Goal: Information Seeking & Learning: Find specific page/section

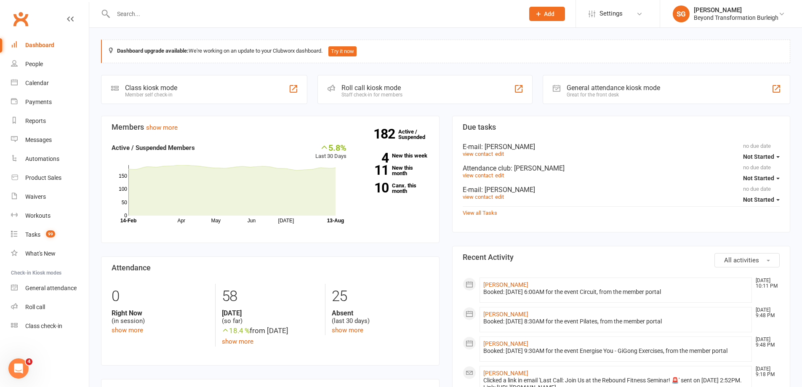
click at [254, 11] on input "text" at bounding box center [315, 14] width 408 height 12
paste input "[PERSON_NAME]"
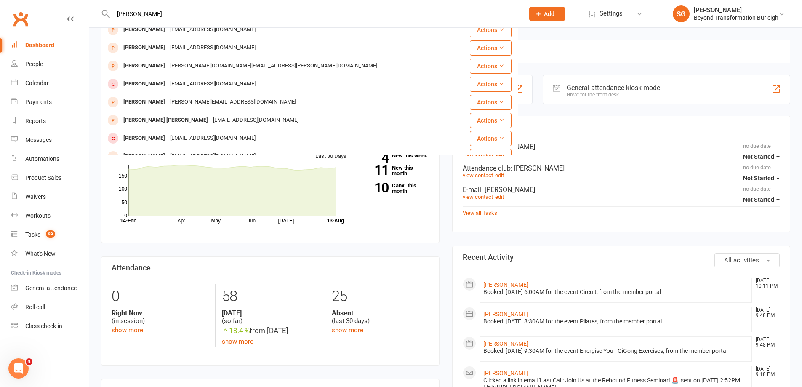
scroll to position [235, 0]
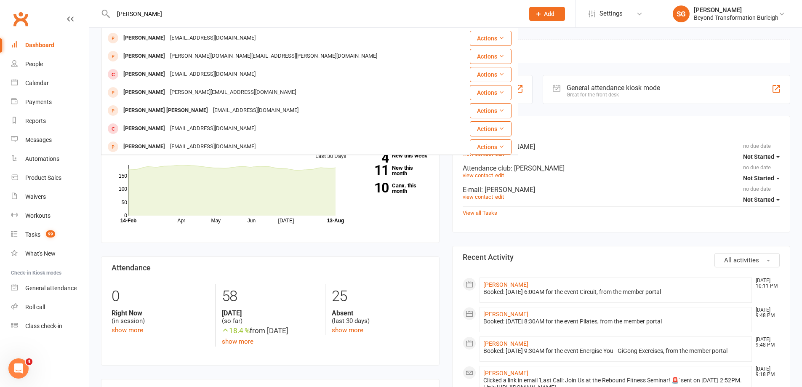
click at [279, 7] on div "[PERSON_NAME] [PERSON_NAME] [PERSON_NAME][EMAIL_ADDRESS][DOMAIN_NAME] Actions […" at bounding box center [309, 13] width 417 height 27
click at [267, 19] on input "[PERSON_NAME]" at bounding box center [315, 14] width 408 height 12
paste input "[PERSON_NAME]"
click at [311, 19] on input "[PERSON_NAME]" at bounding box center [315, 14] width 408 height 12
paste input "city council"
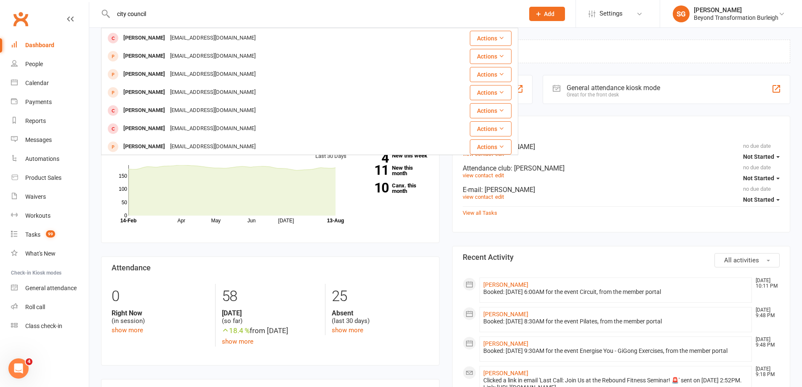
click at [322, 14] on input "city council" at bounding box center [315, 14] width 408 height 12
paste input "[PERSON_NAME]"
click at [310, 12] on input "[PERSON_NAME]" at bounding box center [315, 14] width 408 height 12
click at [289, 12] on input "[PERSON_NAME]" at bounding box center [315, 14] width 408 height 12
paste input "0427 981 860"
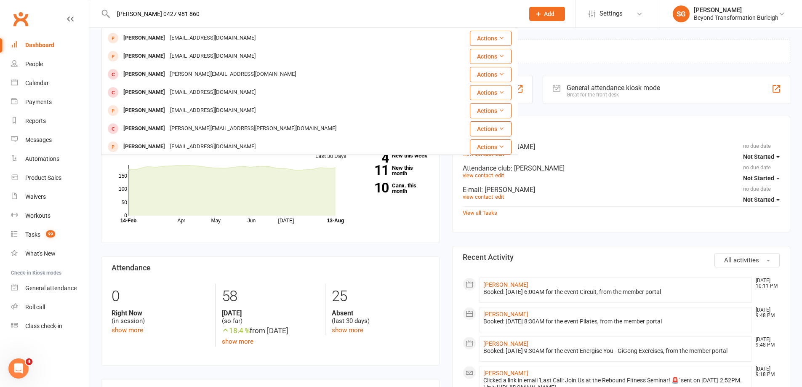
paste input "text"
click at [133, 12] on input "0427 981 860" at bounding box center [315, 14] width 408 height 12
click at [141, 14] on input "0427981 860" at bounding box center [315, 14] width 408 height 12
type input "0427981860"
click at [190, 17] on input "0427981860" at bounding box center [315, 14] width 408 height 12
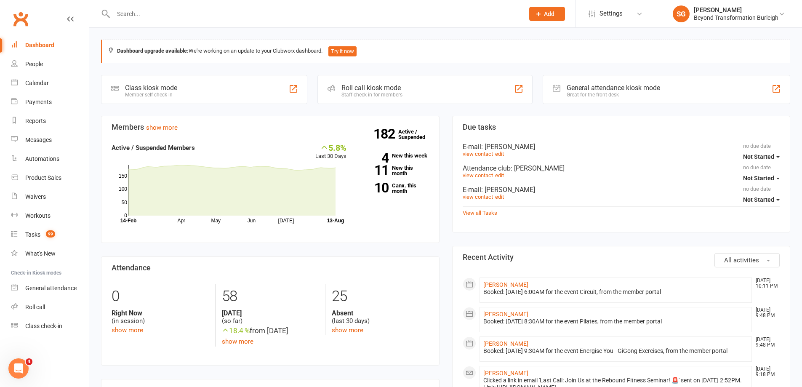
click at [298, 13] on input "text" at bounding box center [315, 14] width 408 height 12
paste input "[PERSON_NAME]"
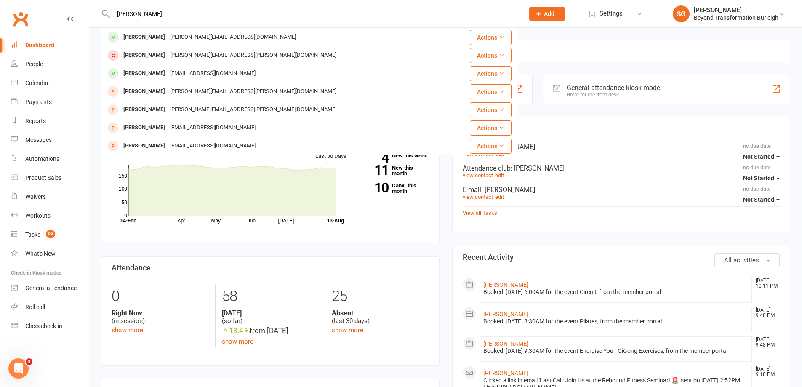
drag, startPoint x: 238, startPoint y: 21, endPoint x: 224, endPoint y: 18, distance: 13.7
click at [234, 20] on div "[PERSON_NAME] [PERSON_NAME] [PERSON_NAME][EMAIL_ADDRESS][DOMAIN_NAME] Actions […" at bounding box center [309, 13] width 417 height 27
click at [224, 18] on input "[PERSON_NAME]" at bounding box center [315, 14] width 408 height 12
paste input "[PERSON_NAME]"
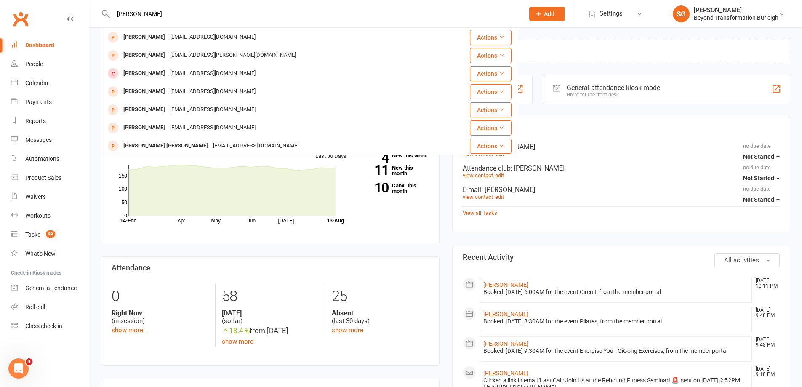
drag, startPoint x: 301, startPoint y: 27, endPoint x: 282, endPoint y: 19, distance: 20.8
click at [301, 27] on div "[PERSON_NAME] [PERSON_NAME] [EMAIL_ADDRESS][DOMAIN_NAME] Actions [PERSON_NAME] …" at bounding box center [309, 13] width 417 height 27
click at [280, 18] on input "[PERSON_NAME]" at bounding box center [315, 14] width 408 height 12
paste input "[EMAIL_ADDRESS][DOMAIN_NAME]"
click at [290, 15] on input "[EMAIL_ADDRESS][DOMAIN_NAME]" at bounding box center [315, 14] width 408 height 12
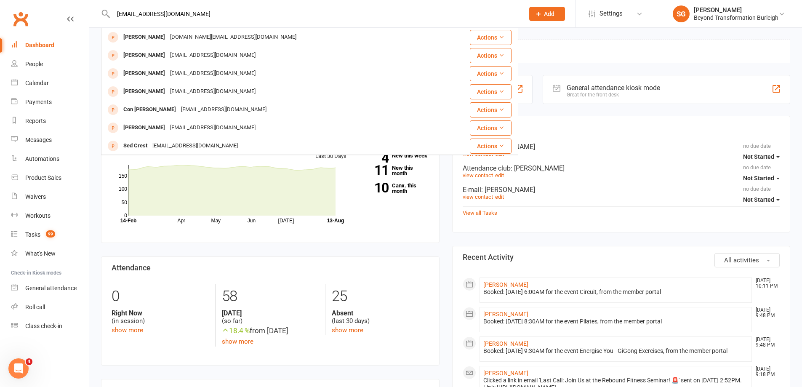
paste input "[EMAIL_ADDRESS]"
click at [246, 17] on input "[EMAIL_ADDRESS][DOMAIN_NAME]" at bounding box center [315, 14] width 408 height 12
paste input "[PERSON_NAME]"
type input "[PERSON_NAME]"
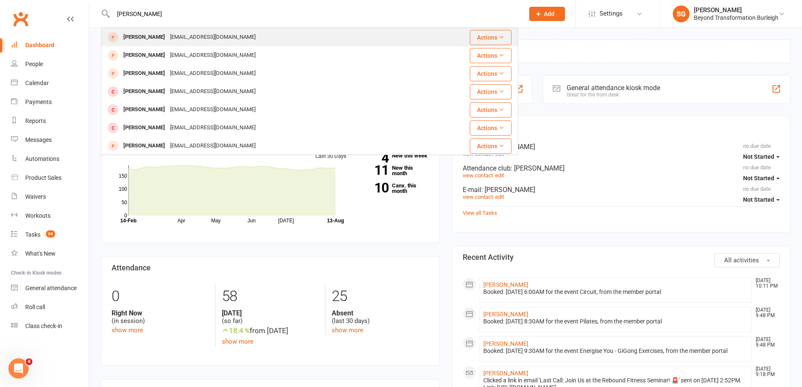
click at [199, 39] on div "[EMAIL_ADDRESS][DOMAIN_NAME]" at bounding box center [213, 37] width 91 height 12
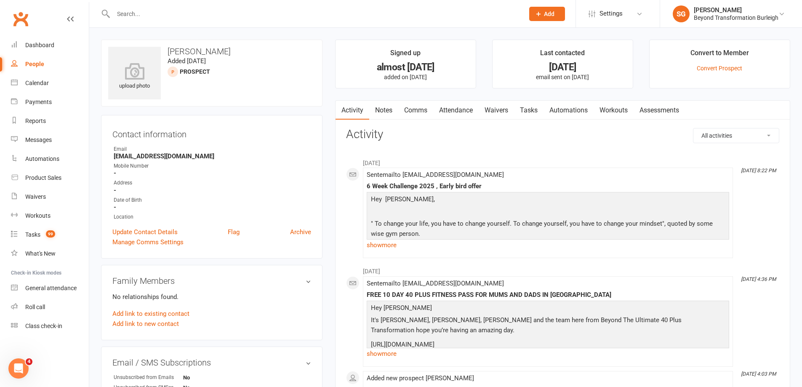
click at [140, 15] on input "text" at bounding box center [315, 14] width 408 height 12
paste input "[PERSON_NAME]"
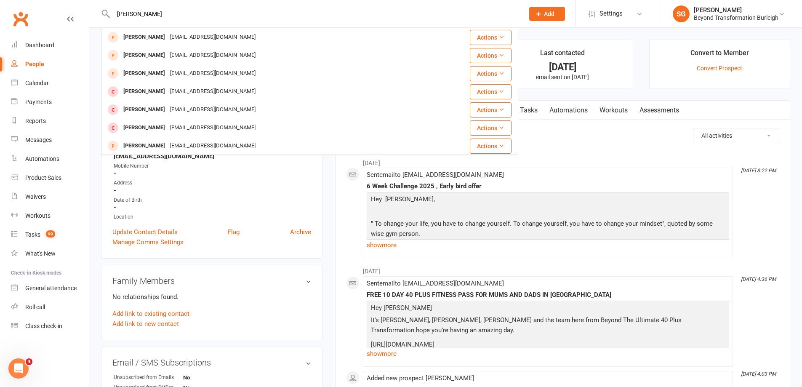
click at [341, 17] on input "[PERSON_NAME]" at bounding box center [315, 14] width 408 height 12
paste input "[PERSON_NAME]"
click at [281, 20] on div "[PERSON_NAME] [PERSON_NAME] [PERSON_NAME][EMAIL_ADDRESS][DOMAIN_NAME] Actions […" at bounding box center [309, 13] width 417 height 27
click at [263, 12] on input "[PERSON_NAME]" at bounding box center [315, 14] width 408 height 12
paste input "[PERSON_NAME]"
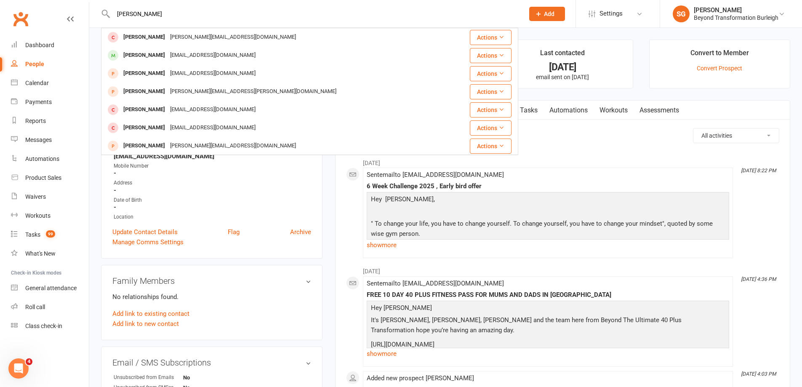
click at [272, 14] on input "[PERSON_NAME]" at bounding box center [315, 14] width 408 height 12
click at [183, 17] on input "[PERSON_NAME]" at bounding box center [315, 14] width 408 height 12
paste input "[PERSON_NAME]"
click at [195, 15] on input "[PERSON_NAME]" at bounding box center [315, 14] width 408 height 12
click at [276, 18] on input "[PERSON_NAME]" at bounding box center [315, 14] width 408 height 12
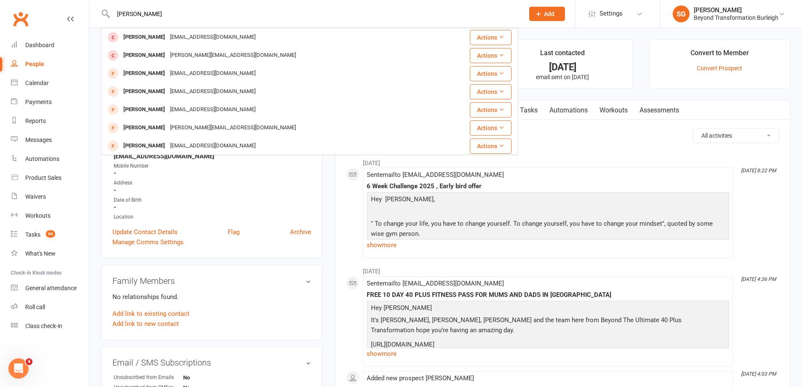
paste input "[PERSON_NAME]"
click at [289, 13] on input "[PERSON_NAME]" at bounding box center [315, 14] width 408 height 12
paste input "[EMAIL_ADDRESS][DOMAIN_NAME]"
drag, startPoint x: 333, startPoint y: 21, endPoint x: 326, endPoint y: 18, distance: 7.7
click at [332, 21] on div "[EMAIL_ADDRESS][DOMAIN_NAME] [PERSON_NAME] [PERSON_NAME][EMAIL_ADDRESS][PERSON_…" at bounding box center [309, 13] width 417 height 27
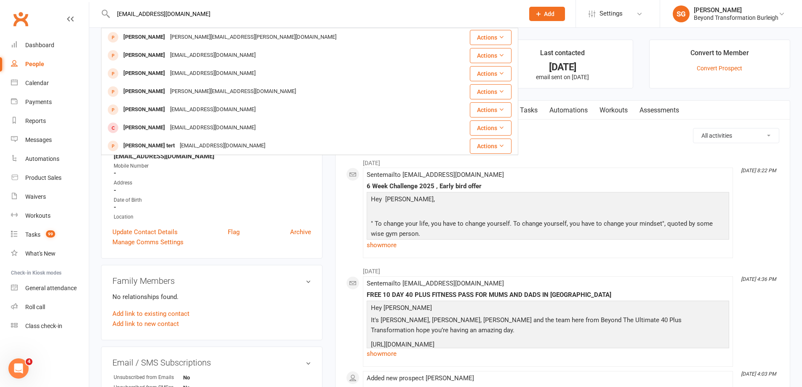
click at [322, 16] on input "[EMAIL_ADDRESS][DOMAIN_NAME]" at bounding box center [315, 14] width 408 height 12
paste input "[PERSON_NAME]"
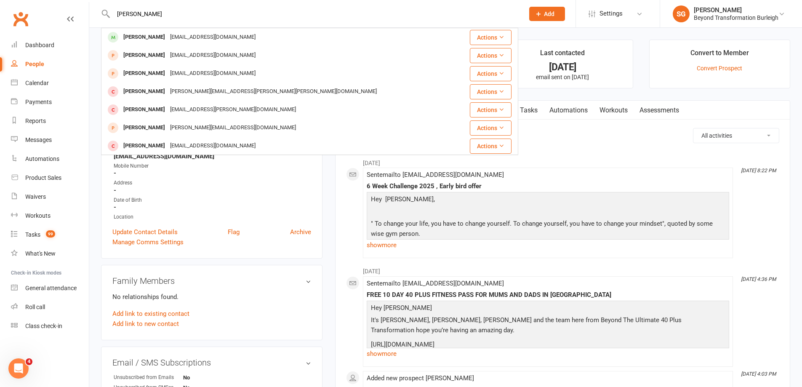
click at [270, 26] on div "[PERSON_NAME] [PERSON_NAME] [EMAIL_ADDRESS][DOMAIN_NAME] Actions [PERSON_NAME] …" at bounding box center [309, 13] width 417 height 27
click at [261, 19] on input "[PERSON_NAME]" at bounding box center [315, 14] width 408 height 12
paste input "[PERSON_NAME]"
click at [251, 18] on input "[PERSON_NAME]" at bounding box center [315, 14] width 408 height 12
paste input "[EMAIL_ADDRESS][PERSON_NAME][DOMAIN_NAME]"
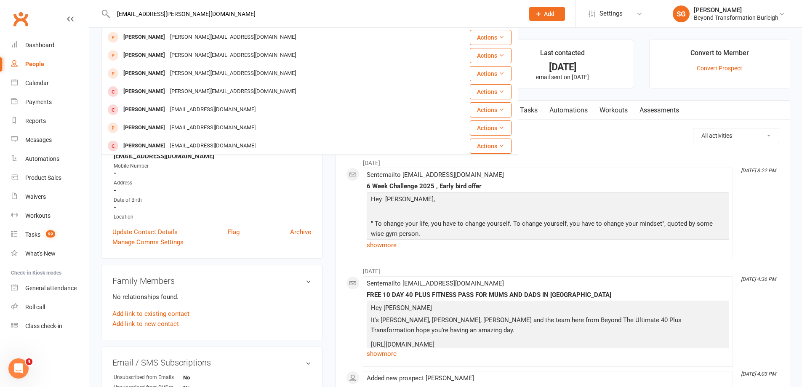
click at [290, 18] on input "[EMAIL_ADDRESS][PERSON_NAME][DOMAIN_NAME]" at bounding box center [315, 14] width 408 height 12
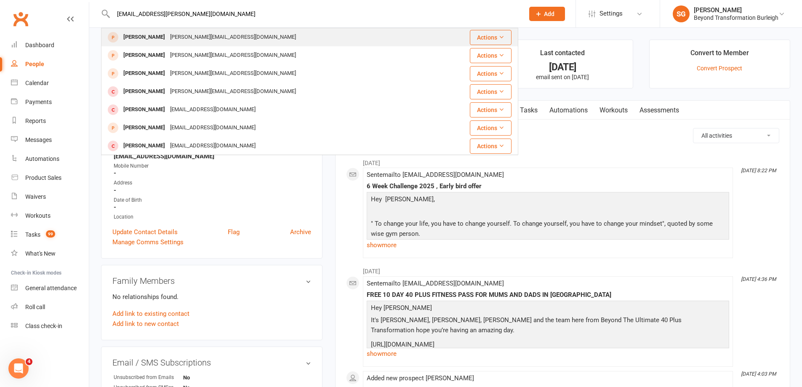
paste input "[PERSON_NAME][EMAIL_ADDRESS]"
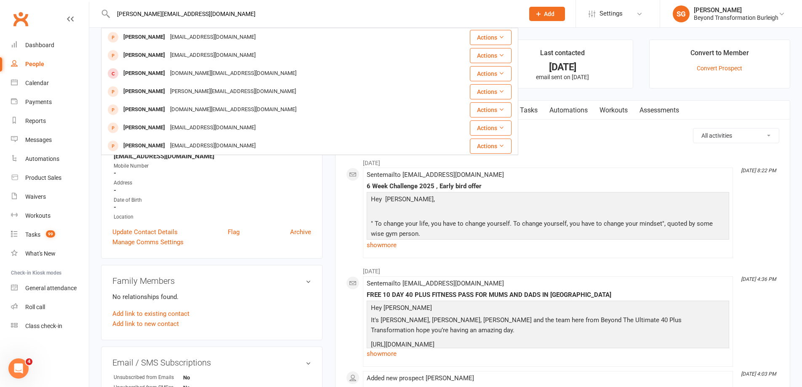
click at [337, 16] on input "[PERSON_NAME][EMAIL_ADDRESS][DOMAIN_NAME]" at bounding box center [315, 14] width 408 height 12
paste input "[EMAIL_ADDRESS]"
click at [224, 21] on div "[EMAIL_ADDRESS][DOMAIN_NAME] [PERSON_NAME] [EMAIL_ADDRESS][DOMAIN_NAME] Actions…" at bounding box center [309, 13] width 417 height 27
click at [218, 16] on input "[EMAIL_ADDRESS][DOMAIN_NAME]" at bounding box center [315, 14] width 408 height 12
click at [277, 14] on input "[EMAIL_ADDRESS][DOMAIN_NAME]" at bounding box center [315, 14] width 408 height 12
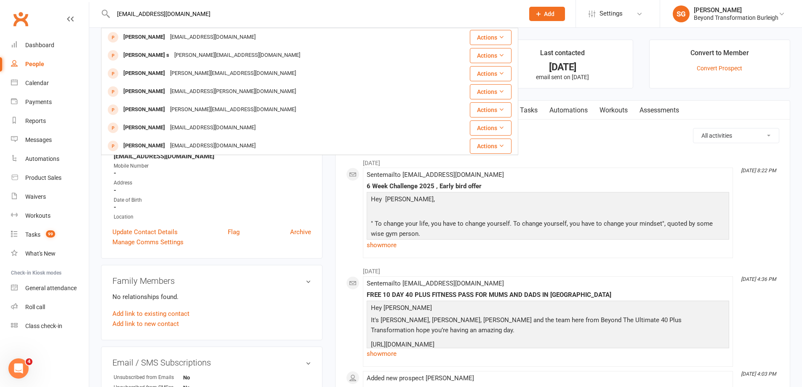
paste input "reneehoughton"
click at [287, 20] on div "[EMAIL_ADDRESS][DOMAIN_NAME] [PERSON_NAME] [EMAIL_ADDRESS][DOMAIN_NAME] Actions…" at bounding box center [309, 13] width 417 height 27
click at [278, 13] on input "[EMAIL_ADDRESS][DOMAIN_NAME]" at bounding box center [315, 14] width 408 height 12
paste input "[PERSON_NAME]"
click at [327, 20] on div "[PERSON_NAME] [PERSON_NAME] [EMAIL_ADDRESS][DOMAIN_NAME] Actions [PERSON_NAME] …" at bounding box center [309, 13] width 417 height 27
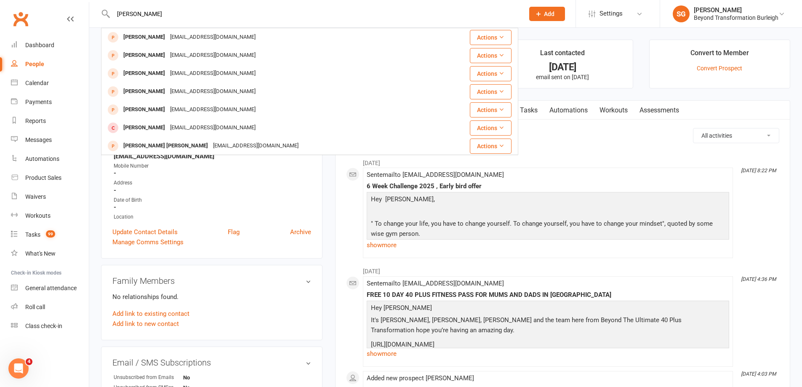
click at [315, 14] on input "[PERSON_NAME]" at bounding box center [315, 14] width 408 height 12
paste input "[PERSON_NAME]"
click at [275, 18] on input "[PERSON_NAME]" at bounding box center [315, 14] width 408 height 12
paste input "[EMAIL_ADDRESS][DOMAIN_NAME]"
click at [200, 16] on input "[EMAIL_ADDRESS][DOMAIN_NAME]" at bounding box center [315, 14] width 408 height 12
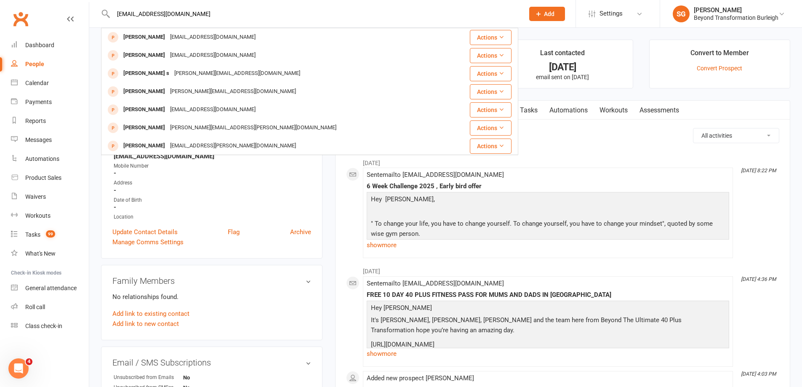
paste input "[PERSON_NAME]"
click at [173, 14] on input "[PERSON_NAME]" at bounding box center [315, 14] width 408 height 12
paste input "[PERSON_NAME]"
click at [286, 12] on input "[PERSON_NAME]" at bounding box center [315, 14] width 408 height 12
paste input "[PERSON_NAME]"
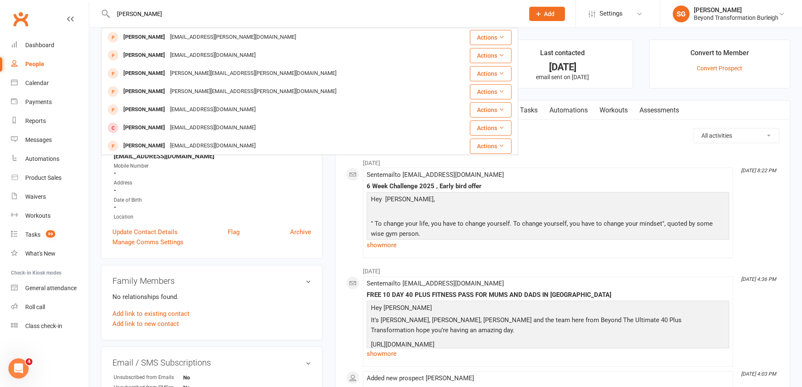
click at [299, 13] on input "[PERSON_NAME]" at bounding box center [315, 14] width 408 height 12
paste input "[PERSON_NAME]"
click at [292, 10] on input "[PERSON_NAME]" at bounding box center [315, 14] width 408 height 12
paste input "[PERSON_NAME]"
click at [195, 11] on input "[PERSON_NAME]" at bounding box center [315, 14] width 408 height 12
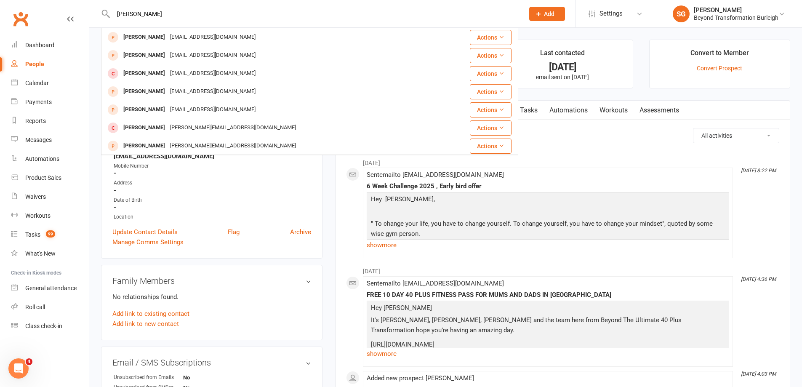
paste input "[PERSON_NAME]"
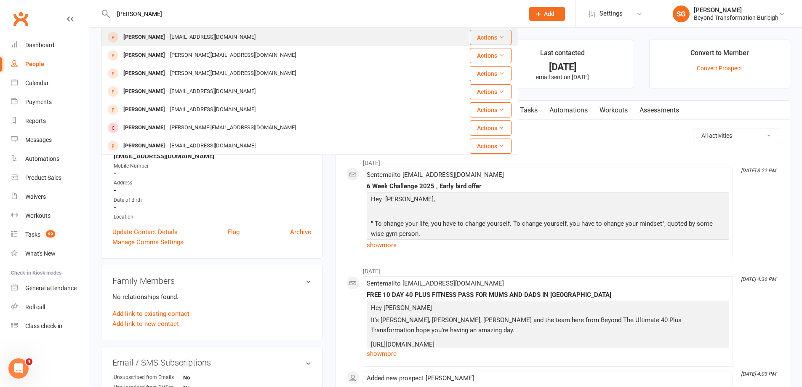
type input "[PERSON_NAME]"
click at [180, 40] on div "[EMAIL_ADDRESS][DOMAIN_NAME]" at bounding box center [213, 37] width 91 height 12
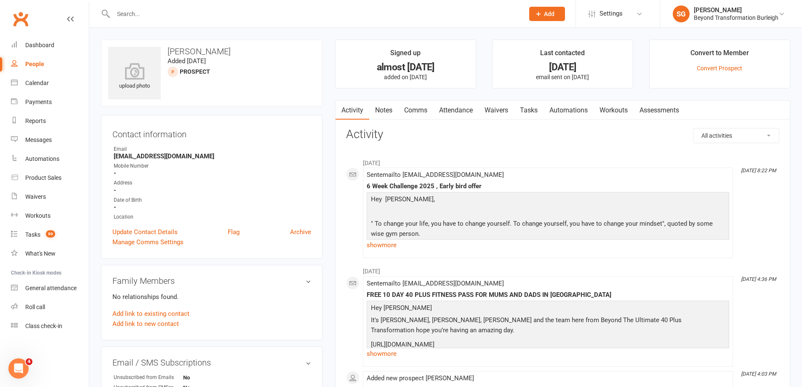
click at [161, 17] on input "text" at bounding box center [315, 14] width 408 height 12
paste input "[PERSON_NAME]"
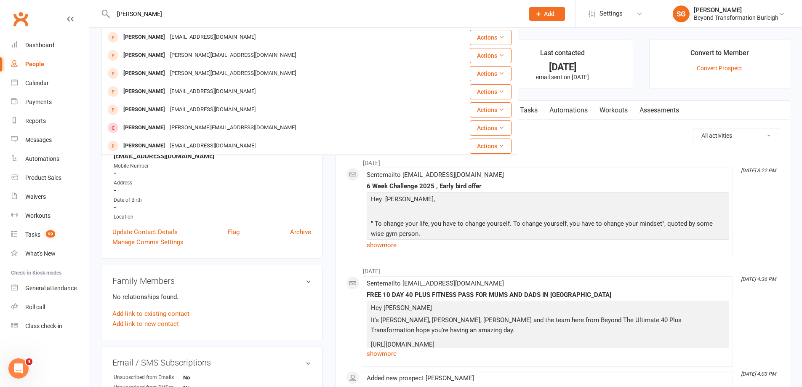
click at [263, 13] on input "[PERSON_NAME]" at bounding box center [315, 14] width 408 height 12
paste input "[EMAIL_ADDRESS][DOMAIN_NAME]"
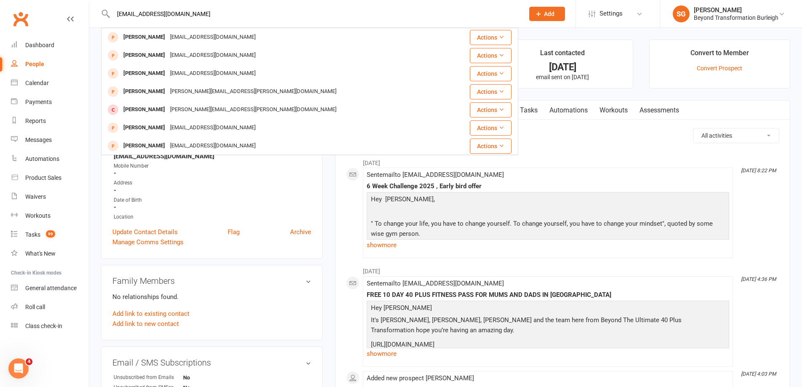
click at [228, 9] on input "[EMAIL_ADDRESS][DOMAIN_NAME]" at bounding box center [315, 14] width 408 height 12
click at [277, 16] on input "[EMAIL_ADDRESS][DOMAIN_NAME]" at bounding box center [315, 14] width 408 height 12
paste input "[PERSON_NAME]"
click at [318, 11] on input "[PERSON_NAME]" at bounding box center [315, 14] width 408 height 12
paste input "[PERSON_NAME]"
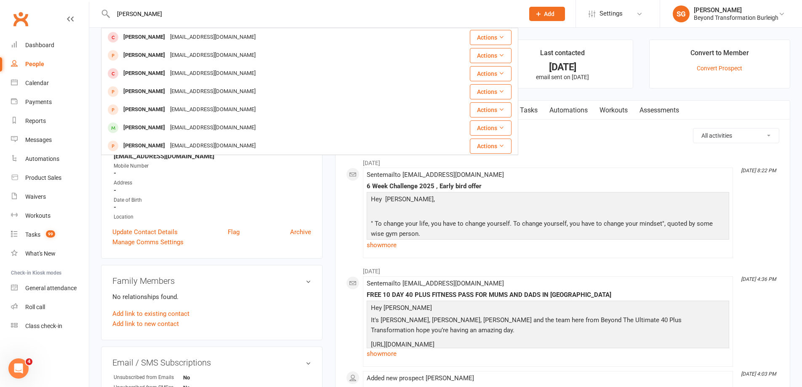
click at [257, 18] on input "[PERSON_NAME]" at bounding box center [315, 14] width 408 height 12
paste input "[PERSON_NAME] [PERSON_NAME]"
click at [248, 16] on input "[PERSON_NAME] [PERSON_NAME]" at bounding box center [315, 14] width 408 height 12
paste input "[PERSON_NAME]"
click at [219, 22] on div "[PERSON_NAME] [PERSON_NAME] Ende [EMAIL_ADDRESS][DOMAIN_NAME] Actions [PERSON_N…" at bounding box center [309, 13] width 417 height 27
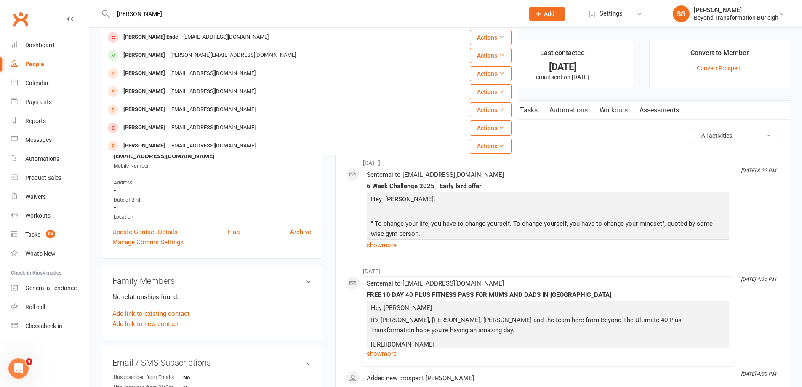
click at [210, 18] on input "[PERSON_NAME]" at bounding box center [315, 14] width 408 height 12
paste input "[PERSON_NAME]"
click at [279, 14] on input "[PERSON_NAME]" at bounding box center [315, 14] width 408 height 12
paste input "[PERSON_NAME]"
click at [259, 18] on input "[PERSON_NAME]" at bounding box center [315, 14] width 408 height 12
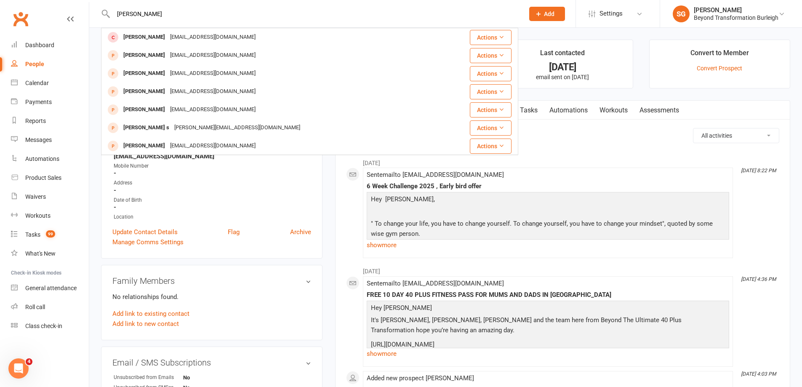
click at [286, 14] on input "[PERSON_NAME]" at bounding box center [315, 14] width 408 height 12
paste input "[EMAIL_ADDRESS][DOMAIN_NAME]"
type input "[EMAIL_ADDRESS][DOMAIN_NAME]"
click at [227, 197] on div "Date of Birth" at bounding box center [213, 200] width 198 height 8
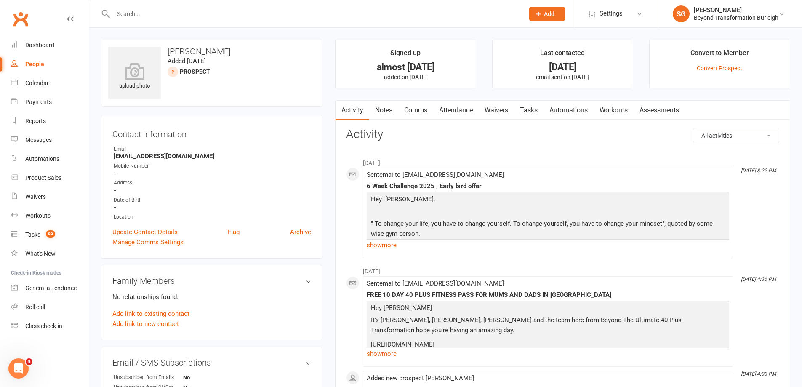
click at [151, 19] on input "text" at bounding box center [315, 14] width 408 height 12
click at [247, 21] on div at bounding box center [309, 13] width 417 height 27
click at [246, 21] on div at bounding box center [309, 13] width 417 height 27
click at [238, 18] on input "text" at bounding box center [315, 14] width 408 height 12
paste input "[PHONE_NUMBER]"
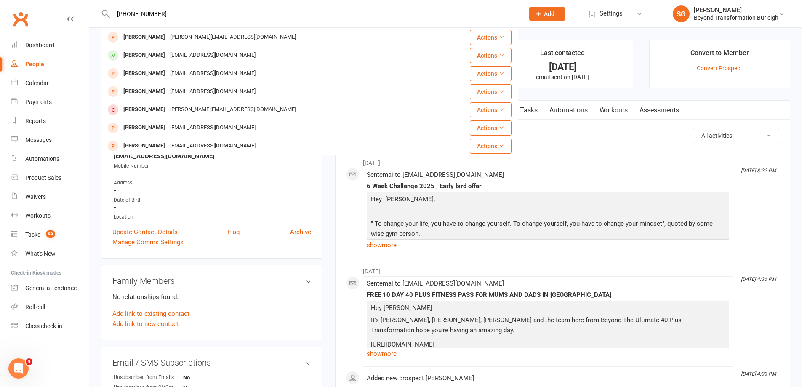
click at [253, 15] on input "[PHONE_NUMBER]" at bounding box center [315, 14] width 408 height 12
paste input "[EMAIL_ADDRESS][DOMAIN_NAME]"
click at [232, 19] on input "[EMAIL_ADDRESS][DOMAIN_NAME]" at bounding box center [315, 14] width 408 height 12
paste input "gloria962_1@hot"
click at [253, 20] on div "[EMAIL_ADDRESS][DOMAIN_NAME] [PERSON_NAME] Miners [EMAIL_ADDRESS][DOMAIN_NAME] …" at bounding box center [309, 13] width 417 height 27
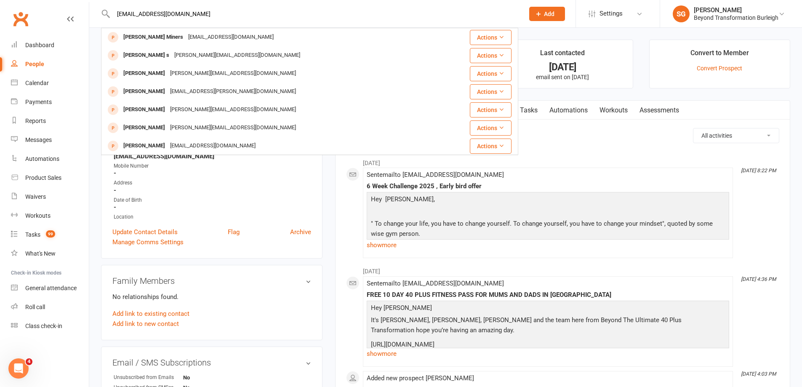
click at [241, 16] on input "[EMAIL_ADDRESS][DOMAIN_NAME]" at bounding box center [315, 14] width 408 height 12
paste input "melindalee174@g"
click at [206, 20] on div "[EMAIL_ADDRESS][DOMAIN_NAME] [PERSON_NAME] [PERSON_NAME][EMAIL_ADDRESS][PERSON_…" at bounding box center [309, 13] width 417 height 27
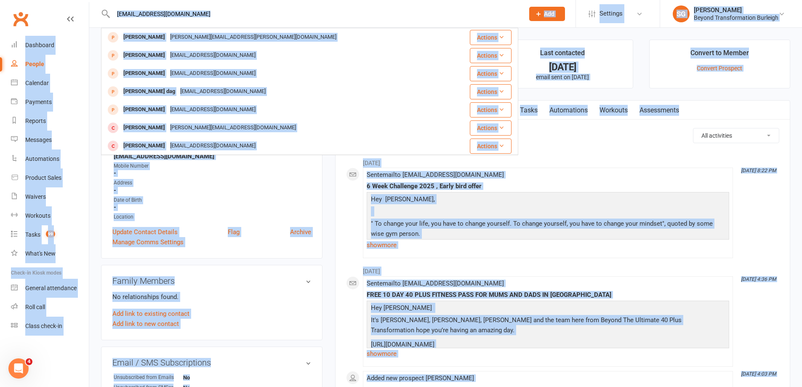
click at [210, 13] on input "[EMAIL_ADDRESS][DOMAIN_NAME]" at bounding box center [315, 14] width 408 height 12
click at [211, 13] on input "[EMAIL_ADDRESS][DOMAIN_NAME]" at bounding box center [315, 14] width 408 height 12
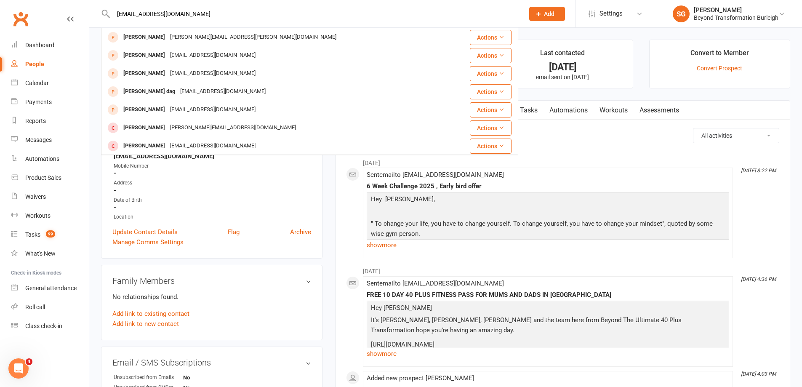
click at [211, 13] on input "[EMAIL_ADDRESS][DOMAIN_NAME]" at bounding box center [315, 14] width 408 height 12
paste input "dthastie"
type input "[EMAIL_ADDRESS][DOMAIN_NAME]"
click at [232, 15] on input "[EMAIL_ADDRESS][DOMAIN_NAME]" at bounding box center [315, 14] width 408 height 12
click at [230, 14] on input "[EMAIL_ADDRESS][DOMAIN_NAME]" at bounding box center [315, 14] width 408 height 12
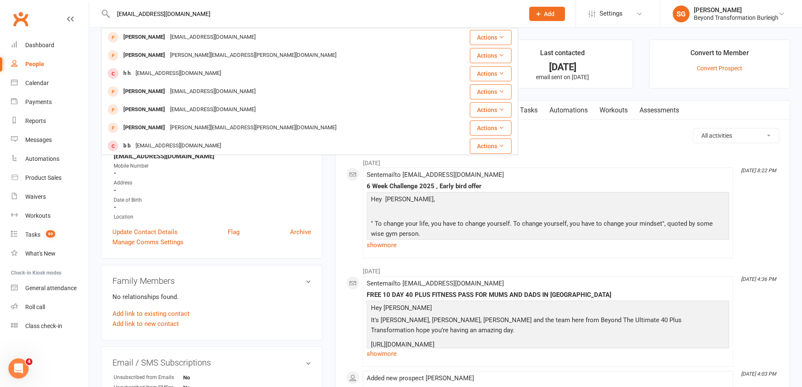
click at [230, 14] on input "[EMAIL_ADDRESS][DOMAIN_NAME]" at bounding box center [315, 14] width 408 height 12
click at [174, 11] on input "[EMAIL_ADDRESS][DOMAIN_NAME]" at bounding box center [315, 14] width 408 height 12
drag, startPoint x: 174, startPoint y: 11, endPoint x: 127, endPoint y: 12, distance: 46.8
click at [127, 12] on input "[EMAIL_ADDRESS][DOMAIN_NAME]" at bounding box center [315, 14] width 408 height 12
drag, startPoint x: 212, startPoint y: 12, endPoint x: 116, endPoint y: 14, distance: 96.1
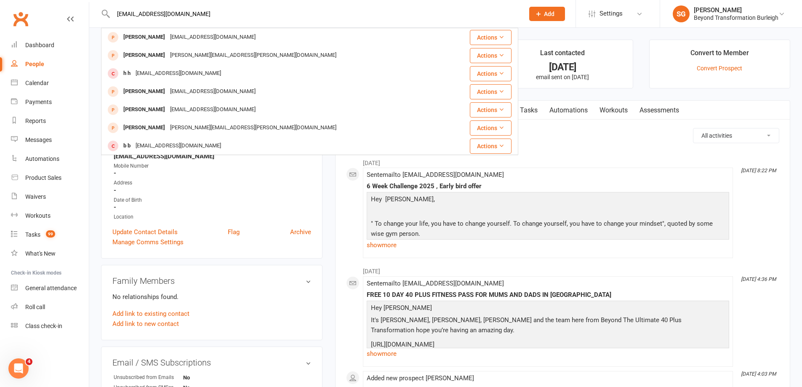
click at [116, 14] on input "[EMAIL_ADDRESS][DOMAIN_NAME]" at bounding box center [315, 14] width 408 height 12
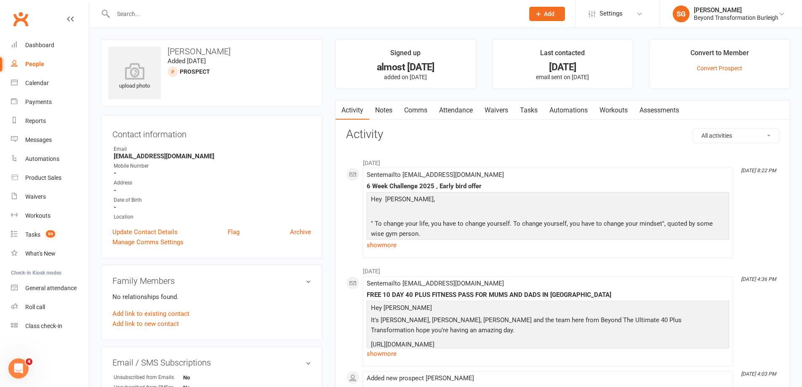
drag, startPoint x: 116, startPoint y: 2, endPoint x: 255, endPoint y: 18, distance: 139.9
click at [265, 23] on div at bounding box center [309, 13] width 417 height 27
paste input "[EMAIL_ADDRESS][DOMAIN_NAME]"
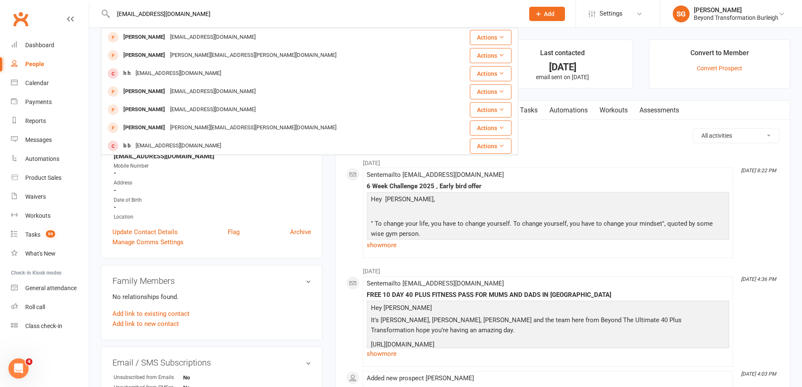
paste input "[PERSON_NAME] [PERSON_NAME]"
type input "[PERSON_NAME] [PERSON_NAME]"
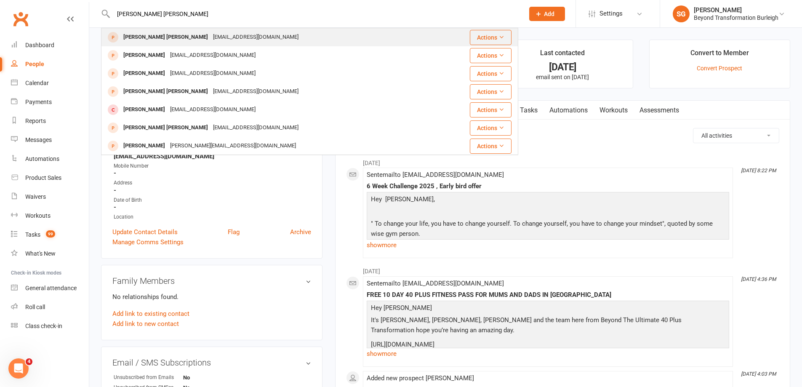
click at [146, 36] on div "[PERSON_NAME] [PERSON_NAME]" at bounding box center [166, 37] width 90 height 12
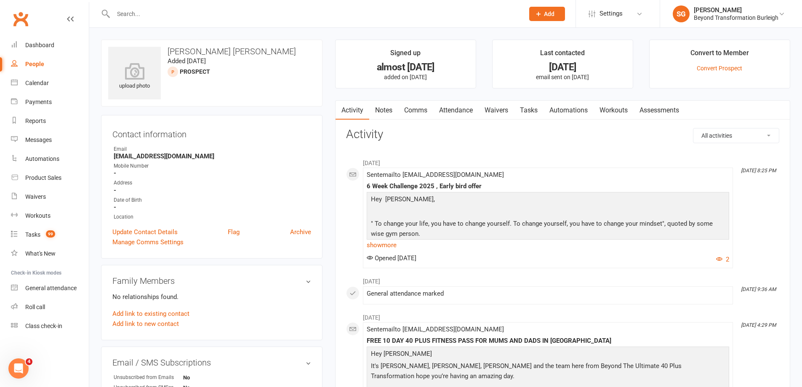
click at [235, 12] on input "text" at bounding box center [315, 14] width 408 height 12
paste input "[EMAIL_ADDRESS][DOMAIN_NAME]"
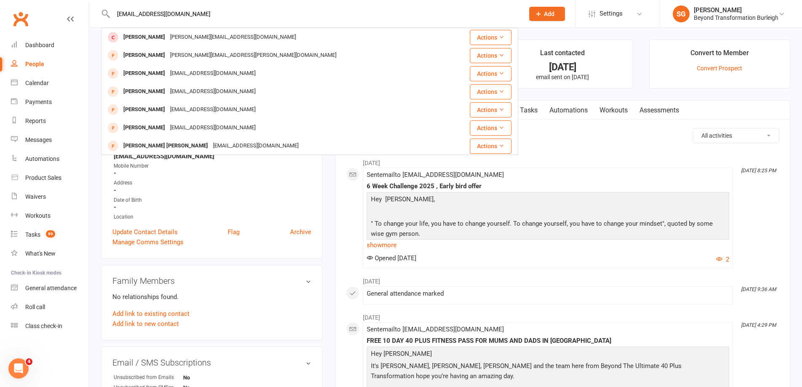
click at [299, 20] on div "[EMAIL_ADDRESS][DOMAIN_NAME] [PERSON_NAME] [EMAIL_ADDRESS][DOMAIN_NAME] Actions…" at bounding box center [309, 13] width 417 height 27
click at [277, 16] on input "[EMAIL_ADDRESS][DOMAIN_NAME]" at bounding box center [315, 14] width 408 height 12
paste input "[EMAIL_ADDRESS][PERSON_NAME][DOMAIN_NAME]"
paste input "text"
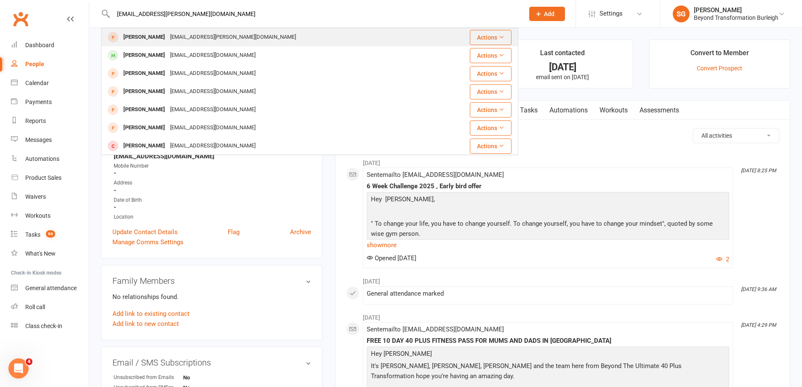
type input "[EMAIL_ADDRESS][PERSON_NAME][DOMAIN_NAME]"
click at [230, 39] on div "[PERSON_NAME] [EMAIL_ADDRESS][PERSON_NAME][DOMAIN_NAME]" at bounding box center [269, 37] width 335 height 17
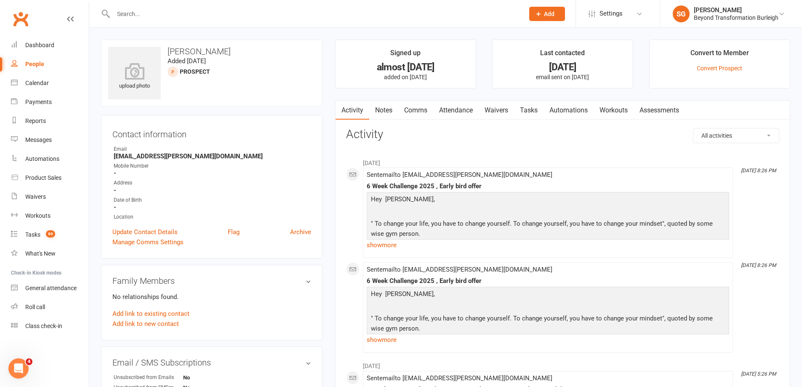
click at [199, 16] on input "text" at bounding box center [315, 14] width 408 height 12
click at [196, 16] on input "text" at bounding box center [315, 14] width 408 height 12
paste input "[EMAIL_ADDRESS][PERSON_NAME][DOMAIN_NAME]"
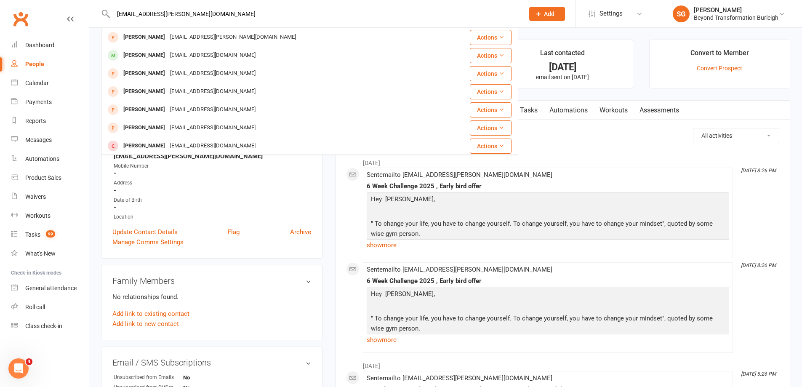
click at [254, 17] on input "[EMAIL_ADDRESS][PERSON_NAME][DOMAIN_NAME]" at bounding box center [315, 14] width 408 height 12
paste input "[EMAIL_ADDRESS][DOMAIN_NAME]"
type input "[EMAIL_ADDRESS]"
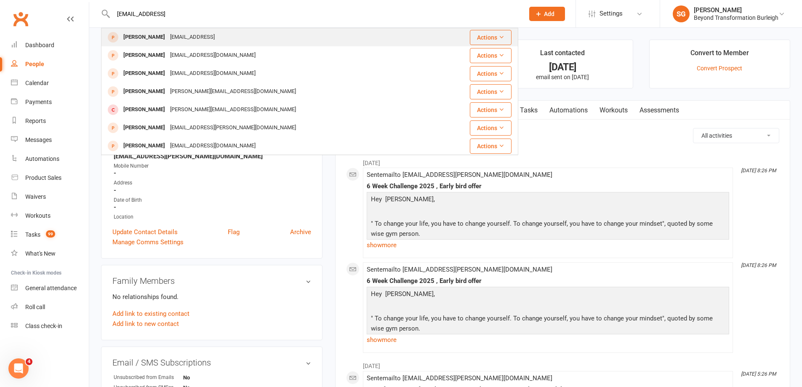
click at [316, 37] on div "[PERSON_NAME] [EMAIL_ADDRESS]" at bounding box center [269, 37] width 335 height 17
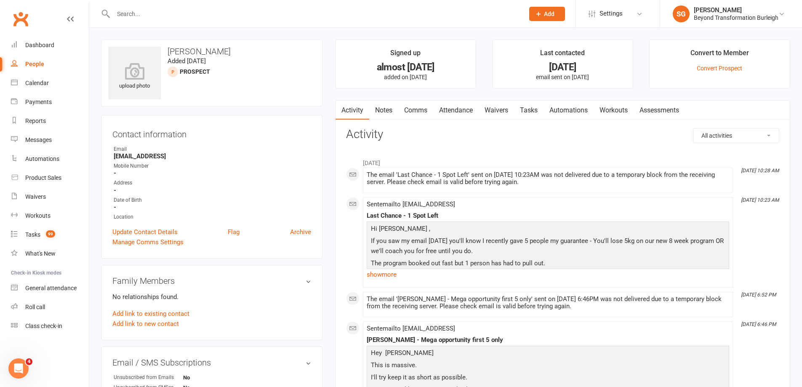
click at [180, 11] on input "text" at bounding box center [315, 14] width 408 height 12
paste input "[PERSON_NAME][EMAIL_ADDRESS][DOMAIN_NAME]"
type input "[PERSON_NAME][EMAIL_ADDRESS][DOMAIN_NAME]"
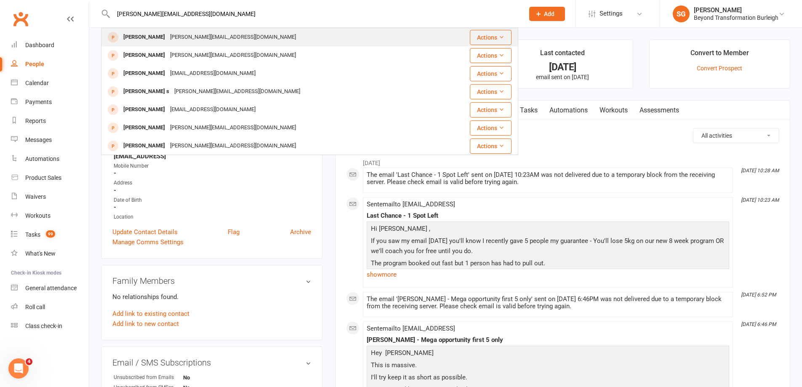
click at [226, 37] on div "[PERSON_NAME][EMAIL_ADDRESS][DOMAIN_NAME]" at bounding box center [233, 37] width 131 height 12
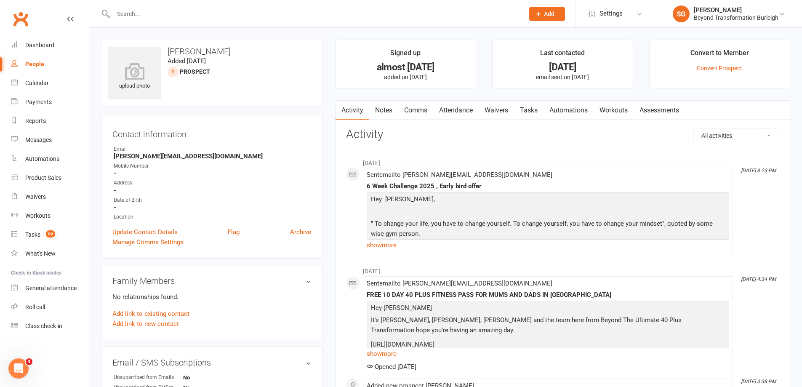
click at [187, 21] on div at bounding box center [309, 13] width 417 height 27
click at [174, 14] on input "text" at bounding box center [315, 14] width 408 height 12
click at [171, 13] on input "text" at bounding box center [315, 14] width 408 height 12
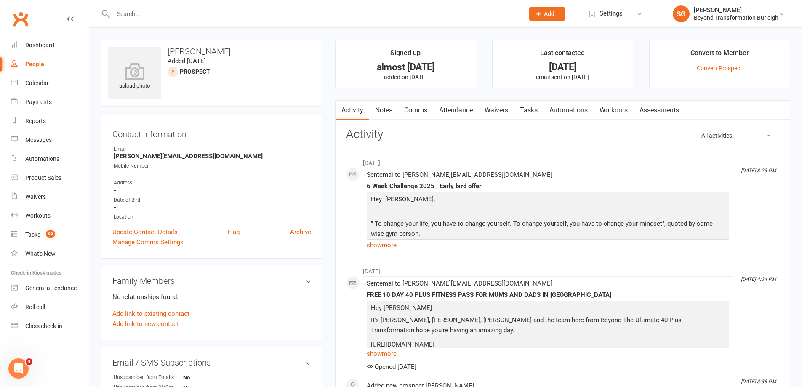
paste input "[EMAIL_ADDRESS][DOMAIN_NAME]"
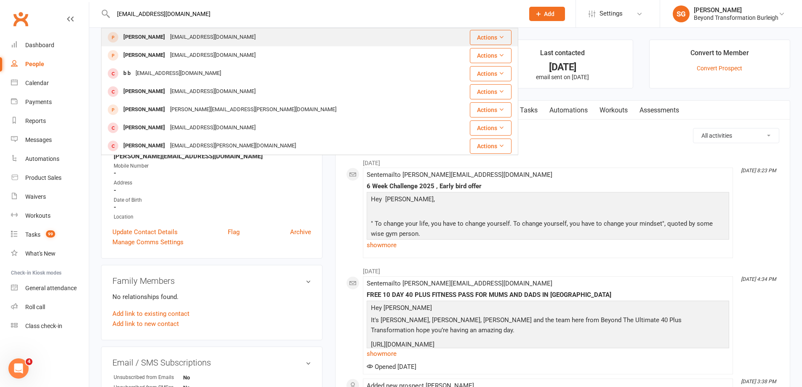
type input "[EMAIL_ADDRESS][DOMAIN_NAME]"
click at [192, 38] on div "[EMAIL_ADDRESS][DOMAIN_NAME]" at bounding box center [213, 37] width 91 height 12
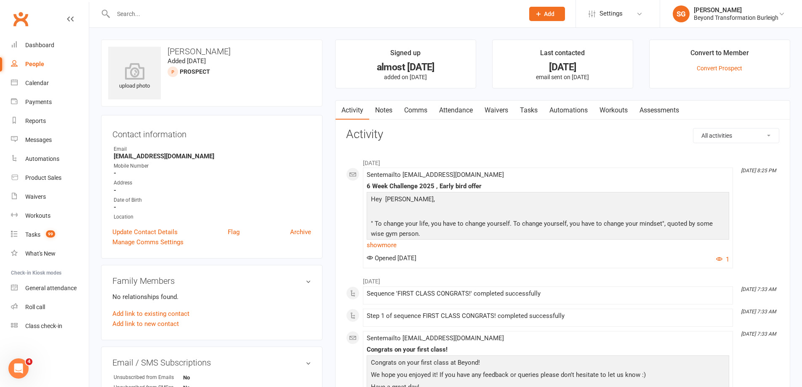
click at [201, 18] on input "text" at bounding box center [315, 14] width 408 height 12
paste input "[EMAIL_ADDRESS][DOMAIN_NAME]"
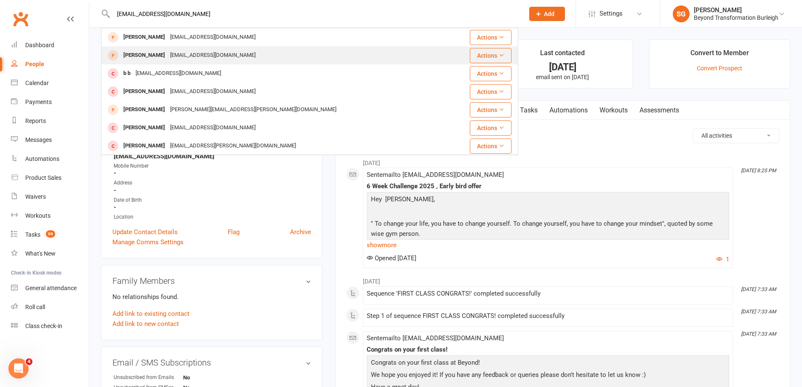
type input "[EMAIL_ADDRESS][DOMAIN_NAME]"
click at [179, 51] on div "[EMAIL_ADDRESS][DOMAIN_NAME]" at bounding box center [213, 55] width 91 height 12
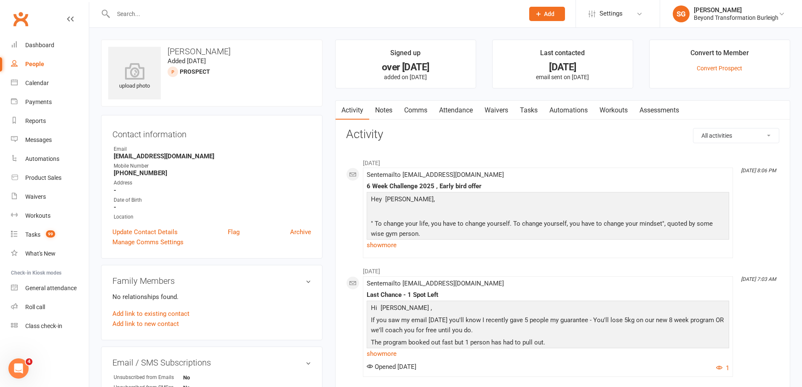
click at [276, 15] on input "text" at bounding box center [315, 14] width 408 height 12
paste input "[EMAIL_ADDRESS][DOMAIN_NAME]"
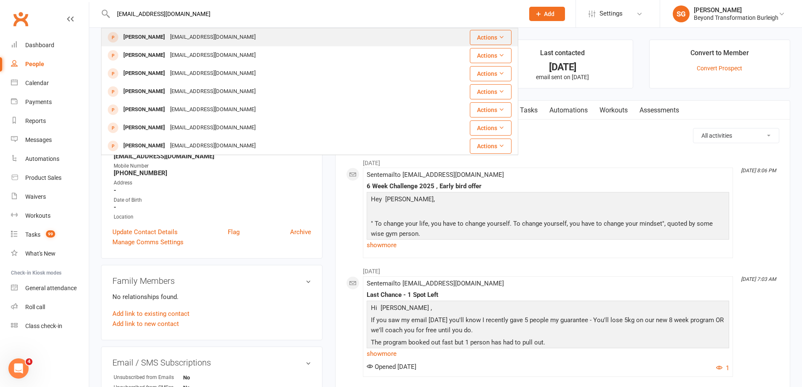
type input "[EMAIL_ADDRESS][DOMAIN_NAME]"
click at [174, 40] on div "[EMAIL_ADDRESS][DOMAIN_NAME]" at bounding box center [213, 37] width 91 height 12
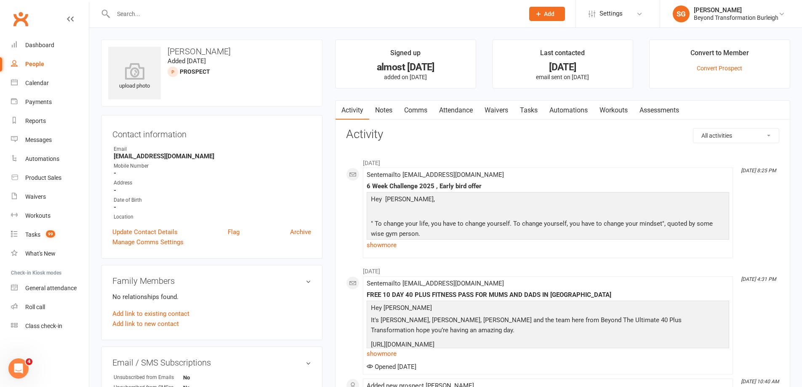
click at [236, 20] on div at bounding box center [309, 13] width 417 height 27
click at [228, 15] on input "text" at bounding box center [315, 14] width 408 height 12
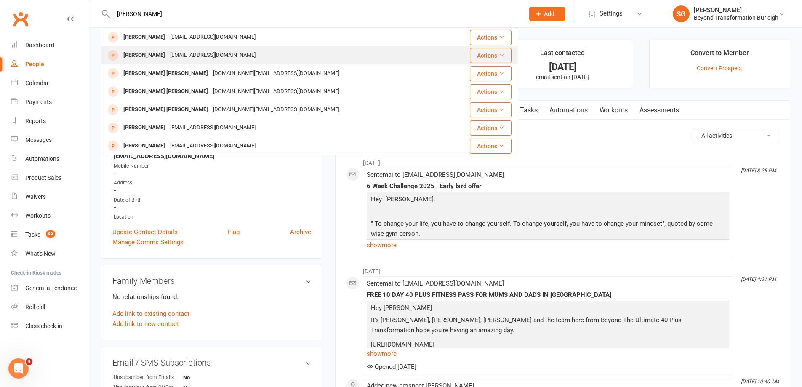
type input "[PERSON_NAME]"
click at [194, 58] on div "[EMAIL_ADDRESS][DOMAIN_NAME]" at bounding box center [213, 55] width 91 height 12
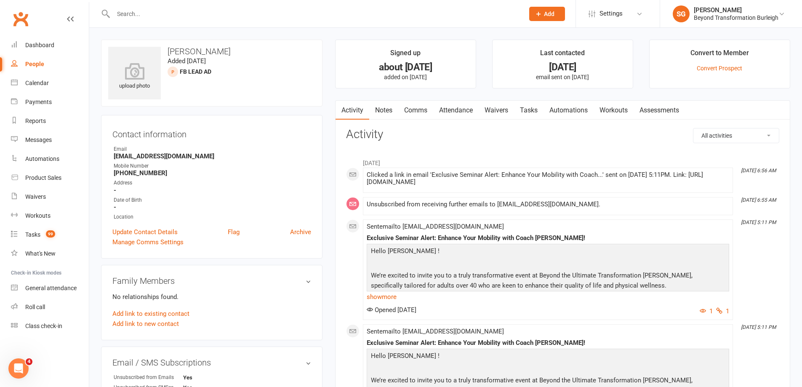
click at [232, 13] on input "text" at bounding box center [315, 14] width 408 height 12
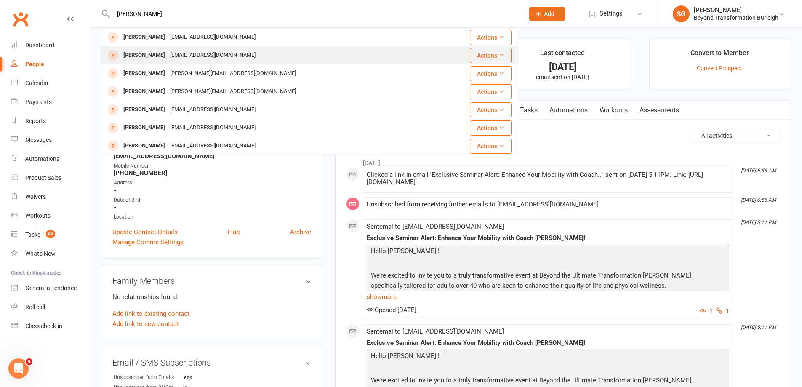
type input "[PERSON_NAME]"
click at [211, 57] on div "[EMAIL_ADDRESS][DOMAIN_NAME]" at bounding box center [213, 55] width 91 height 12
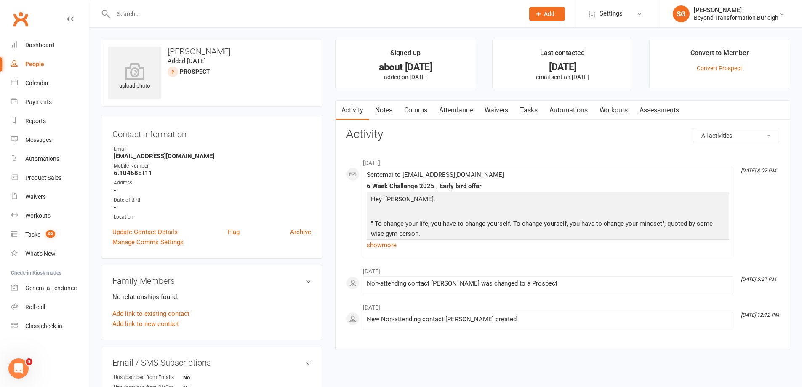
click at [188, 11] on input "text" at bounding box center [315, 14] width 408 height 12
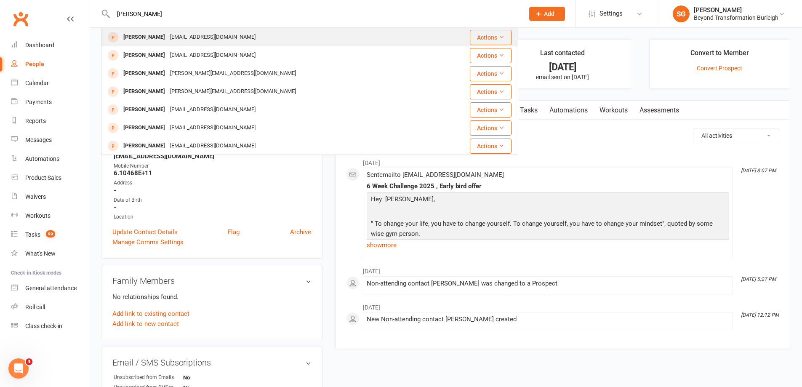
type input "[PERSON_NAME]"
click at [189, 34] on div "[EMAIL_ADDRESS][DOMAIN_NAME]" at bounding box center [213, 37] width 91 height 12
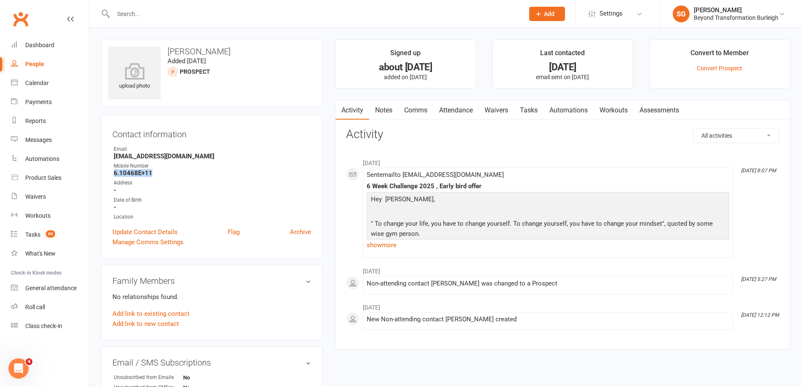
drag, startPoint x: 152, startPoint y: 175, endPoint x: 113, endPoint y: 174, distance: 39.2
click at [113, 174] on li "Mobile Number 6.10468E+11" at bounding box center [211, 169] width 199 height 15
copy strong "6.10468E+11"
click at [273, 19] on input "text" at bounding box center [315, 14] width 408 height 12
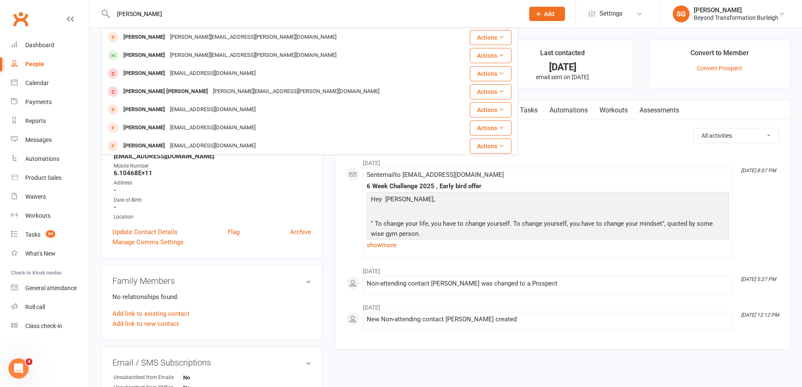
click at [204, 16] on input "[PERSON_NAME]" at bounding box center [315, 14] width 408 height 12
click at [174, 13] on input "[PERSON_NAME]" at bounding box center [315, 14] width 408 height 12
click at [325, 13] on input "[PERSON_NAME]" at bounding box center [315, 14] width 408 height 12
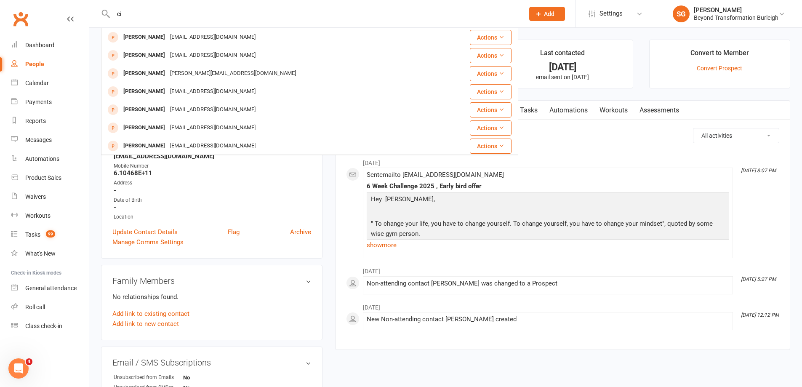
type input "c"
click at [232, 12] on input "[PERSON_NAME]" at bounding box center [315, 14] width 408 height 12
type input "[PERSON_NAME]"
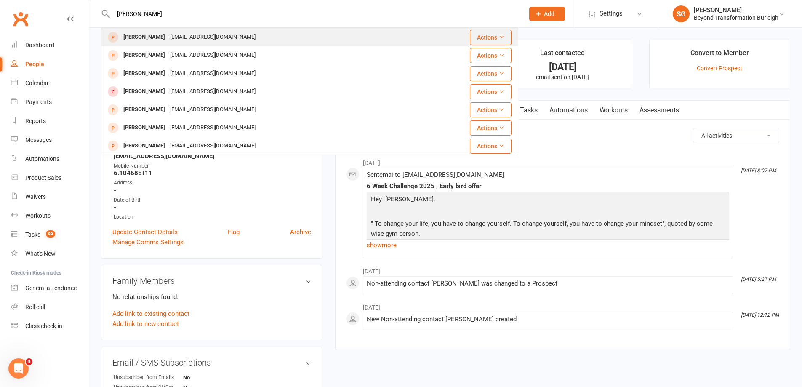
click at [227, 40] on div "[PERSON_NAME] [EMAIL_ADDRESS][DOMAIN_NAME]" at bounding box center [275, 37] width 346 height 17
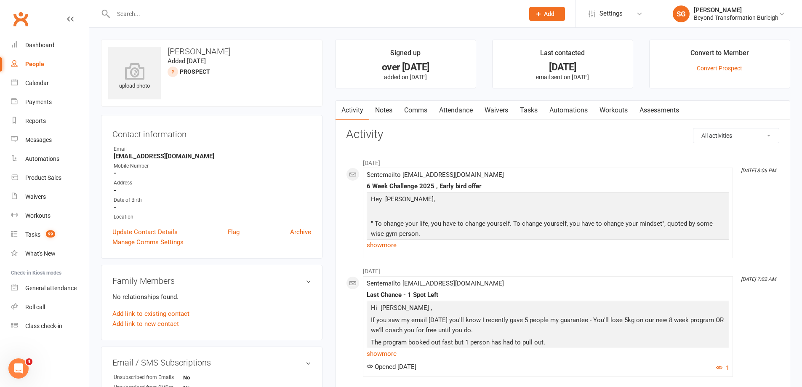
click at [291, 16] on input "text" at bounding box center [315, 14] width 408 height 12
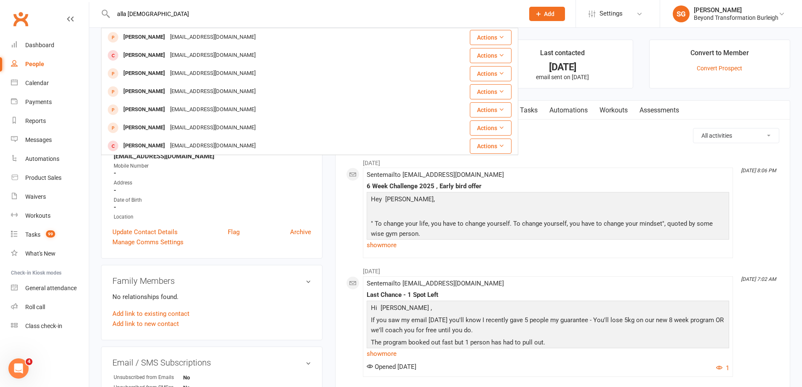
click at [153, 13] on input "alla [DEMOGRAPHIC_DATA]" at bounding box center [315, 14] width 408 height 12
drag, startPoint x: 152, startPoint y: 12, endPoint x: 120, endPoint y: 19, distance: 33.6
click at [120, 19] on input "j9 mackney" at bounding box center [315, 14] width 408 height 12
drag, startPoint x: 163, startPoint y: 13, endPoint x: 110, endPoint y: 11, distance: 53.1
click at [110, 11] on div "[PERSON_NAME] [PERSON_NAME] [EMAIL_ADDRESS][DOMAIN_NAME] Actions [PERSON_NAME] …" at bounding box center [309, 13] width 417 height 27
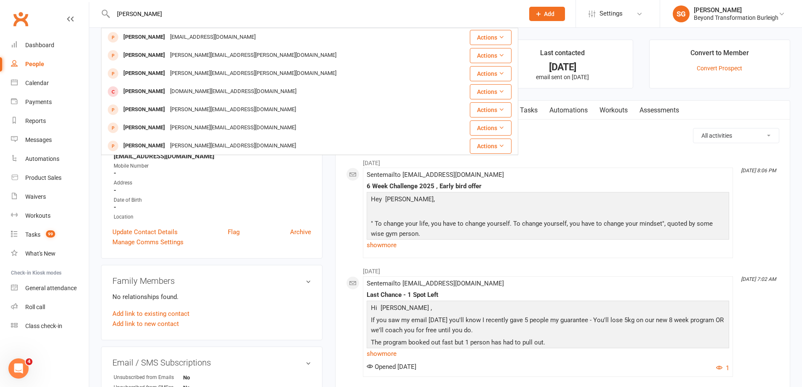
type input "[PERSON_NAME]"
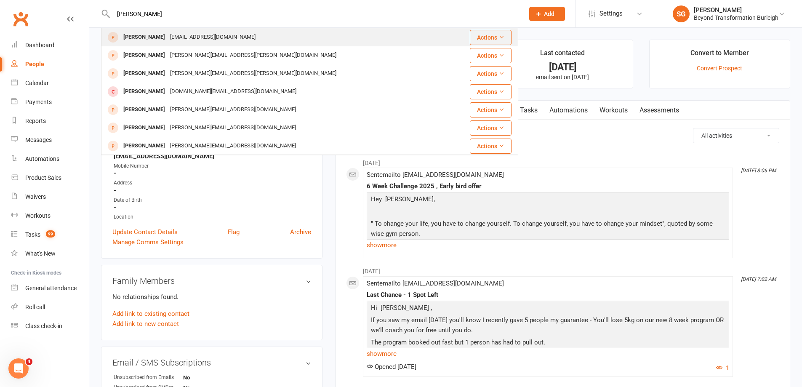
click at [193, 36] on div "[EMAIL_ADDRESS][DOMAIN_NAME]" at bounding box center [213, 37] width 91 height 12
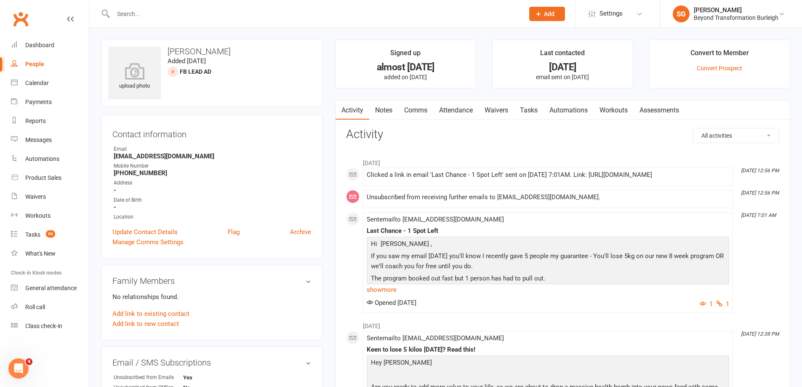
click at [251, 9] on input "text" at bounding box center [315, 14] width 408 height 12
paste input "[PERSON_NAME] s"
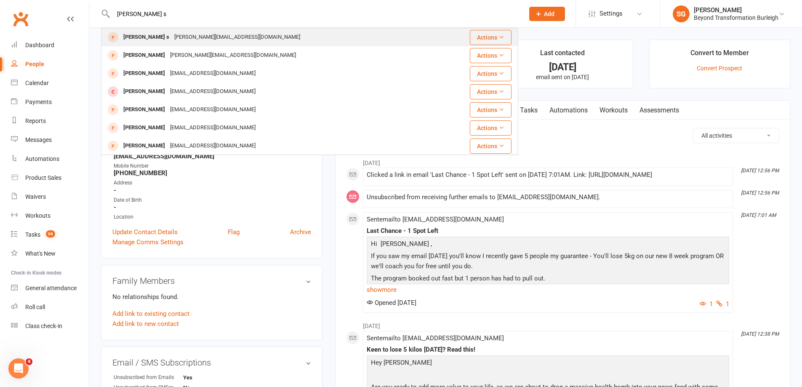
type input "[PERSON_NAME] s"
click at [172, 43] on div "[PERSON_NAME][EMAIL_ADDRESS][DOMAIN_NAME]" at bounding box center [237, 37] width 131 height 12
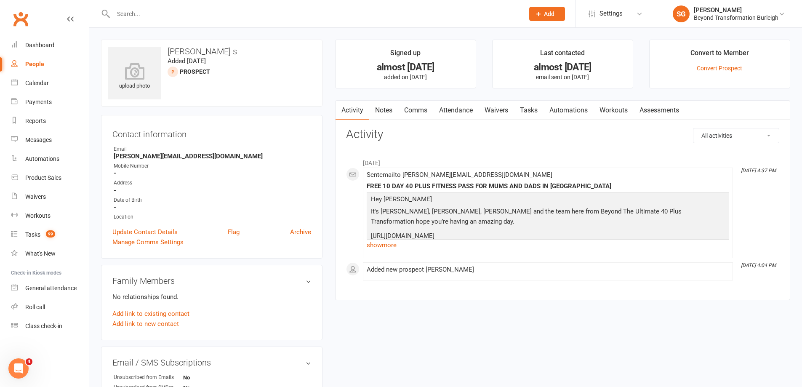
click at [225, 15] on input "text" at bounding box center [315, 14] width 408 height 12
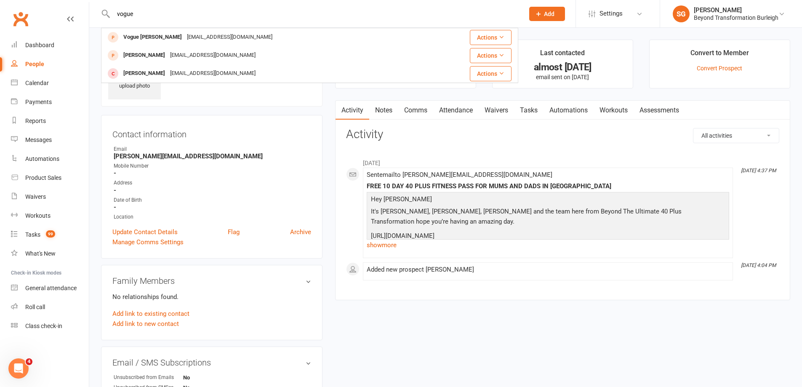
type input "vogue"
click at [202, 42] on div "[EMAIL_ADDRESS][DOMAIN_NAME]" at bounding box center [229, 37] width 91 height 12
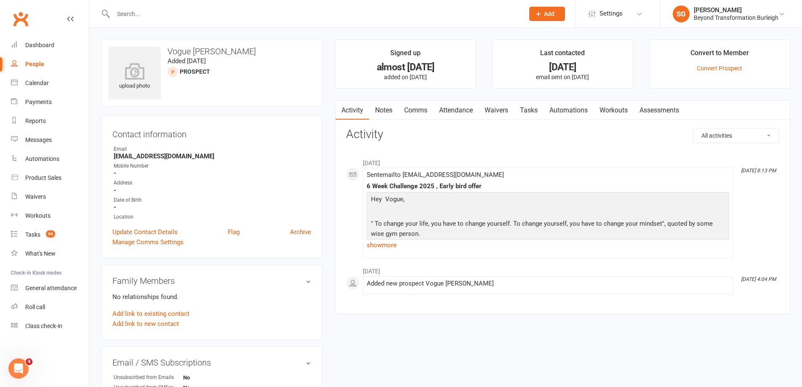
click at [233, 10] on input "text" at bounding box center [315, 14] width 408 height 12
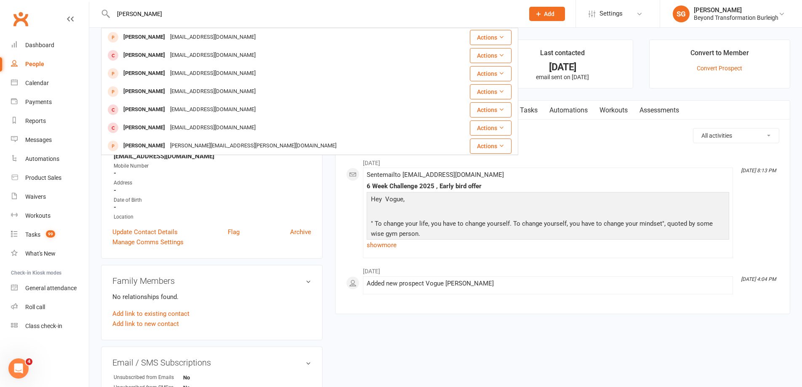
click at [235, 13] on input "[PERSON_NAME]" at bounding box center [315, 14] width 408 height 12
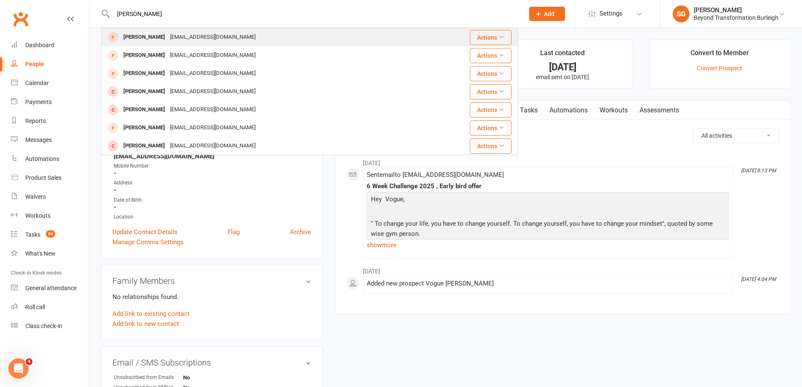
type input "[PERSON_NAME]"
click at [176, 38] on div "[EMAIL_ADDRESS][DOMAIN_NAME]" at bounding box center [213, 37] width 91 height 12
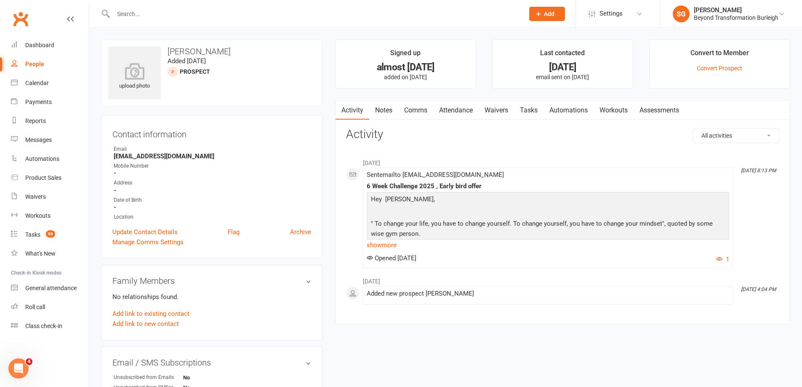
click at [256, 15] on input "text" at bounding box center [315, 14] width 408 height 12
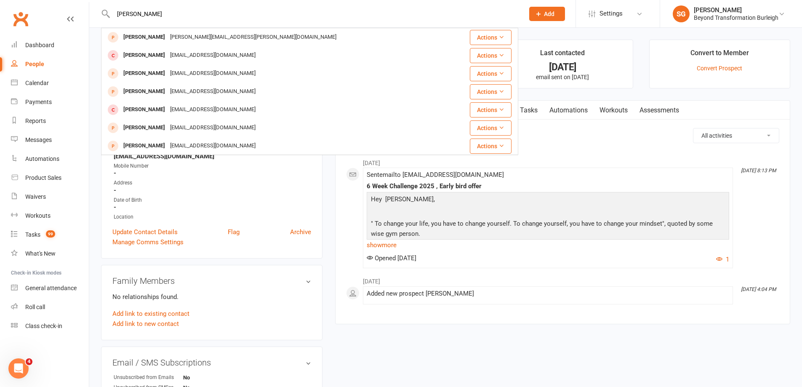
type input "[PERSON_NAME]"
click at [243, 38] on div "[PERSON_NAME] [PERSON_NAME][EMAIL_ADDRESS][PERSON_NAME][DOMAIN_NAME]" at bounding box center [275, 37] width 346 height 17
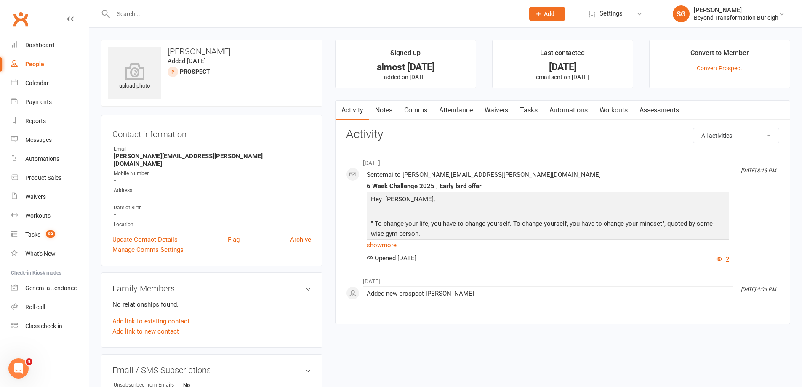
click at [235, 13] on input "text" at bounding box center [315, 14] width 408 height 12
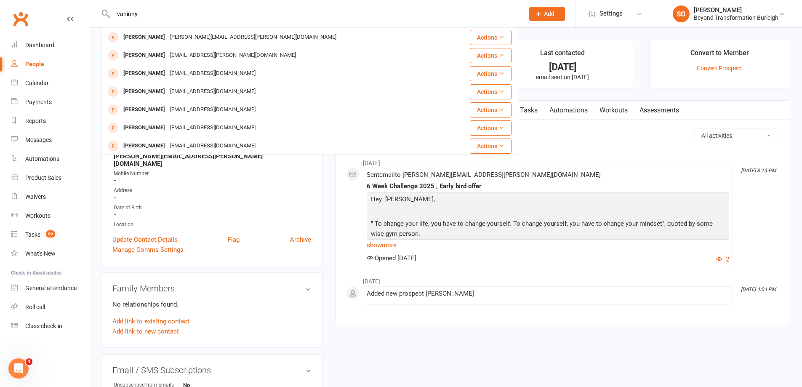
type input "vaninny"
click at [231, 41] on div "[PERSON_NAME][EMAIL_ADDRESS][PERSON_NAME][DOMAIN_NAME]" at bounding box center [253, 37] width 171 height 12
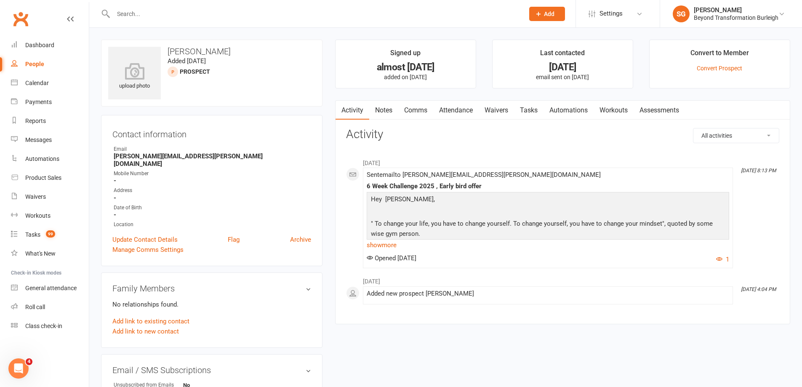
click at [255, 6] on div at bounding box center [309, 13] width 417 height 27
click at [251, 13] on input "text" at bounding box center [315, 14] width 408 height 12
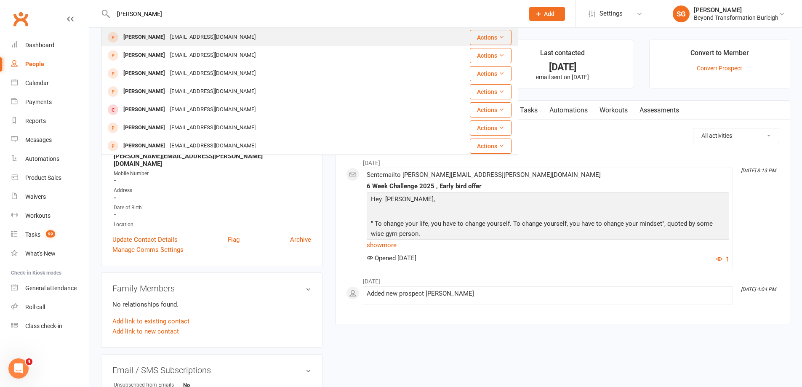
type input "[PERSON_NAME]"
click at [222, 36] on div "[PERSON_NAME] y [EMAIL_ADDRESS][DOMAIN_NAME]" at bounding box center [275, 37] width 346 height 17
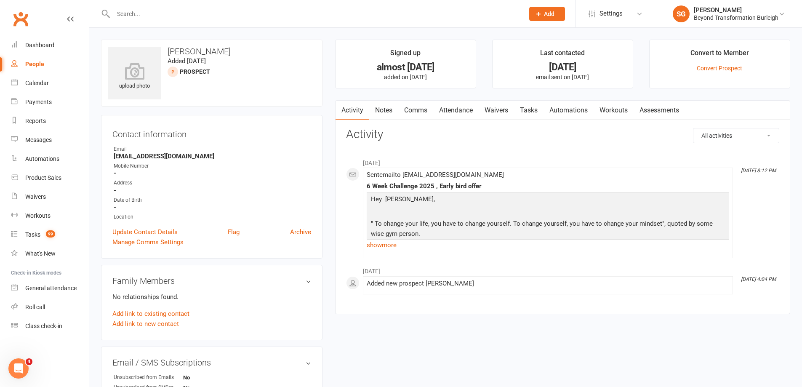
click at [192, 17] on input "text" at bounding box center [315, 14] width 408 height 12
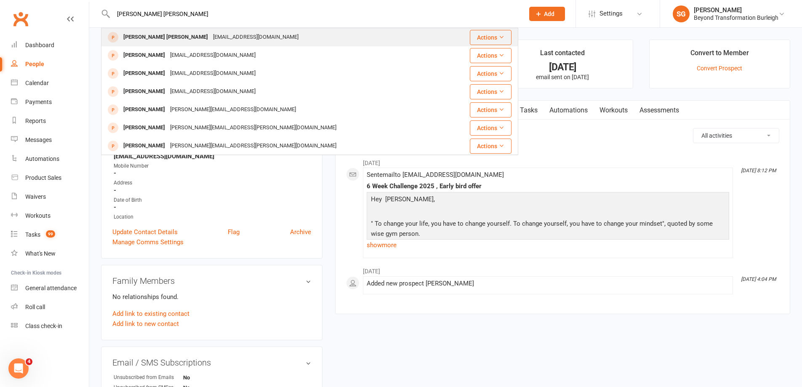
type input "[PERSON_NAME] [PERSON_NAME]"
click at [211, 39] on div "[EMAIL_ADDRESS][DOMAIN_NAME]" at bounding box center [256, 37] width 91 height 12
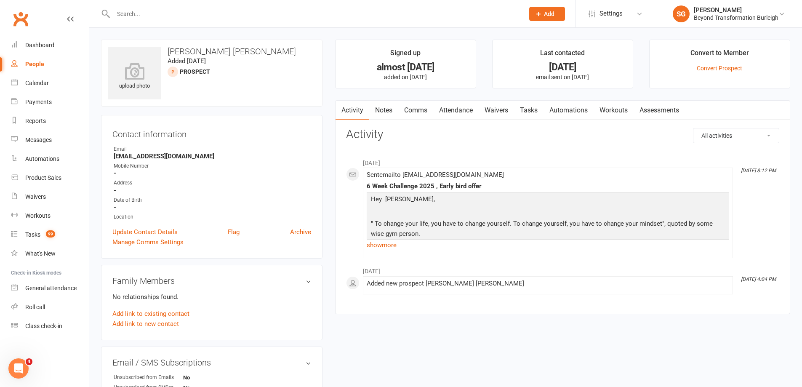
click at [220, 19] on input "text" at bounding box center [315, 14] width 408 height 12
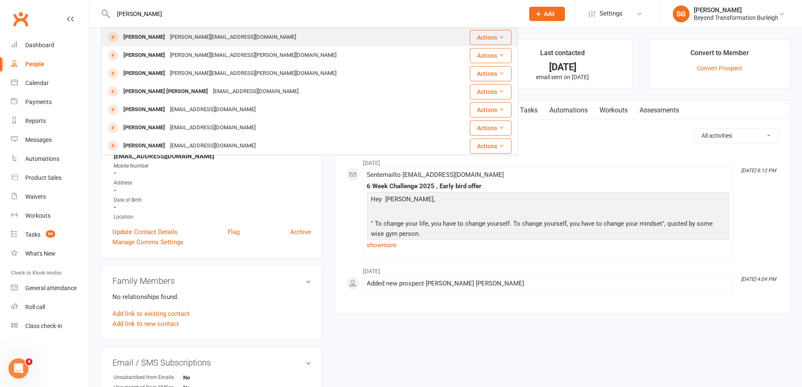
type input "[PERSON_NAME]"
click at [177, 34] on div "[PERSON_NAME][EMAIL_ADDRESS][DOMAIN_NAME]" at bounding box center [233, 37] width 131 height 12
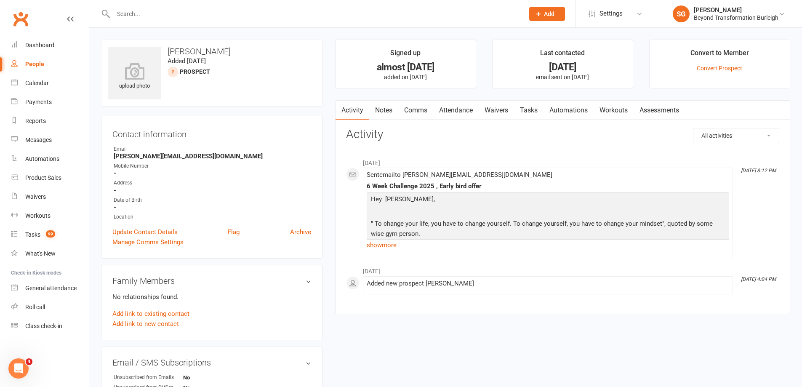
click at [207, 14] on input "text" at bounding box center [315, 14] width 408 height 12
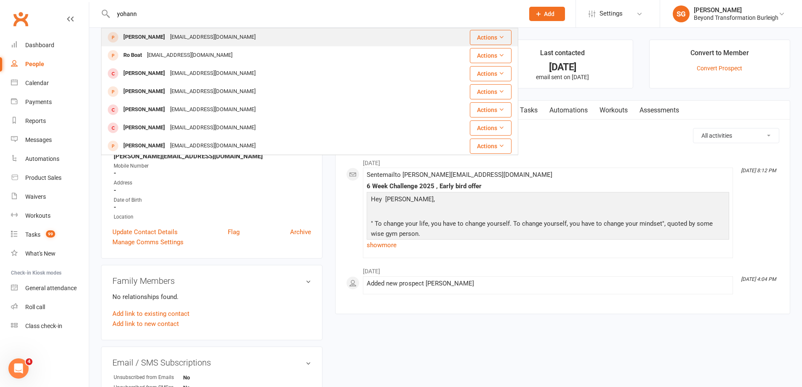
type input "yohann"
click at [172, 39] on div "[EMAIL_ADDRESS][DOMAIN_NAME]" at bounding box center [213, 37] width 91 height 12
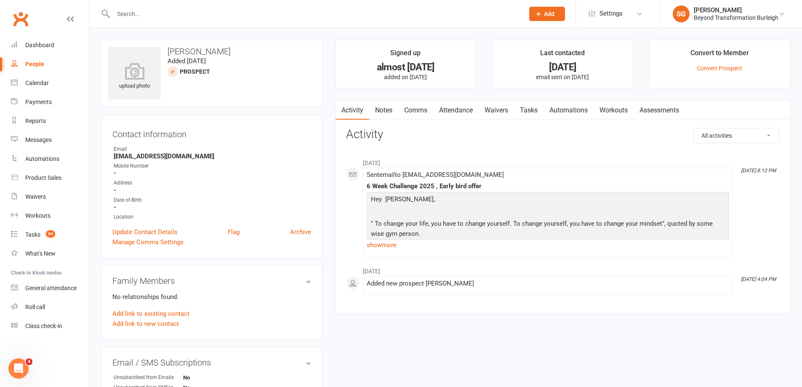
click at [265, 10] on input "text" at bounding box center [315, 14] width 408 height 12
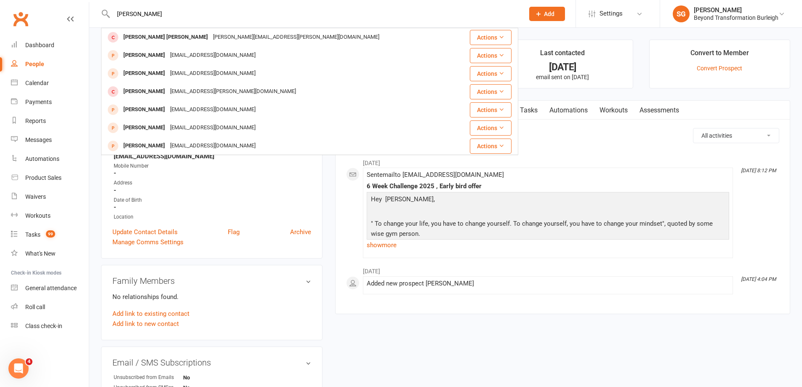
click at [243, 16] on input "[PERSON_NAME]" at bounding box center [315, 14] width 408 height 12
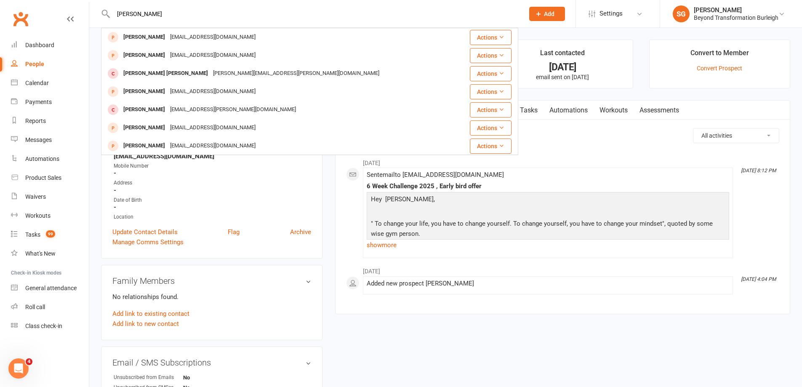
type input "[PERSON_NAME]"
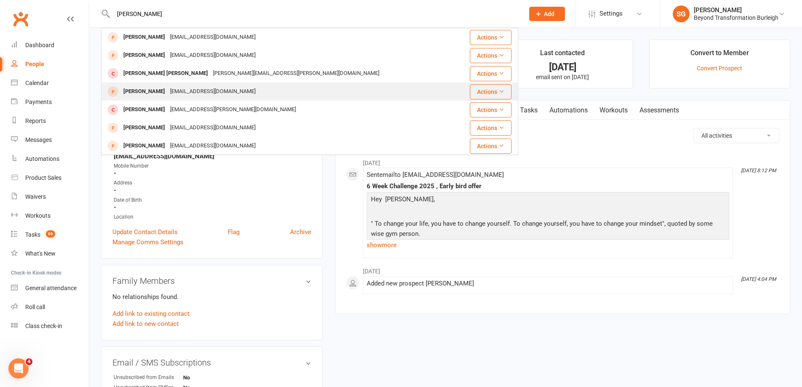
click at [204, 92] on div "[EMAIL_ADDRESS][DOMAIN_NAME]" at bounding box center [213, 92] width 91 height 12
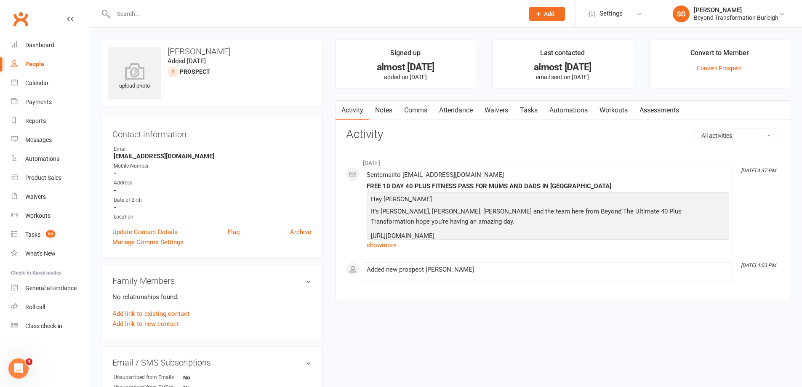
drag, startPoint x: 250, startPoint y: 18, endPoint x: 221, endPoint y: 7, distance: 31.5
click at [250, 18] on input "text" at bounding box center [315, 14] width 408 height 12
click at [224, 17] on input "text" at bounding box center [315, 14] width 408 height 12
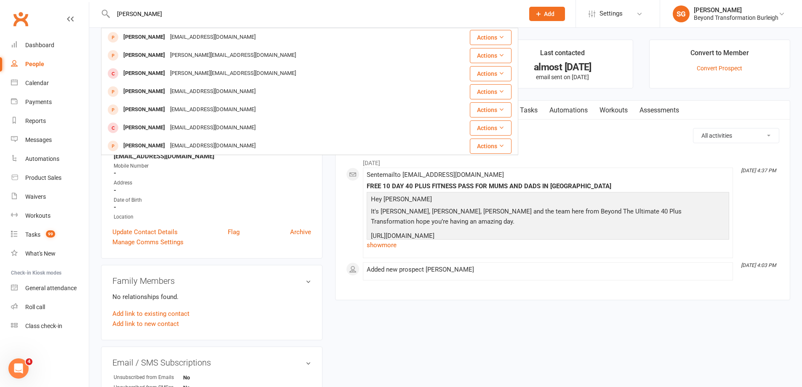
type input "[PERSON_NAME]"
click at [238, 37] on div "[PERSON_NAME] [EMAIL_ADDRESS][DOMAIN_NAME]" at bounding box center [275, 37] width 346 height 17
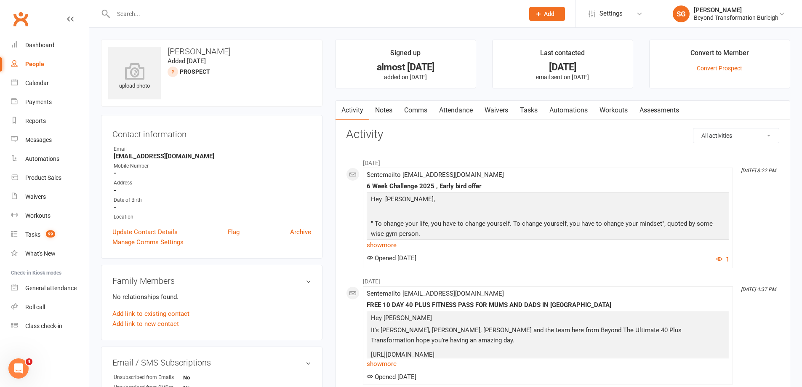
click at [189, 19] on input "text" at bounding box center [315, 14] width 408 height 12
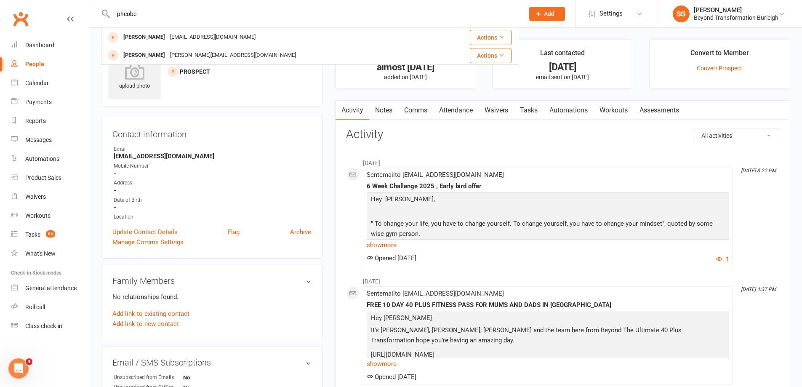
type input "pheobe"
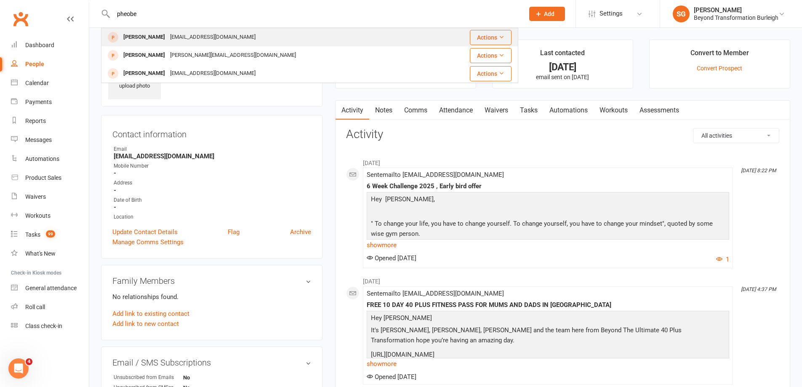
click at [240, 37] on div "[EMAIL_ADDRESS][DOMAIN_NAME]" at bounding box center [213, 37] width 91 height 12
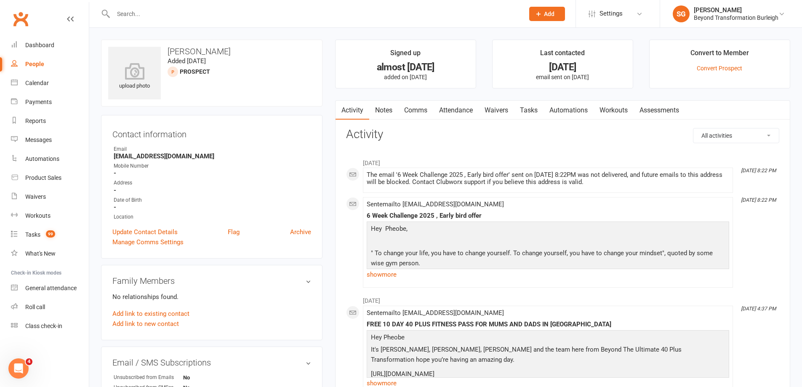
click at [243, 16] on input "text" at bounding box center [315, 14] width 408 height 12
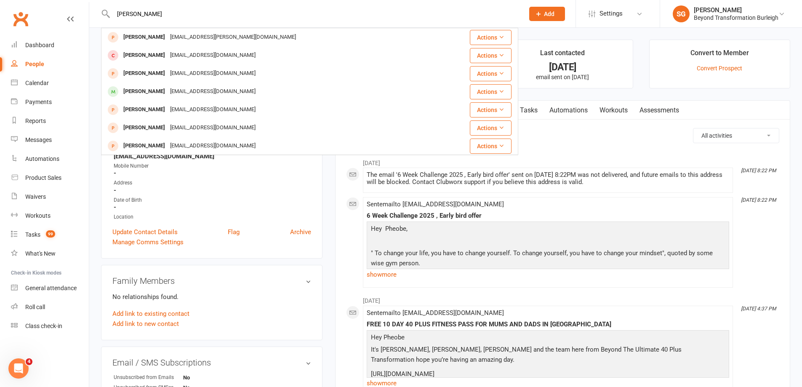
type input "[PERSON_NAME]"
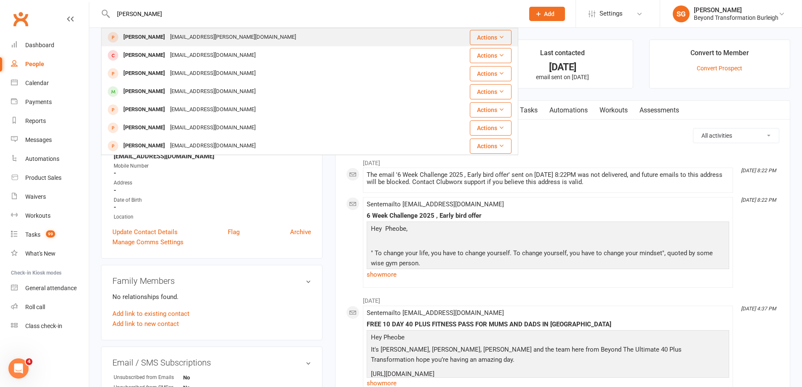
click at [224, 41] on div "[PERSON_NAME] [EMAIL_ADDRESS][PERSON_NAME][DOMAIN_NAME]" at bounding box center [269, 37] width 335 height 17
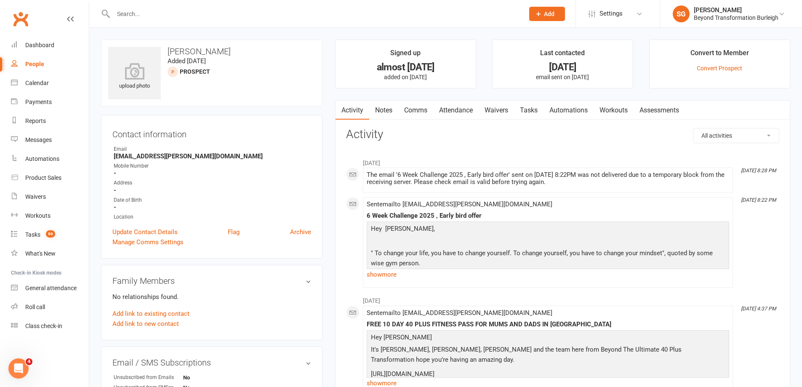
click at [214, 11] on input "text" at bounding box center [315, 14] width 408 height 12
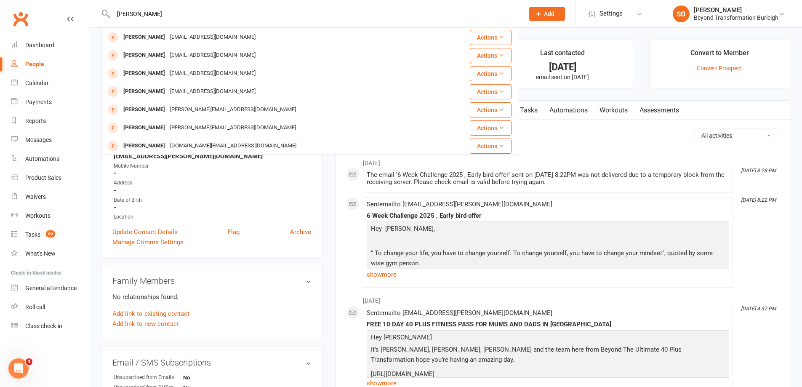
type input "[PERSON_NAME]"
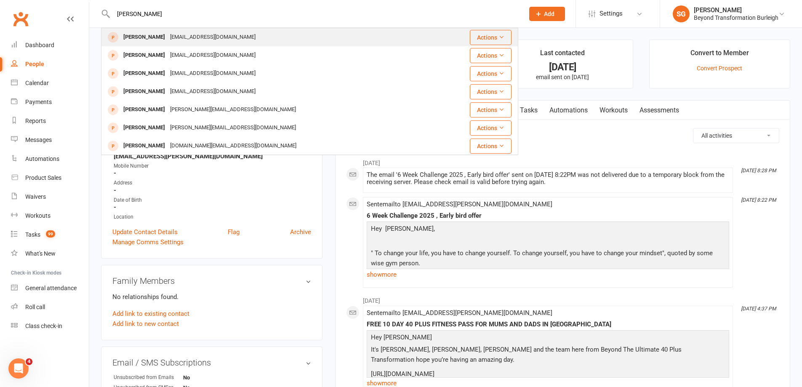
click at [203, 41] on div "[EMAIL_ADDRESS][DOMAIN_NAME]" at bounding box center [213, 37] width 91 height 12
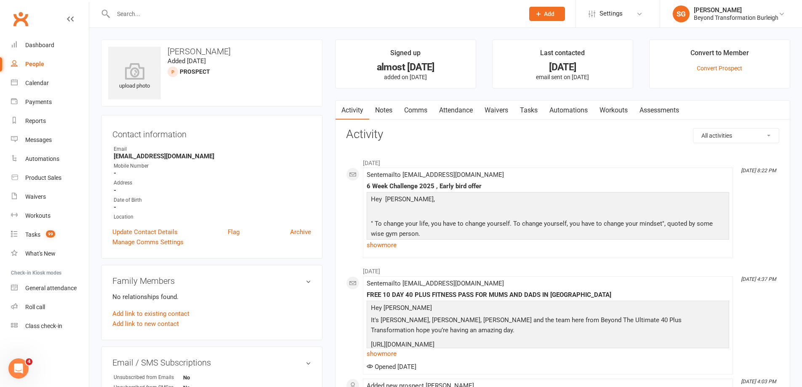
click at [244, 16] on input "text" at bounding box center [315, 14] width 408 height 12
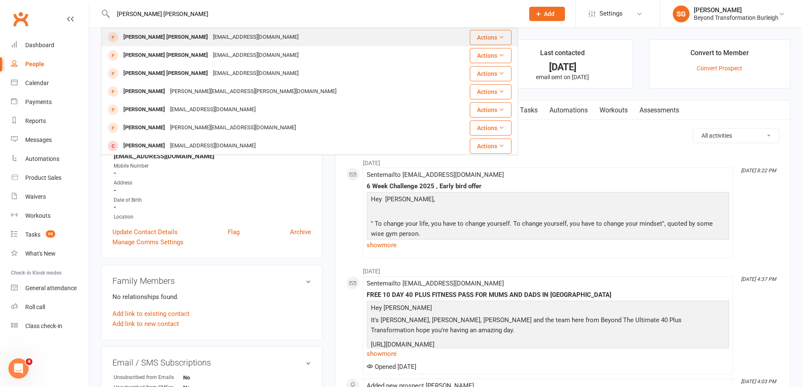
type input "[PERSON_NAME] [PERSON_NAME]"
click at [205, 41] on div "[PERSON_NAME] [PERSON_NAME] [EMAIL_ADDRESS][DOMAIN_NAME]" at bounding box center [275, 37] width 346 height 17
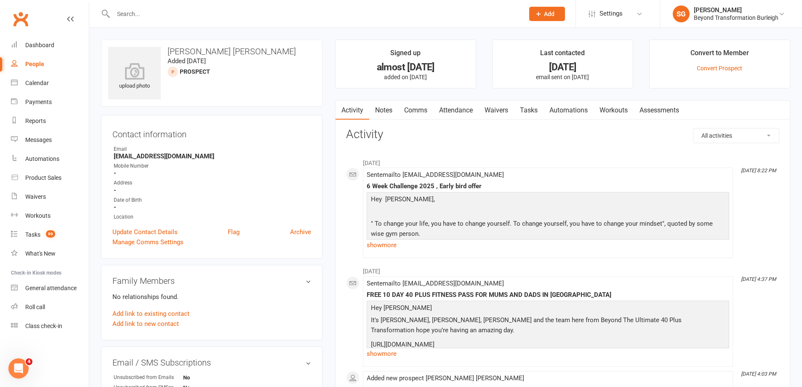
click at [249, 21] on div at bounding box center [309, 13] width 417 height 27
click at [237, 12] on input "text" at bounding box center [315, 14] width 408 height 12
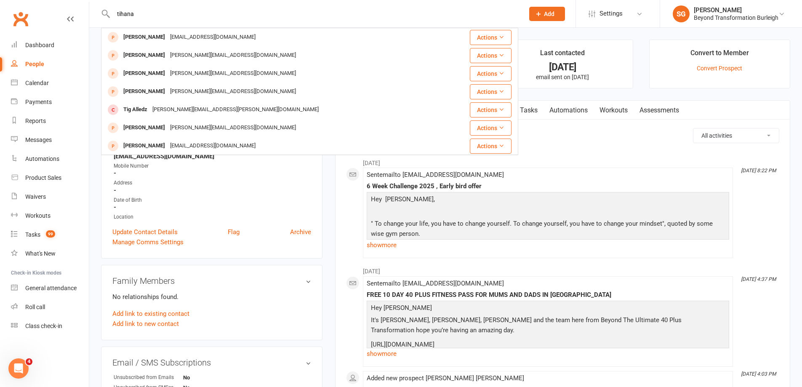
click at [237, 14] on input "tihana" at bounding box center [315, 14] width 408 height 12
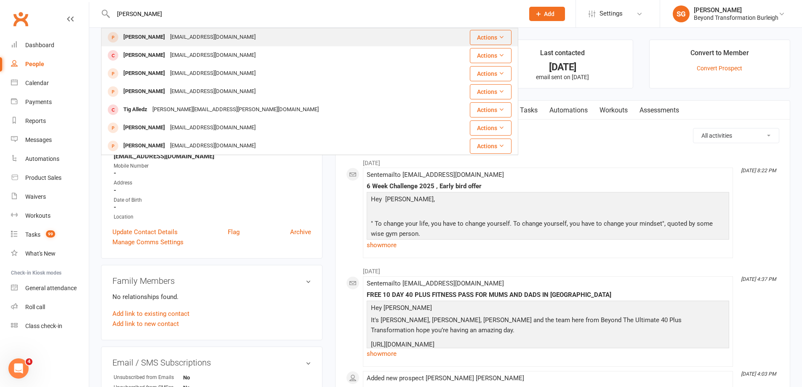
type input "[PERSON_NAME]"
click at [219, 35] on div "[EMAIL_ADDRESS][DOMAIN_NAME]" at bounding box center [213, 37] width 91 height 12
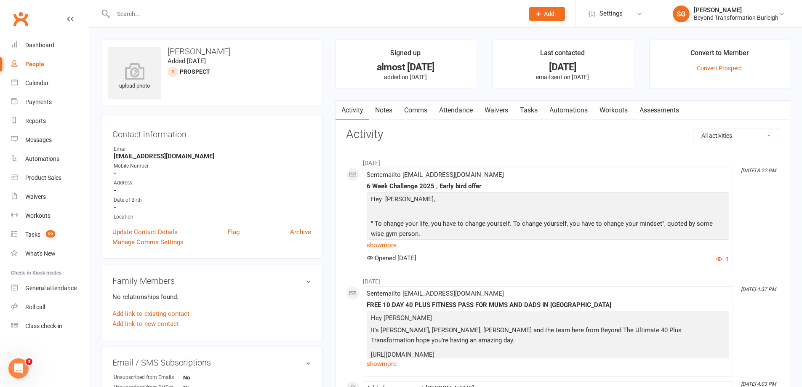
click at [219, 19] on input "text" at bounding box center [315, 14] width 408 height 12
click at [214, 16] on input "text" at bounding box center [315, 14] width 408 height 12
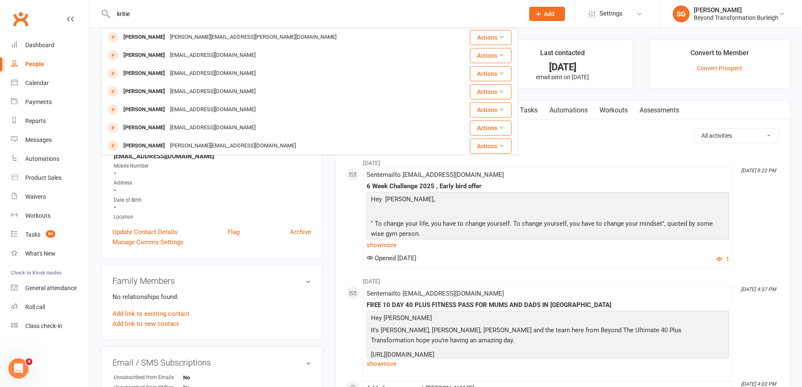
click at [183, 11] on input "kritie" at bounding box center [315, 14] width 408 height 12
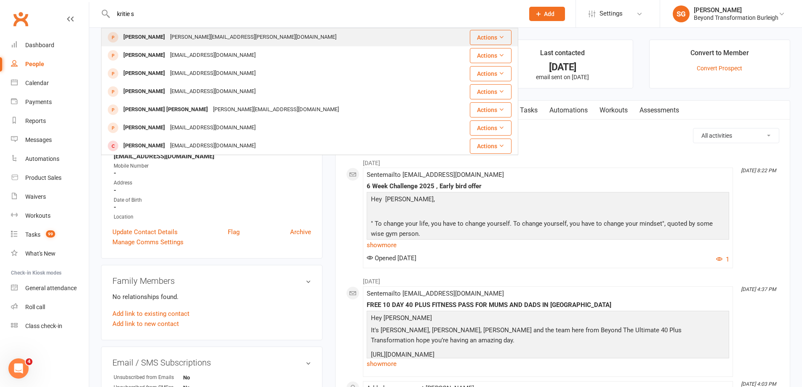
type input "kritie s"
click at [187, 39] on div "[PERSON_NAME][EMAIL_ADDRESS][PERSON_NAME][DOMAIN_NAME]" at bounding box center [253, 37] width 171 height 12
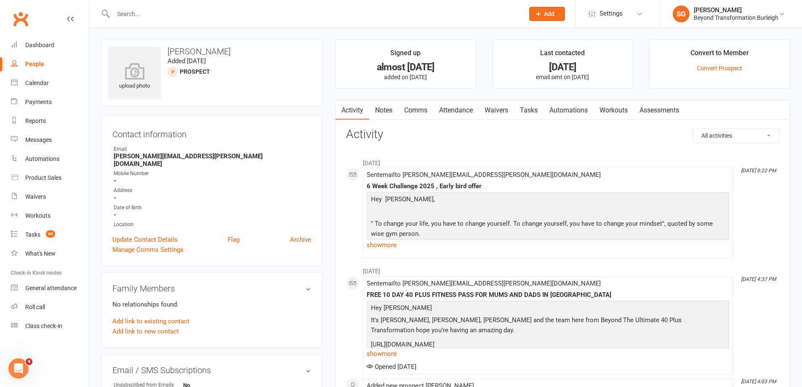
click at [214, 17] on input "text" at bounding box center [315, 14] width 408 height 12
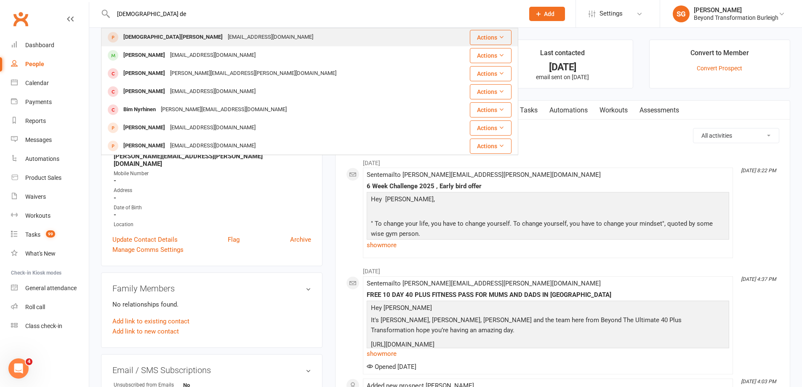
type input "[DEMOGRAPHIC_DATA] de"
click at [225, 38] on div "[EMAIL_ADDRESS][DOMAIN_NAME]" at bounding box center [270, 37] width 91 height 12
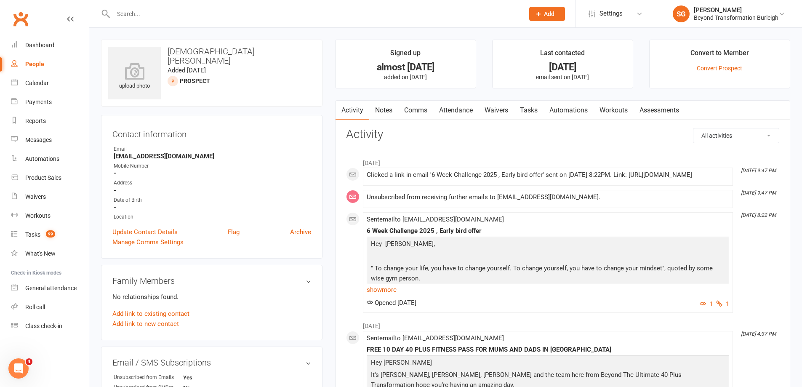
click at [207, 13] on input "text" at bounding box center [315, 14] width 408 height 12
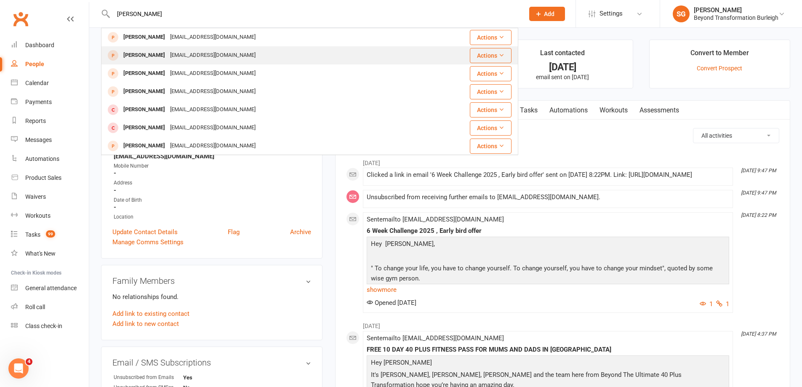
type input "[PERSON_NAME]"
click at [195, 58] on div "[EMAIL_ADDRESS][DOMAIN_NAME]" at bounding box center [213, 55] width 91 height 12
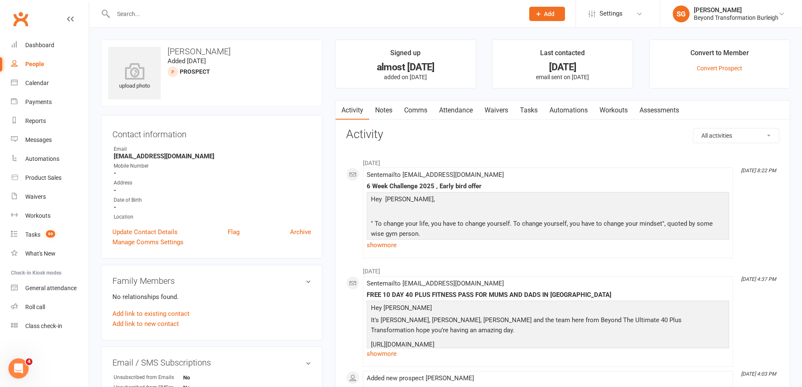
click at [184, 28] on div "upload photo [PERSON_NAME] Added [DATE] prospect Contact information Owner Emai…" at bounding box center [445, 355] width 713 height 655
click at [175, 18] on input "text" at bounding box center [315, 14] width 408 height 12
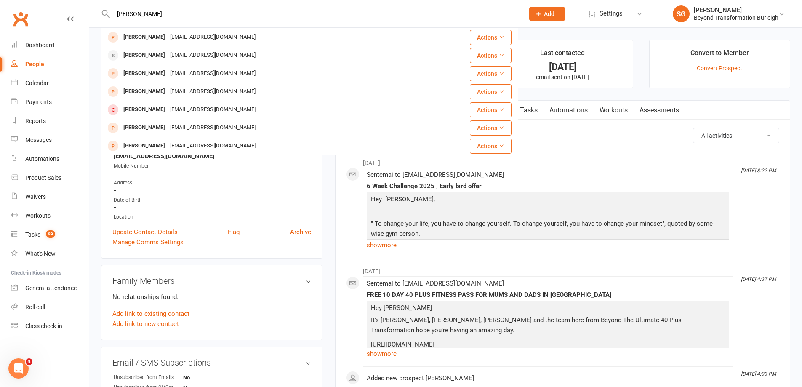
type input "[PERSON_NAME]"
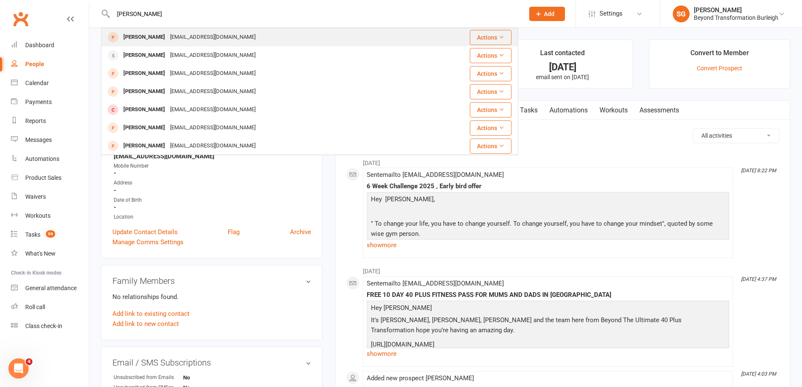
click at [248, 42] on div "[EMAIL_ADDRESS][DOMAIN_NAME]" at bounding box center [213, 37] width 91 height 12
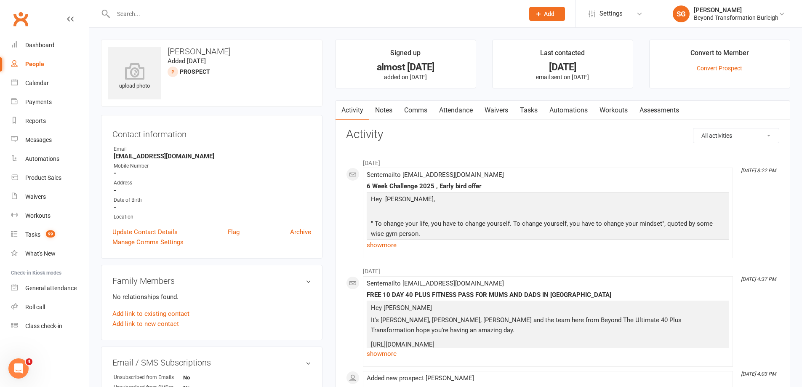
click at [207, 17] on input "text" at bounding box center [315, 14] width 408 height 12
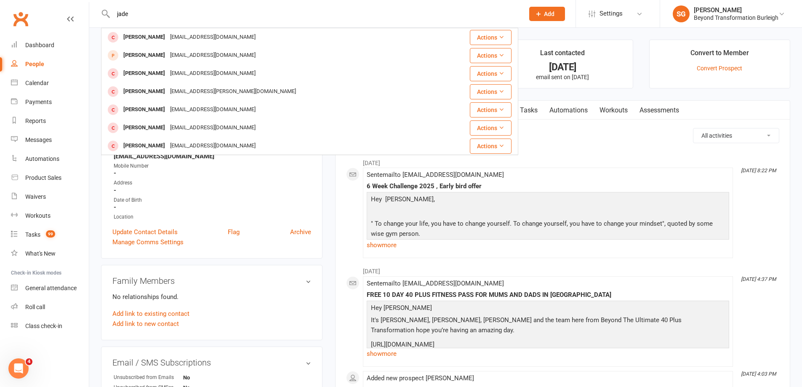
type input "jade"
click at [169, 56] on div "[EMAIL_ADDRESS][DOMAIN_NAME]" at bounding box center [213, 55] width 91 height 12
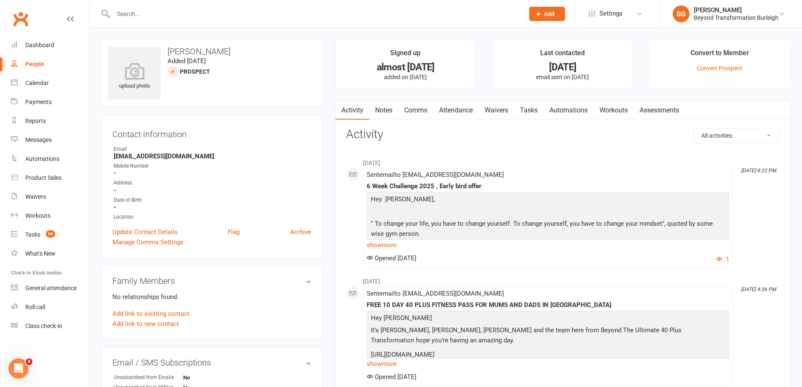
click at [228, 17] on input "text" at bounding box center [315, 14] width 408 height 12
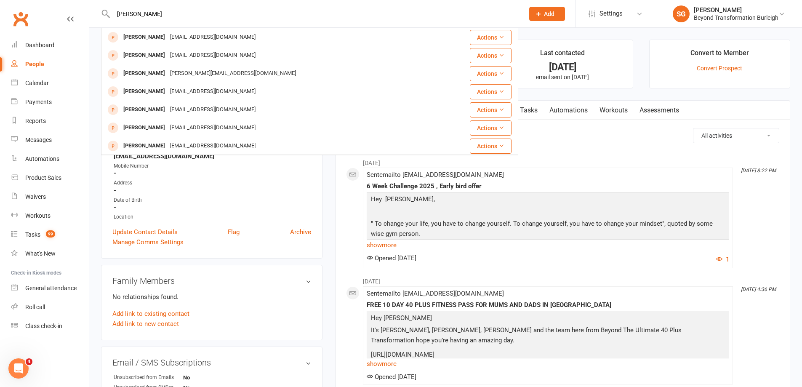
type input "[PERSON_NAME]"
click at [200, 54] on div "[EMAIL_ADDRESS][DOMAIN_NAME]" at bounding box center [213, 55] width 91 height 12
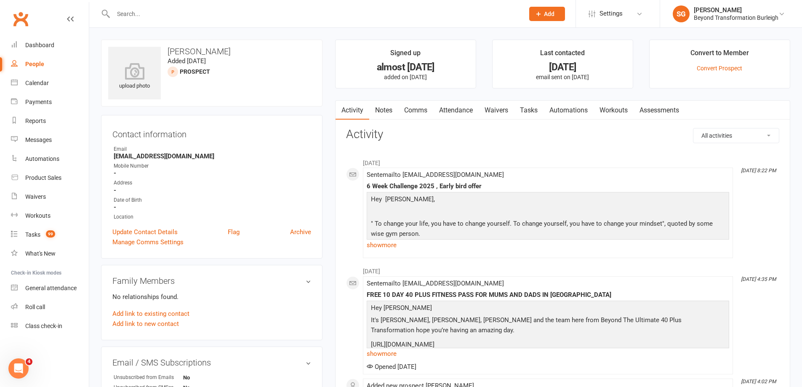
click at [275, 11] on input "text" at bounding box center [315, 14] width 408 height 12
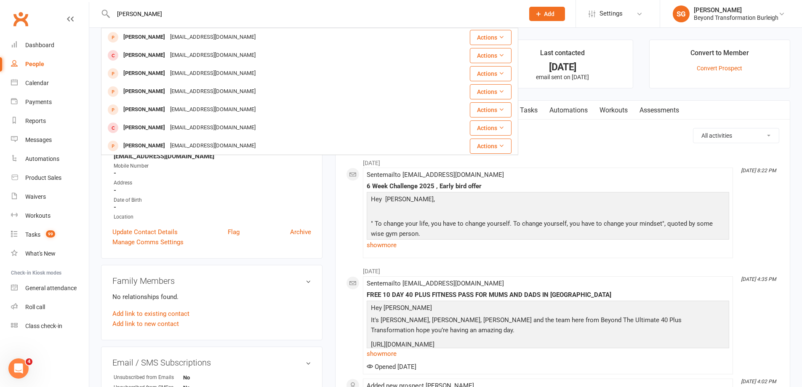
type input "[PERSON_NAME]"
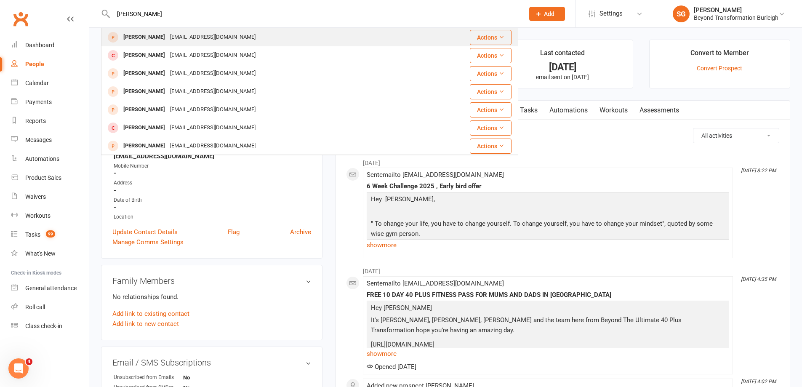
click at [233, 42] on div "[EMAIL_ADDRESS][DOMAIN_NAME]" at bounding box center [213, 37] width 91 height 12
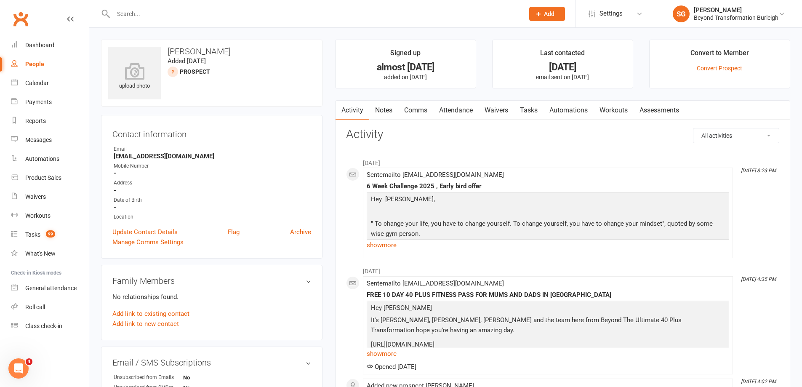
click at [236, 16] on input "text" at bounding box center [315, 14] width 408 height 12
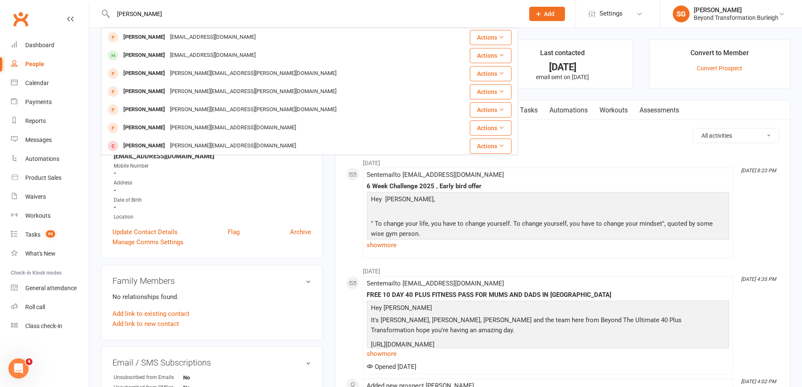
type input "[PERSON_NAME]"
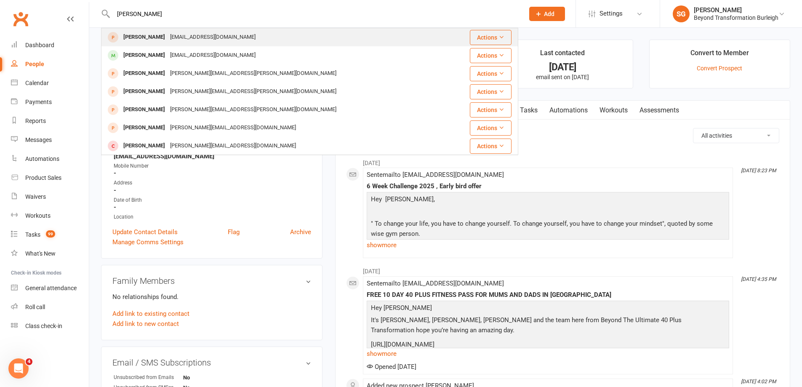
click at [207, 40] on div "[EMAIL_ADDRESS][DOMAIN_NAME]" at bounding box center [213, 37] width 91 height 12
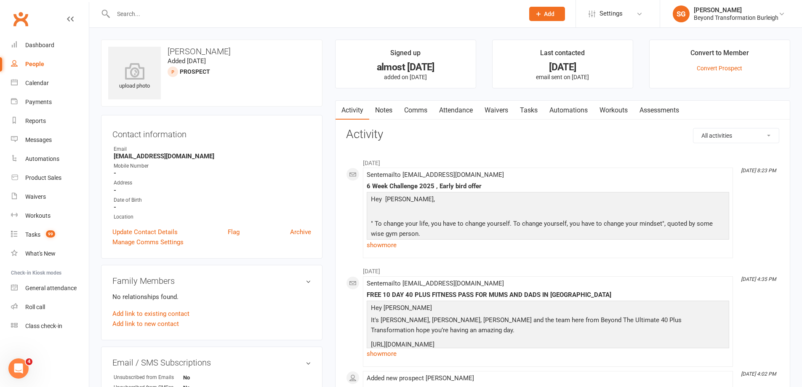
click at [192, 13] on input "text" at bounding box center [315, 14] width 408 height 12
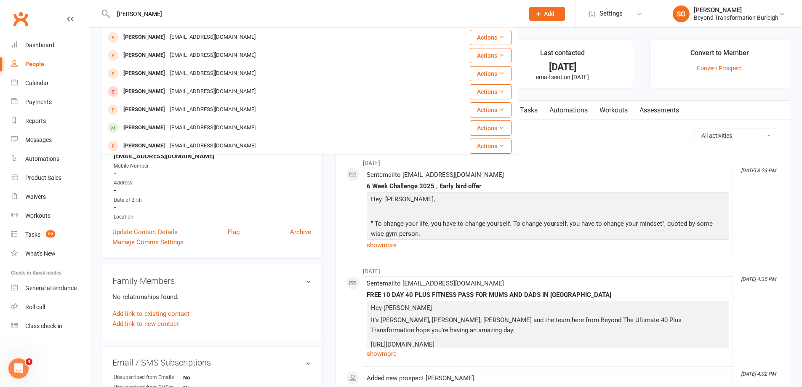
type input "[PERSON_NAME]"
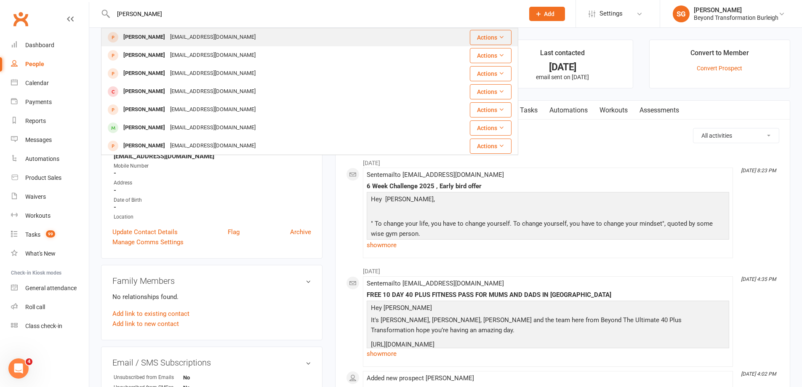
click at [214, 40] on div "[EMAIL_ADDRESS][DOMAIN_NAME]" at bounding box center [213, 37] width 91 height 12
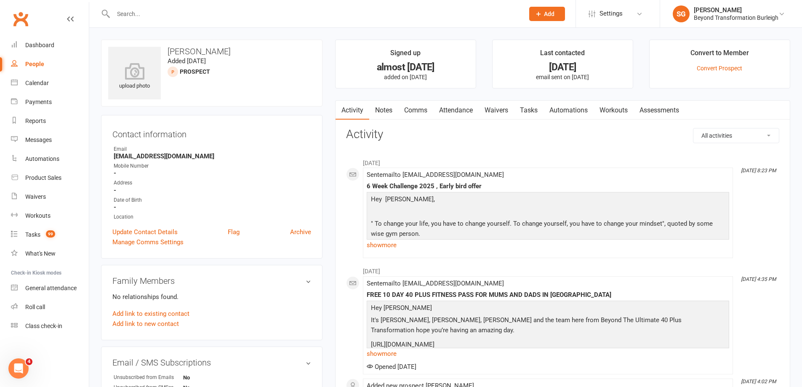
click at [192, 11] on input "text" at bounding box center [315, 14] width 408 height 12
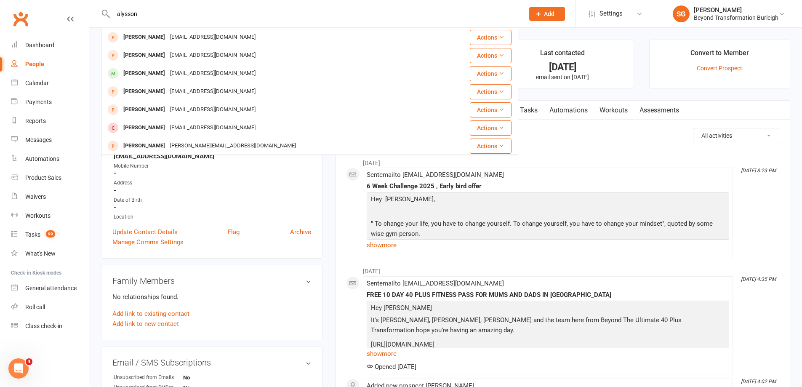
click at [188, 13] on input "alysson" at bounding box center [315, 14] width 408 height 12
type input "[PERSON_NAME] s"
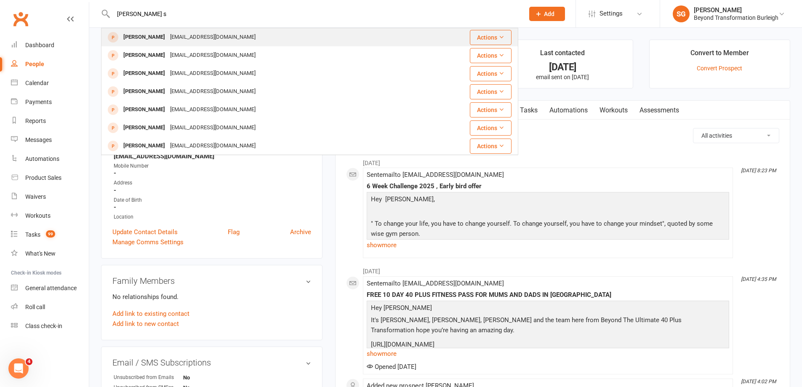
click at [230, 38] on div "[EMAIL_ADDRESS][DOMAIN_NAME]" at bounding box center [213, 37] width 91 height 12
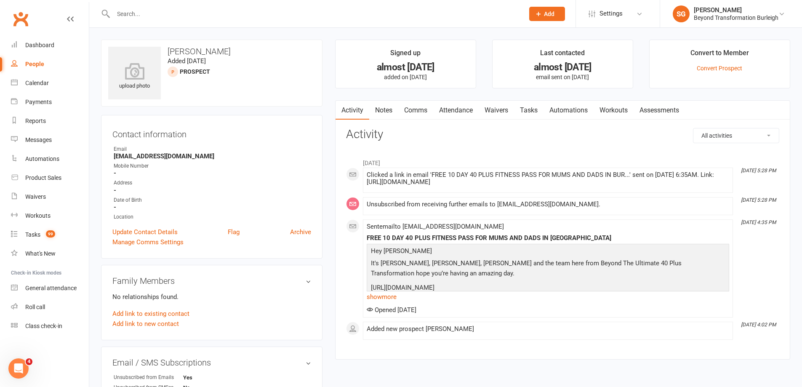
click at [187, 15] on input "text" at bounding box center [315, 14] width 408 height 12
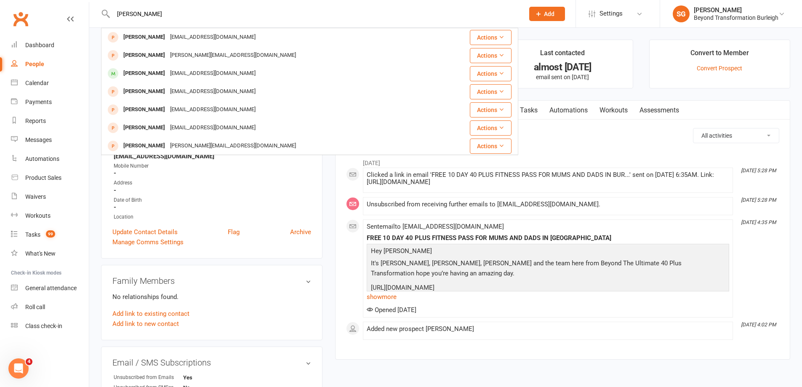
type input "[PERSON_NAME]"
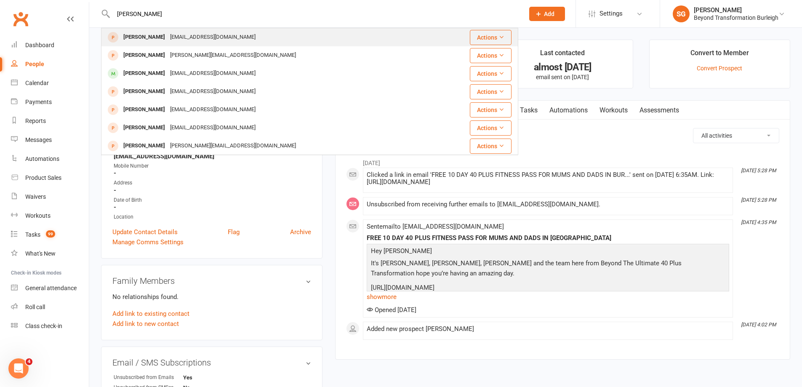
click at [218, 36] on div "[PERSON_NAME] [EMAIL_ADDRESS][DOMAIN_NAME]" at bounding box center [275, 37] width 346 height 17
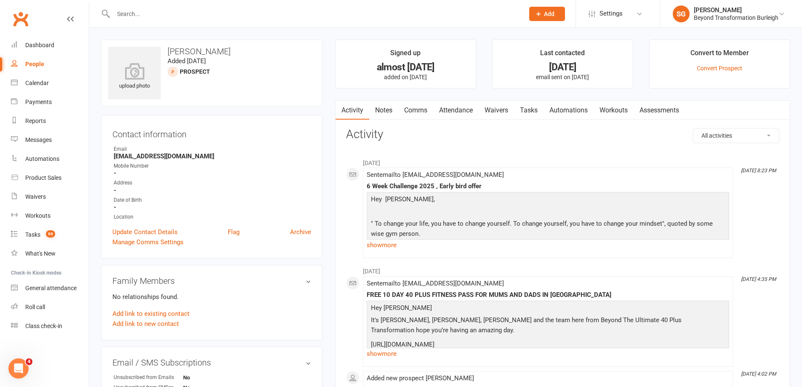
click at [199, 6] on div at bounding box center [309, 13] width 417 height 27
click at [196, 15] on input "text" at bounding box center [315, 14] width 408 height 12
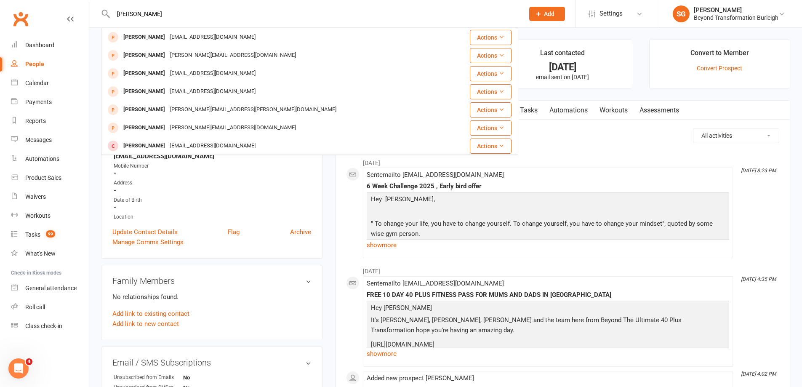
type input "[PERSON_NAME]"
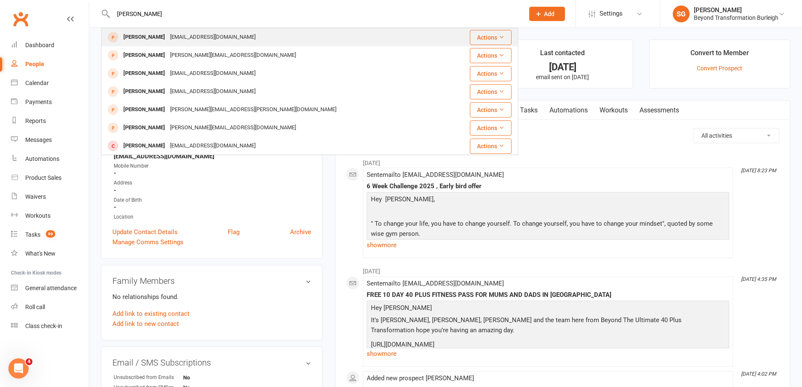
click at [251, 35] on div "[PERSON_NAME] [EMAIL_ADDRESS][DOMAIN_NAME]" at bounding box center [275, 37] width 346 height 17
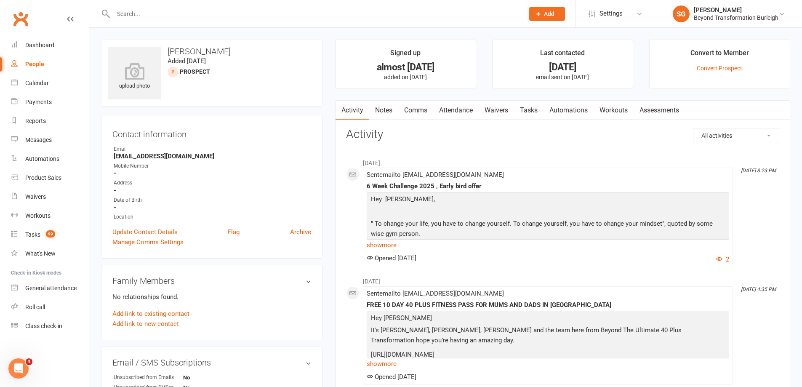
click at [239, 13] on input "text" at bounding box center [315, 14] width 408 height 12
type input "[PERSON_NAME]"
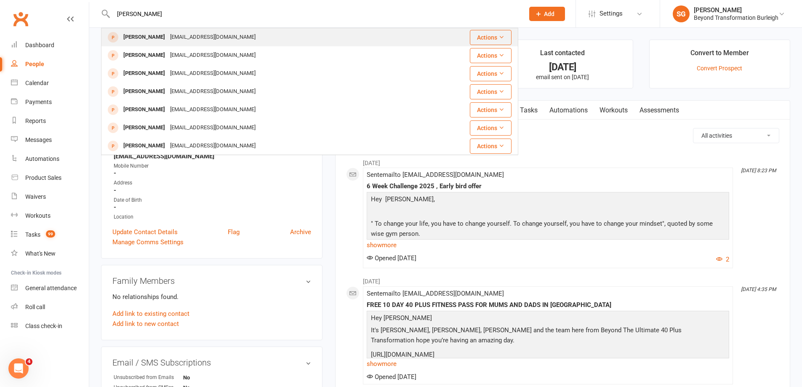
click at [236, 42] on div "[PERSON_NAME] [EMAIL_ADDRESS][DOMAIN_NAME]" at bounding box center [269, 37] width 335 height 17
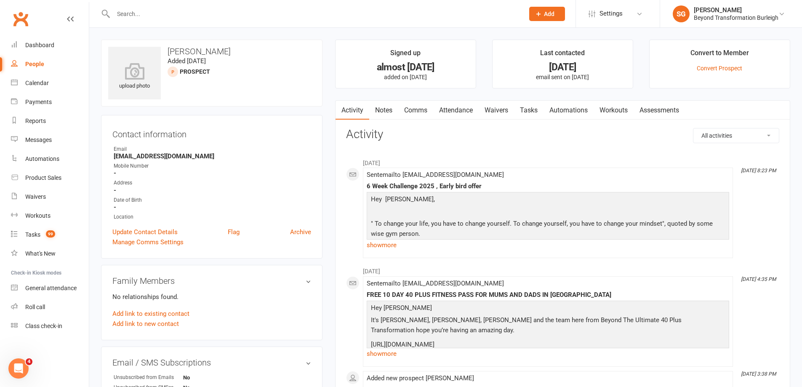
click at [197, 16] on input "text" at bounding box center [315, 14] width 408 height 12
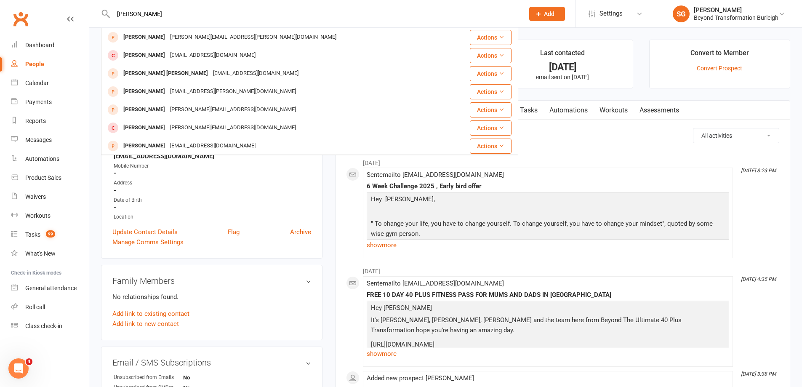
type input "[PERSON_NAME]"
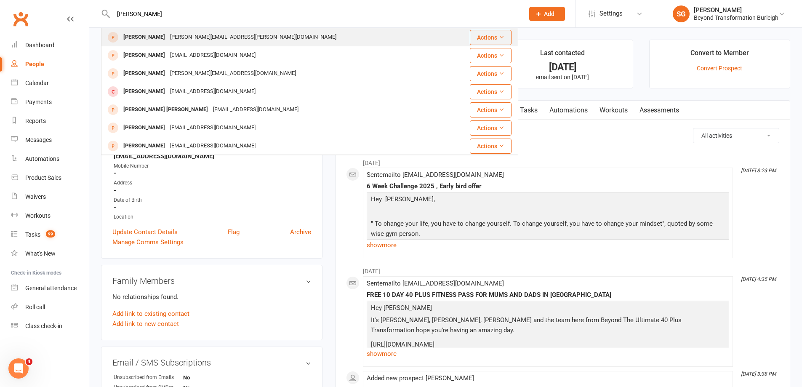
click at [241, 35] on div "[PERSON_NAME][EMAIL_ADDRESS][PERSON_NAME][DOMAIN_NAME]" at bounding box center [253, 37] width 171 height 12
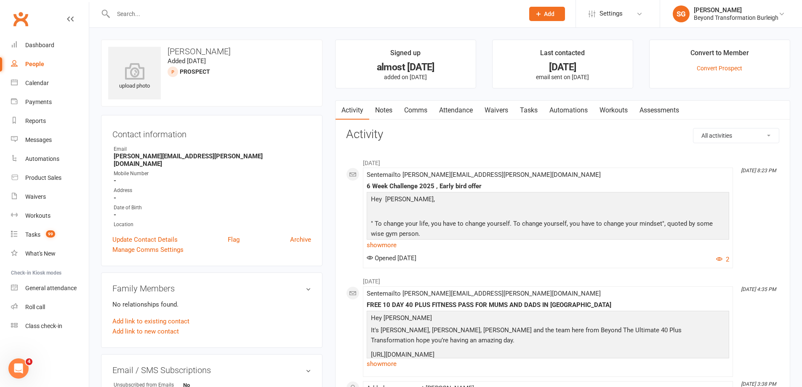
click at [174, 11] on input "text" at bounding box center [315, 14] width 408 height 12
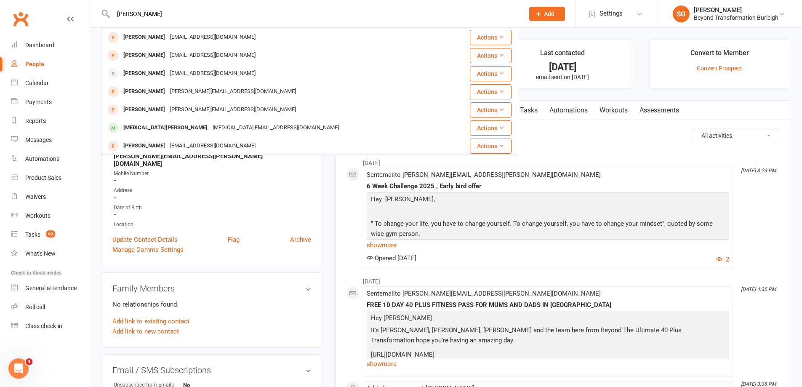
type input "[PERSON_NAME]"
click at [246, 56] on div "[EMAIL_ADDRESS][DOMAIN_NAME]" at bounding box center [213, 55] width 91 height 12
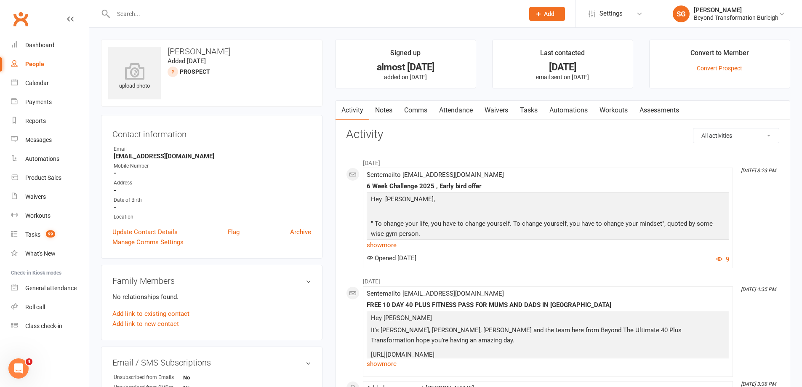
click at [195, 19] on input "text" at bounding box center [315, 14] width 408 height 12
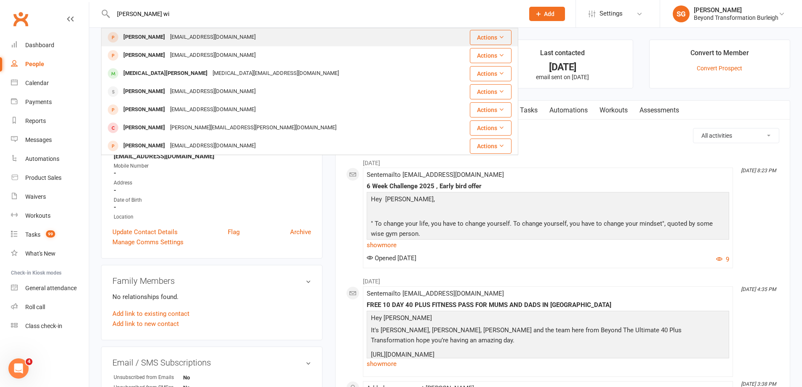
type input "[PERSON_NAME] wi"
click at [211, 34] on div "[EMAIL_ADDRESS][DOMAIN_NAME]" at bounding box center [213, 37] width 91 height 12
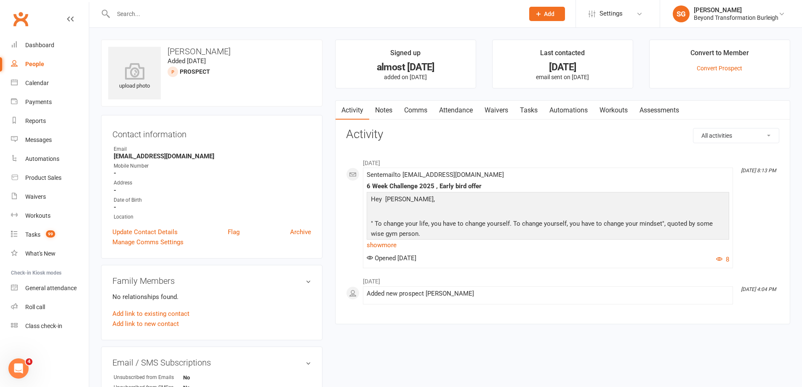
click at [209, 15] on input "text" at bounding box center [315, 14] width 408 height 12
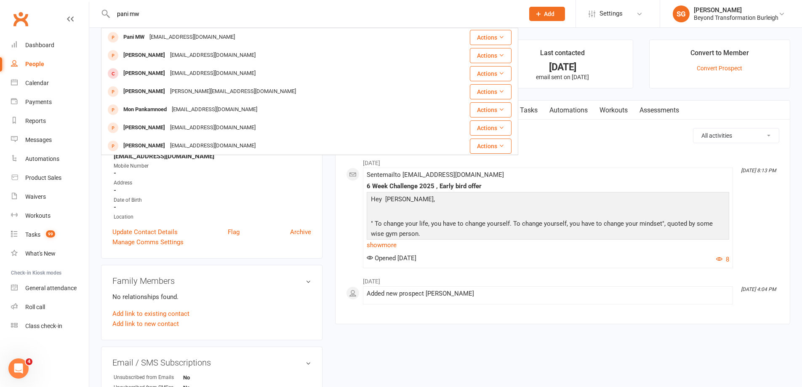
type input "pani mw"
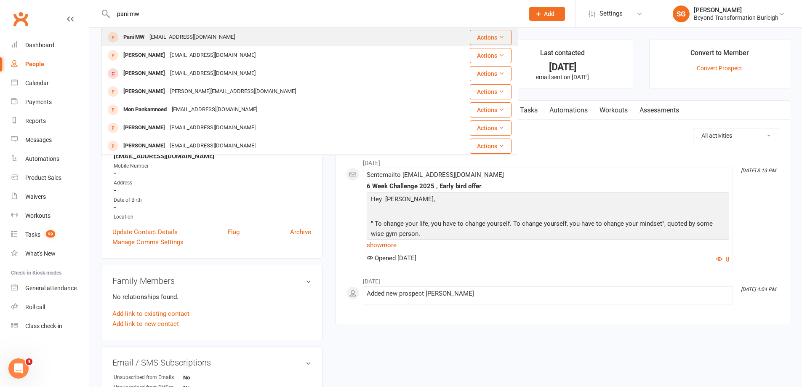
click at [222, 33] on div "Pani MW [EMAIL_ADDRESS][DOMAIN_NAME]" at bounding box center [269, 37] width 335 height 17
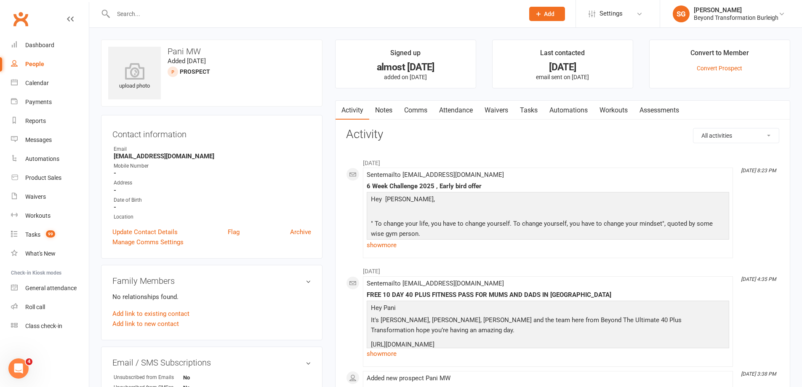
click at [222, 16] on input "text" at bounding box center [315, 14] width 408 height 12
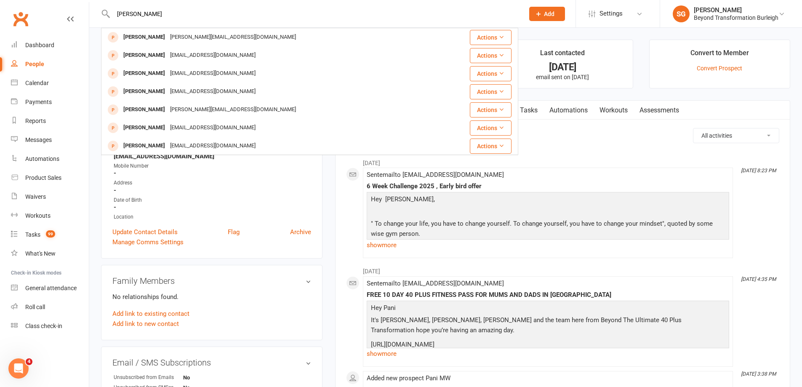
type input "[PERSON_NAME]"
click at [194, 61] on div "[EMAIL_ADDRESS][DOMAIN_NAME]" at bounding box center [213, 55] width 91 height 12
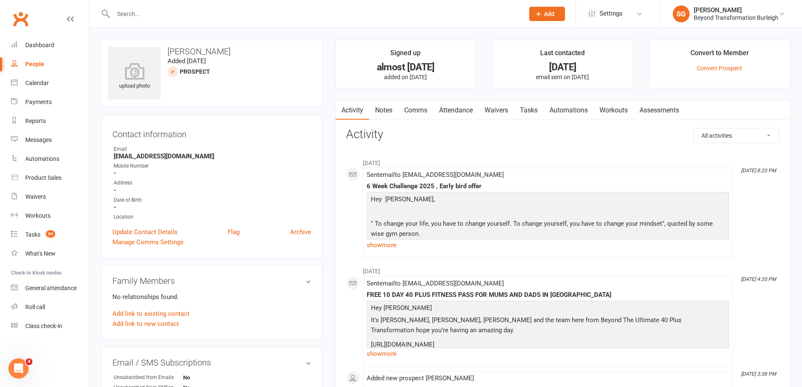
click at [192, 13] on input "text" at bounding box center [315, 14] width 408 height 12
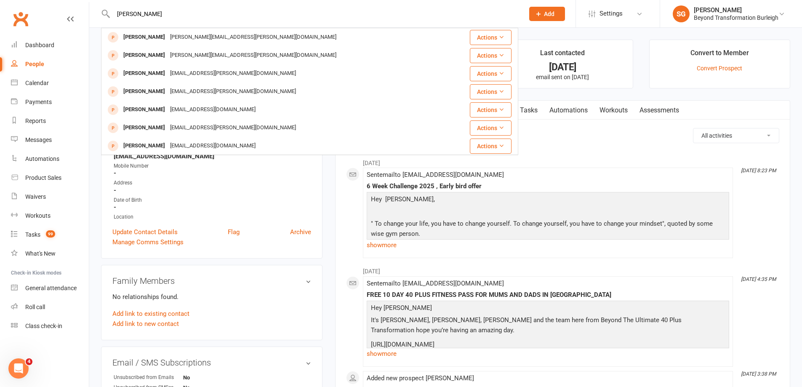
type input "[PERSON_NAME]"
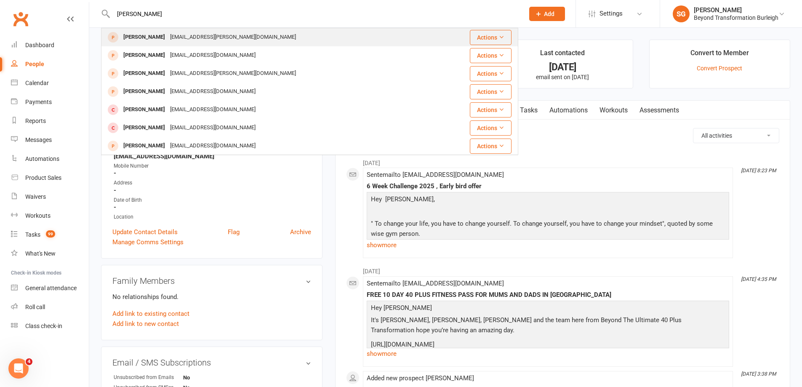
click at [210, 40] on div "[PERSON_NAME] [EMAIL_ADDRESS][PERSON_NAME][DOMAIN_NAME]" at bounding box center [275, 37] width 346 height 17
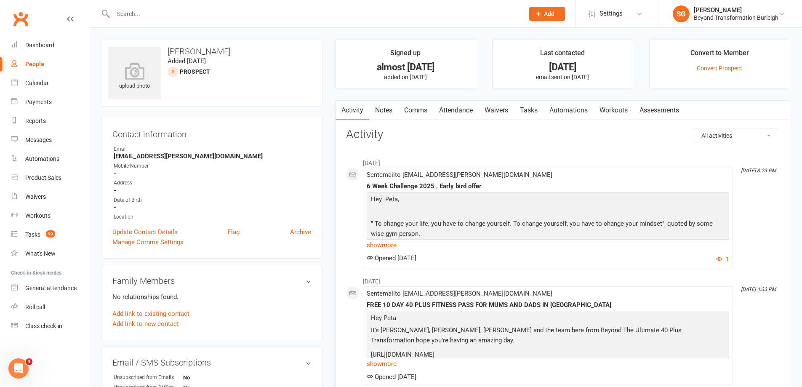
click at [165, 13] on input "text" at bounding box center [315, 14] width 408 height 12
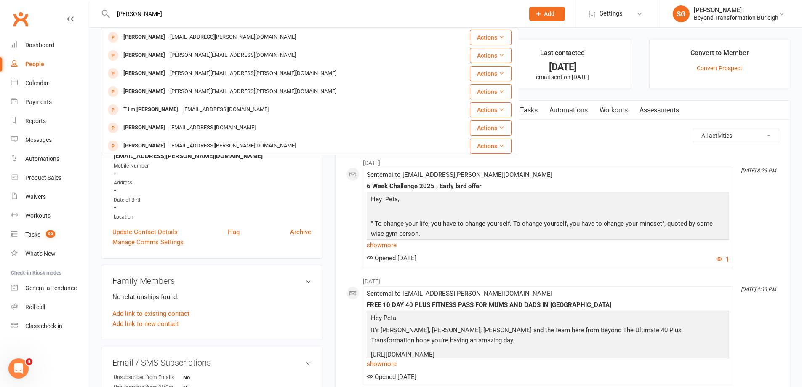
type input "[PERSON_NAME]"
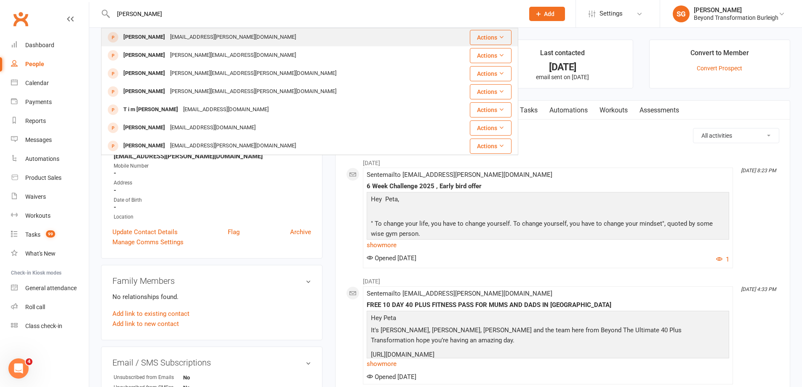
click at [172, 38] on div "[EMAIL_ADDRESS][PERSON_NAME][DOMAIN_NAME]" at bounding box center [233, 37] width 131 height 12
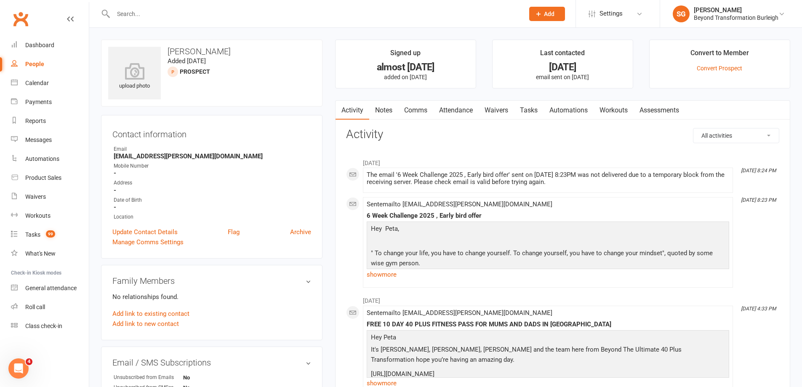
click at [172, 16] on input "text" at bounding box center [315, 14] width 408 height 12
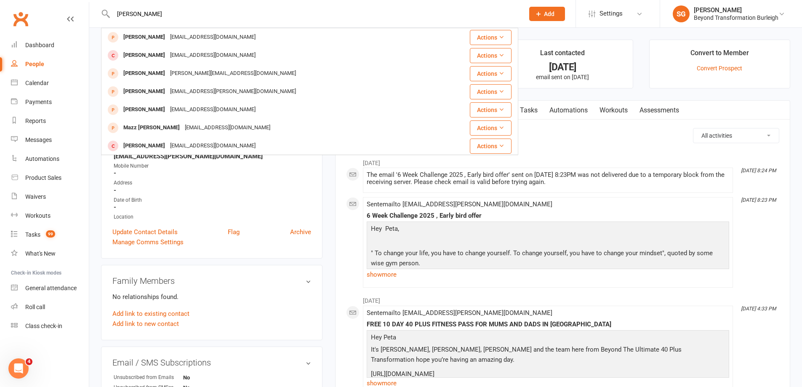
type input "[PERSON_NAME]"
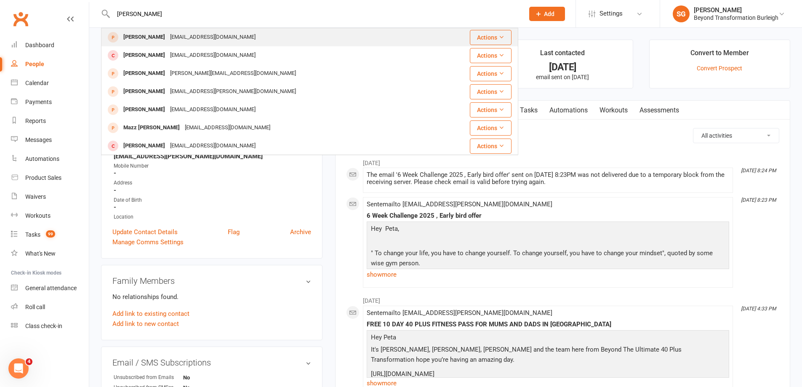
click at [186, 40] on div "[EMAIL_ADDRESS][DOMAIN_NAME]" at bounding box center [213, 37] width 91 height 12
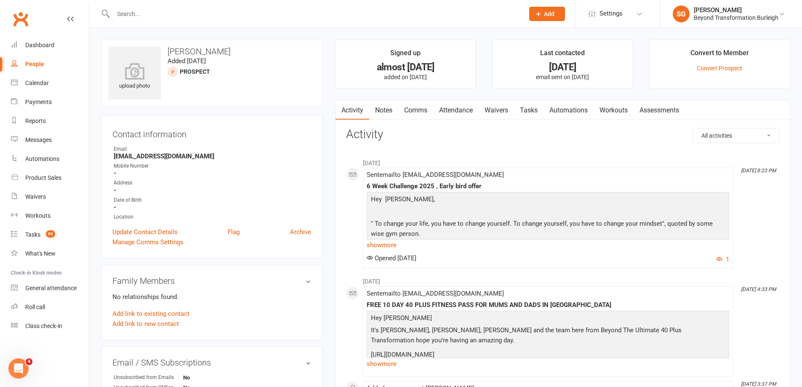
click at [259, 13] on input "text" at bounding box center [315, 14] width 408 height 12
type input "p"
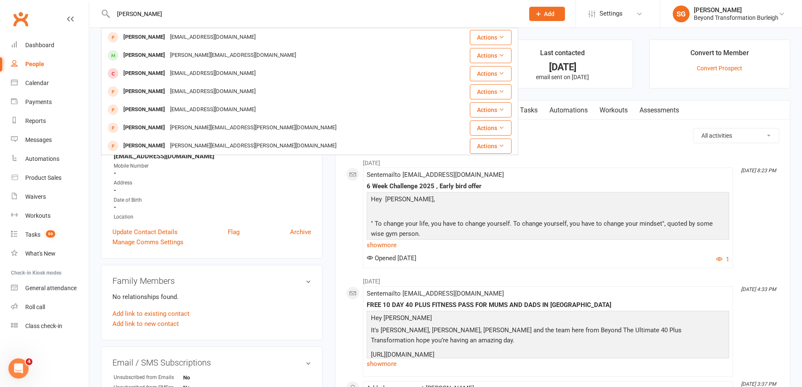
type input "[PERSON_NAME]"
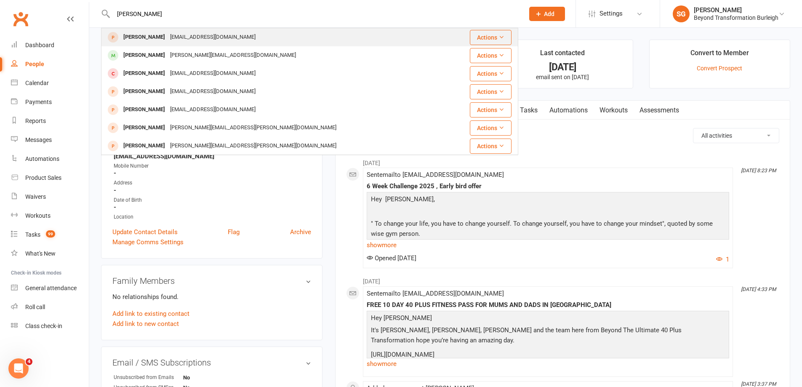
click at [211, 34] on div "[EMAIL_ADDRESS][DOMAIN_NAME]" at bounding box center [213, 37] width 91 height 12
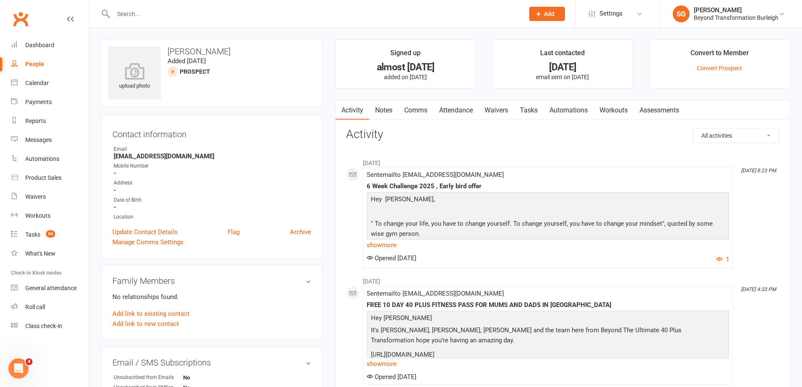
click at [197, 19] on input "text" at bounding box center [315, 14] width 408 height 12
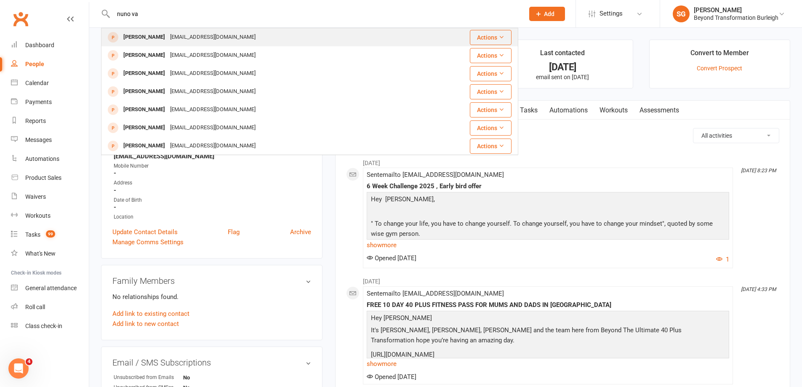
type input "nuno va"
click at [168, 42] on div "[EMAIL_ADDRESS][DOMAIN_NAME]" at bounding box center [213, 37] width 91 height 12
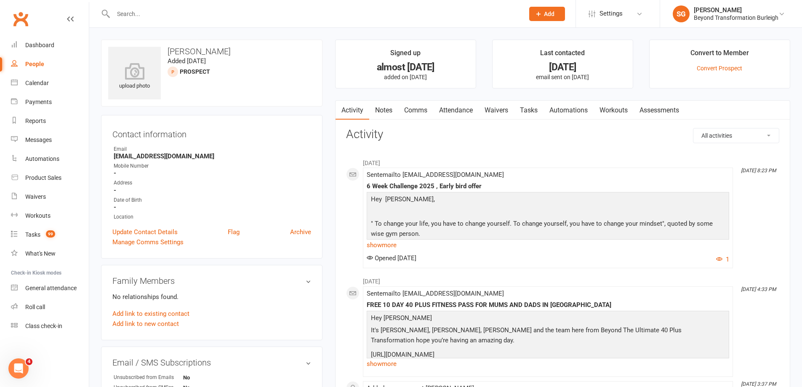
click at [254, 22] on div at bounding box center [309, 13] width 417 height 27
click at [252, 20] on div at bounding box center [309, 13] width 417 height 27
click at [247, 16] on input "text" at bounding box center [315, 14] width 408 height 12
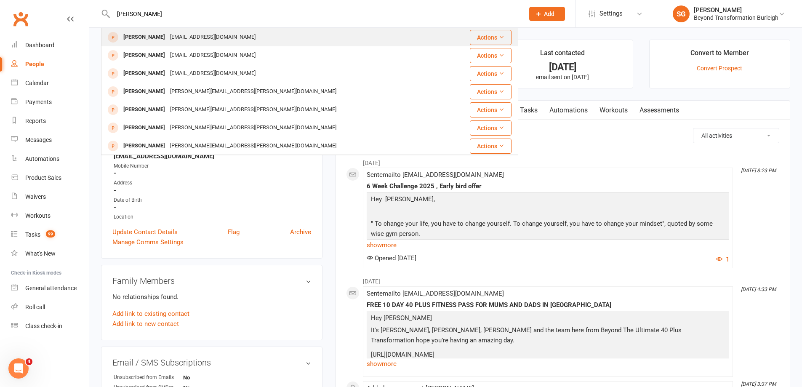
type input "[PERSON_NAME]"
click at [204, 40] on div "[EMAIL_ADDRESS][DOMAIN_NAME]" at bounding box center [213, 37] width 91 height 12
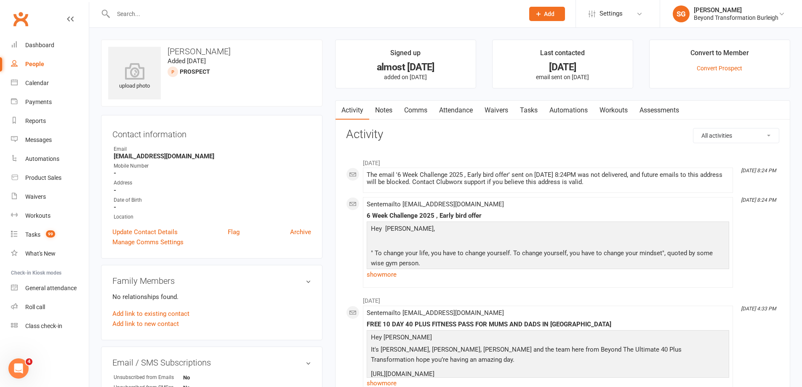
click at [184, 16] on input "text" at bounding box center [315, 14] width 408 height 12
click at [194, 18] on input "text" at bounding box center [315, 14] width 408 height 12
click at [194, 17] on input "text" at bounding box center [315, 14] width 408 height 12
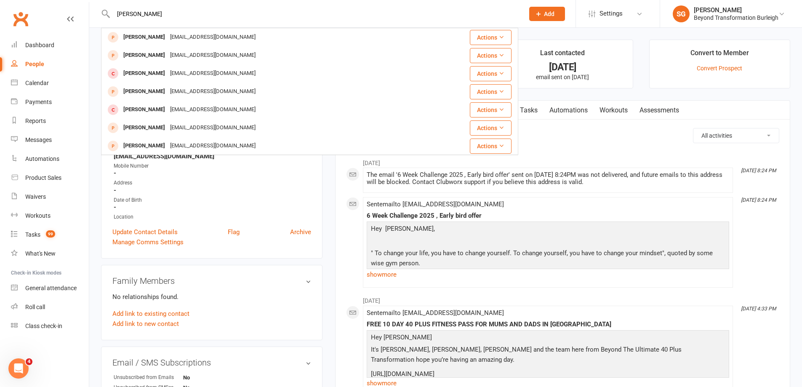
type input "[PERSON_NAME]"
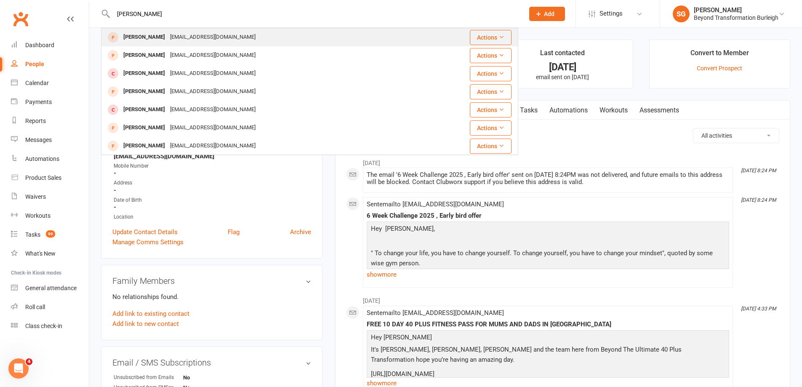
click at [168, 37] on div "[EMAIL_ADDRESS][DOMAIN_NAME]" at bounding box center [213, 37] width 91 height 12
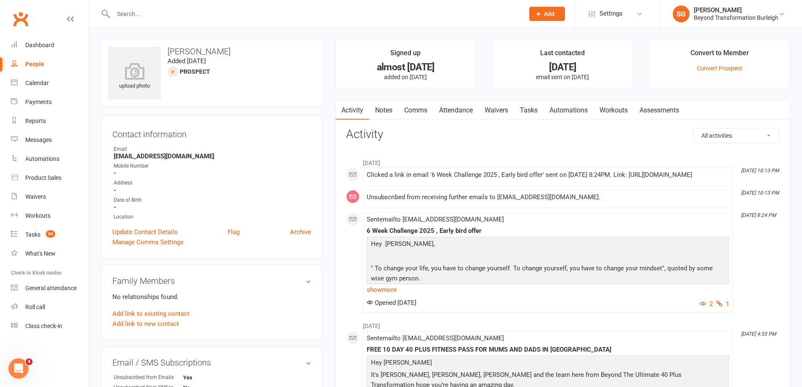
click at [264, 13] on input "text" at bounding box center [315, 14] width 408 height 12
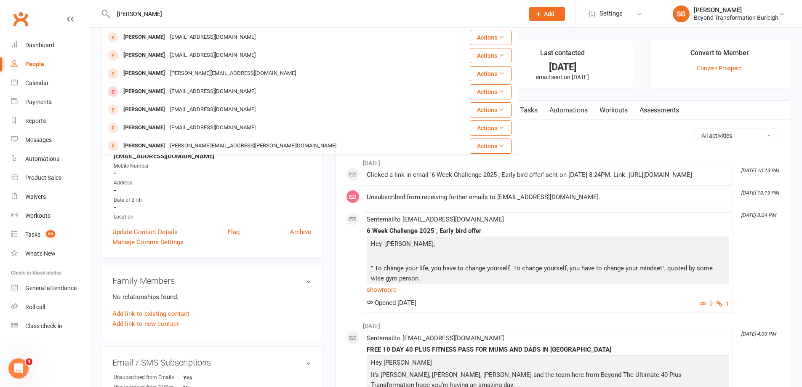
type input "[PERSON_NAME]"
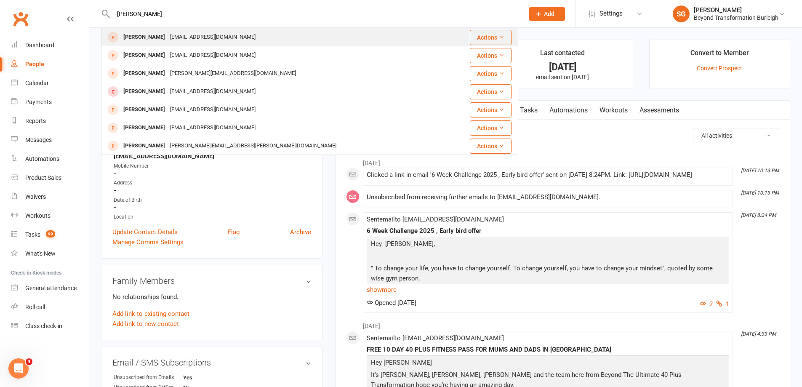
click at [235, 41] on div "[PERSON_NAME] [EMAIL_ADDRESS][DOMAIN_NAME]" at bounding box center [275, 37] width 346 height 17
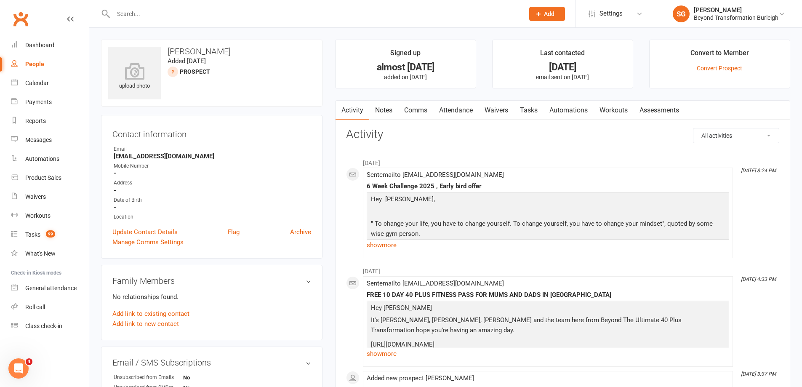
click at [184, 16] on input "text" at bounding box center [315, 14] width 408 height 12
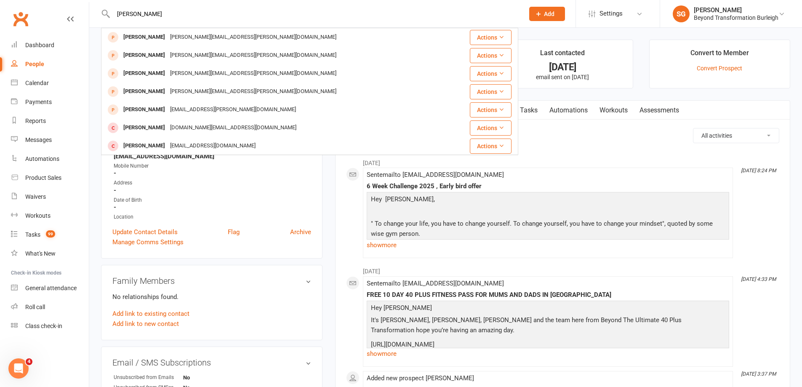
click at [169, 11] on input "[PERSON_NAME]" at bounding box center [315, 14] width 408 height 12
type input "[PERSON_NAME]"
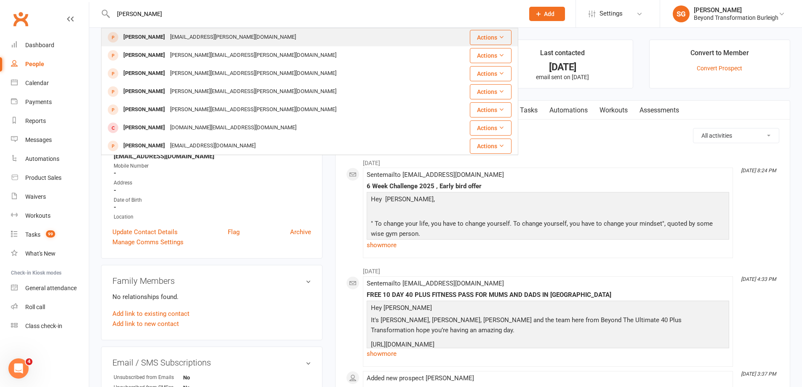
click at [183, 40] on div "[EMAIL_ADDRESS][PERSON_NAME][DOMAIN_NAME]" at bounding box center [233, 37] width 131 height 12
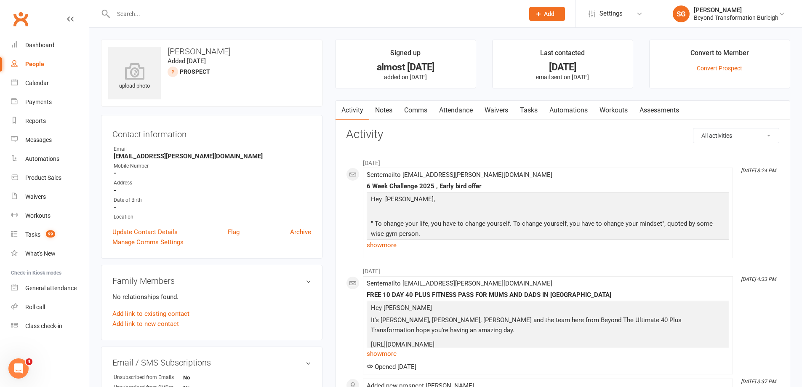
click at [254, 13] on input "text" at bounding box center [315, 14] width 408 height 12
type input "ngaive"
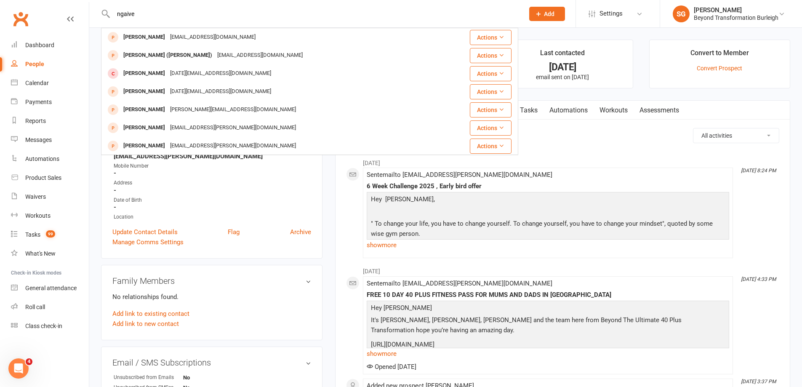
click at [292, 38] on div "Ngaive [PERSON_NAME] [EMAIL_ADDRESS][DOMAIN_NAME]" at bounding box center [270, 37] width 337 height 17
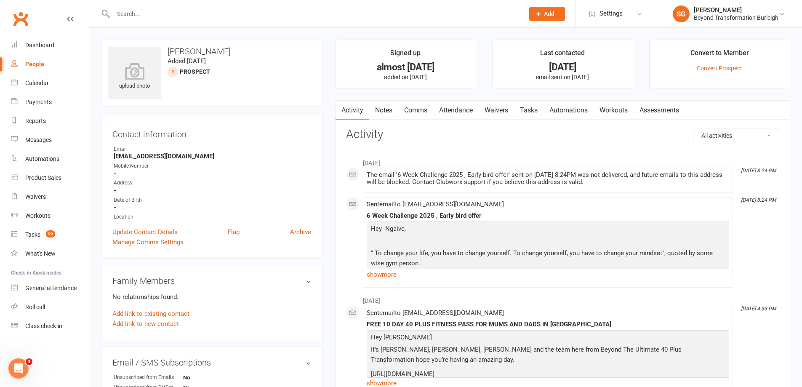
click at [251, 13] on input "text" at bounding box center [315, 14] width 408 height 12
type input "s"
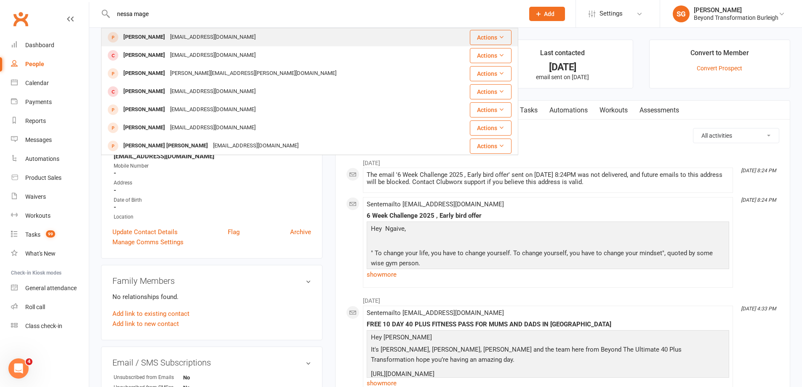
type input "nessa mage"
click at [179, 37] on div "[EMAIL_ADDRESS][DOMAIN_NAME]" at bounding box center [213, 37] width 91 height 12
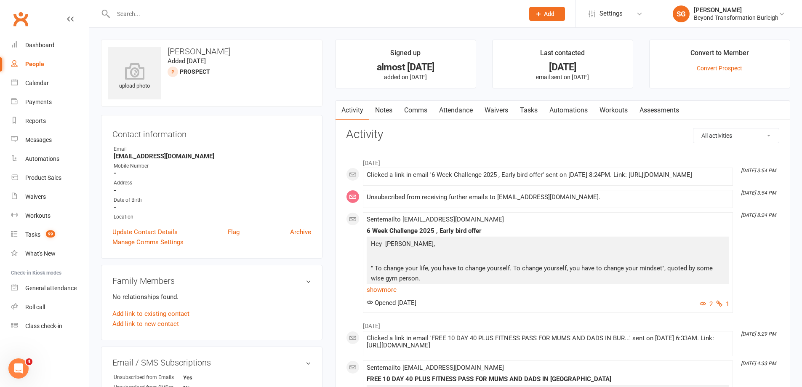
click at [248, 7] on div at bounding box center [309, 13] width 417 height 27
click at [235, 13] on input "text" at bounding box center [315, 14] width 408 height 12
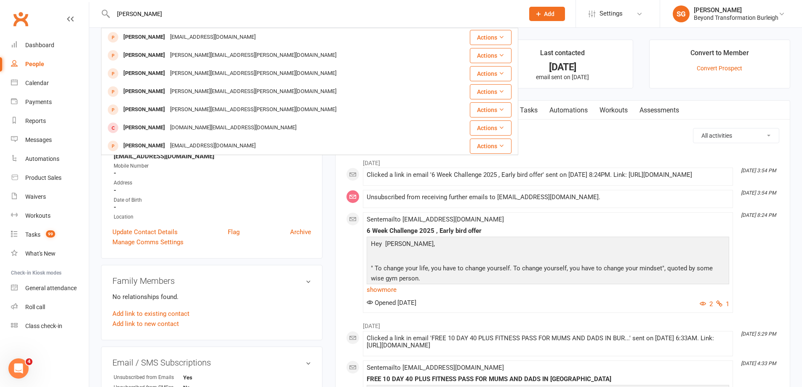
type input "[PERSON_NAME]"
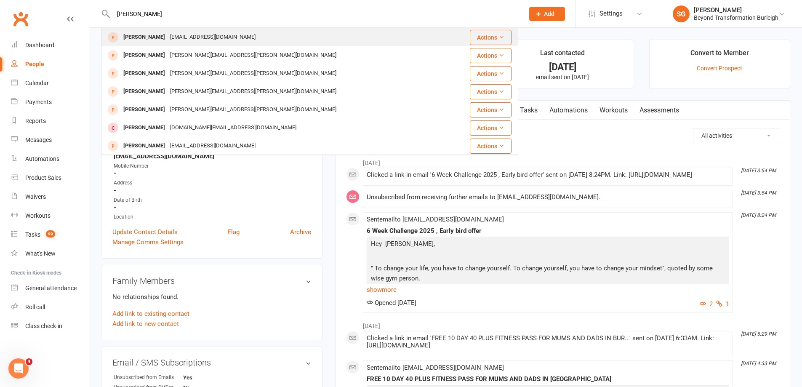
click at [210, 41] on div "[EMAIL_ADDRESS][DOMAIN_NAME]" at bounding box center [213, 37] width 91 height 12
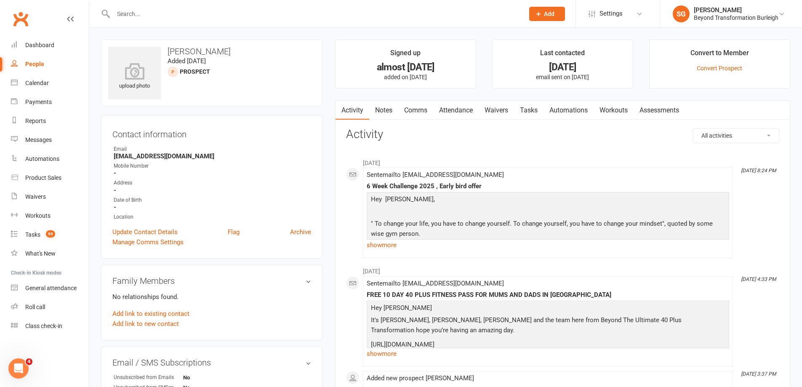
click at [270, 11] on input "text" at bounding box center [315, 14] width 408 height 12
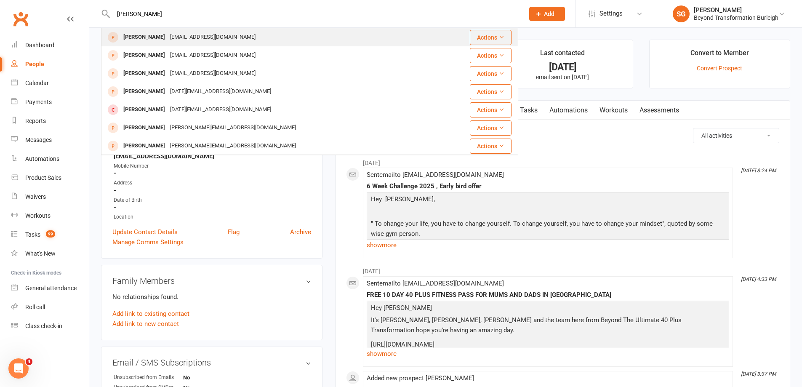
type input "[PERSON_NAME]"
click at [200, 32] on div "[EMAIL_ADDRESS][DOMAIN_NAME]" at bounding box center [213, 37] width 91 height 12
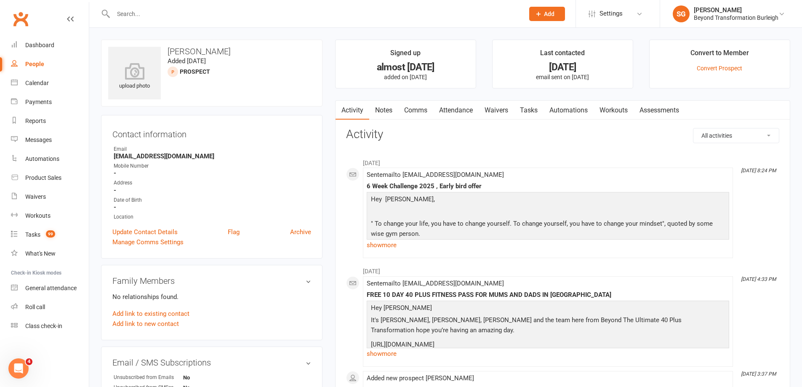
click at [228, 11] on input "text" at bounding box center [315, 14] width 408 height 12
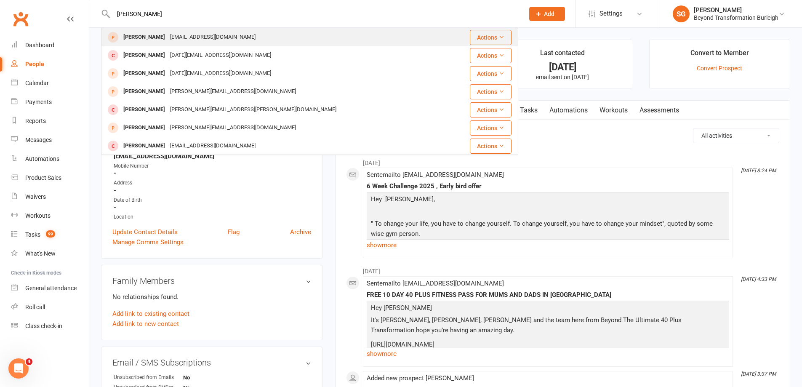
type input "[PERSON_NAME]"
click at [168, 32] on div "[EMAIL_ADDRESS][DOMAIN_NAME]" at bounding box center [213, 37] width 91 height 12
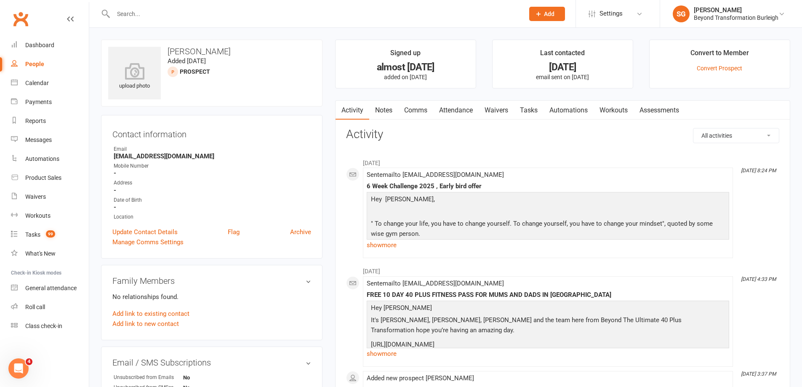
click at [248, 18] on input "text" at bounding box center [315, 14] width 408 height 12
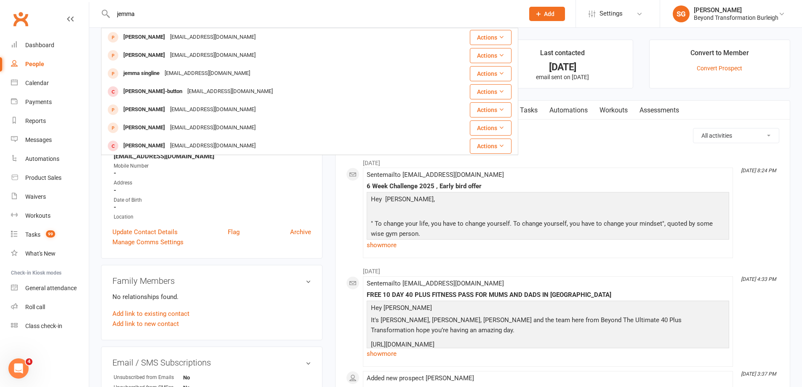
click at [222, 14] on input "jemma" at bounding box center [315, 14] width 408 height 12
type input "[PERSON_NAME]"
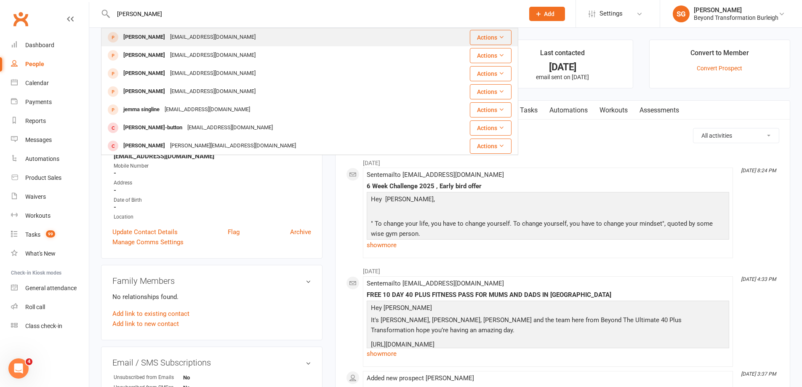
click at [229, 39] on div "[EMAIL_ADDRESS][DOMAIN_NAME]" at bounding box center [213, 37] width 91 height 12
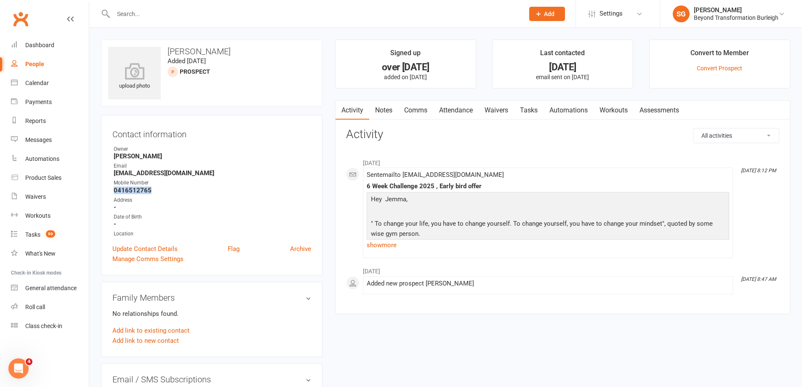
drag, startPoint x: 153, startPoint y: 192, endPoint x: 110, endPoint y: 192, distance: 43.4
click at [110, 192] on div "Contact information Owner [PERSON_NAME] Email [EMAIL_ADDRESS][DOMAIN_NAME] Mobi…" at bounding box center [212, 195] width 222 height 160
copy strong "0416512765"
click at [256, 15] on input "text" at bounding box center [315, 14] width 408 height 12
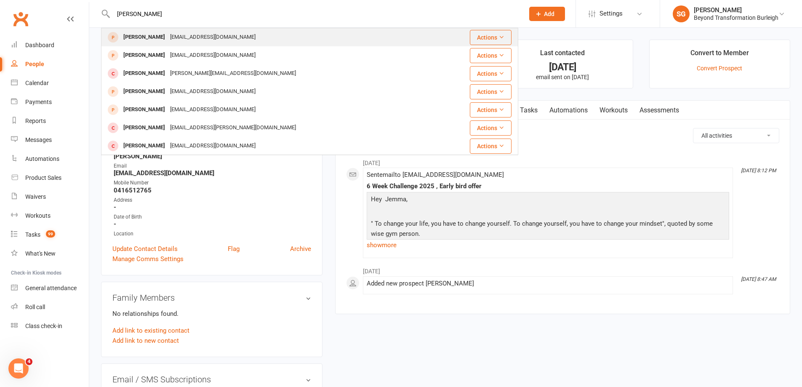
type input "[PERSON_NAME]"
click at [227, 41] on div "[EMAIL_ADDRESS][DOMAIN_NAME]" at bounding box center [213, 37] width 91 height 12
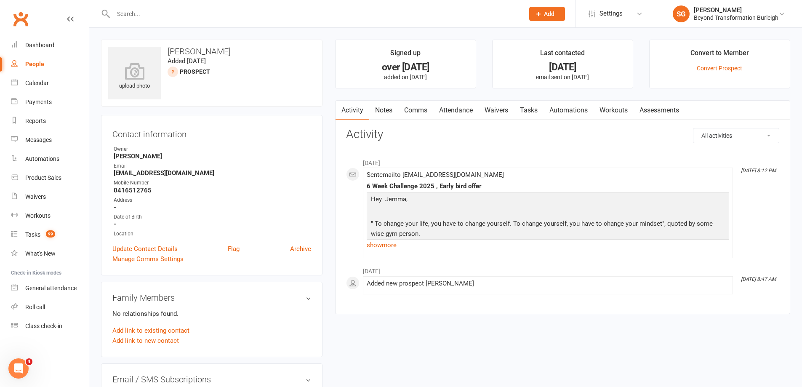
click at [175, 14] on input "text" at bounding box center [315, 14] width 408 height 12
drag, startPoint x: 205, startPoint y: 171, endPoint x: 112, endPoint y: 171, distance: 93.1
click at [110, 171] on div "Contact information Owner [PERSON_NAME] Email [EMAIL_ADDRESS][DOMAIN_NAME] Mobi…" at bounding box center [212, 195] width 222 height 160
copy strong "[EMAIL_ADDRESS][DOMAIN_NAME]"
click at [149, 7] on div at bounding box center [309, 13] width 417 height 27
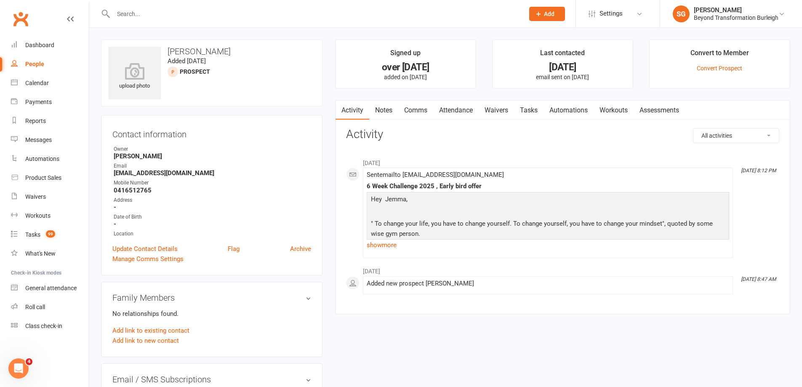
click at [145, 10] on input "text" at bounding box center [315, 14] width 408 height 12
paste input "[EMAIL_ADDRESS][DOMAIN_NAME]"
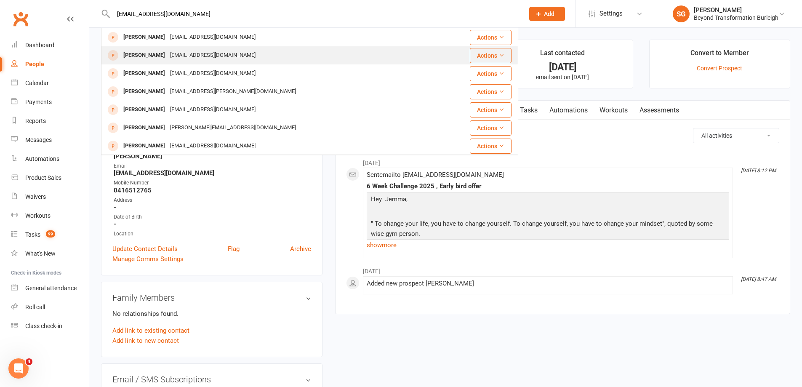
type input "[EMAIL_ADDRESS][DOMAIN_NAME]"
click at [176, 56] on div "[EMAIL_ADDRESS][DOMAIN_NAME]" at bounding box center [213, 55] width 91 height 12
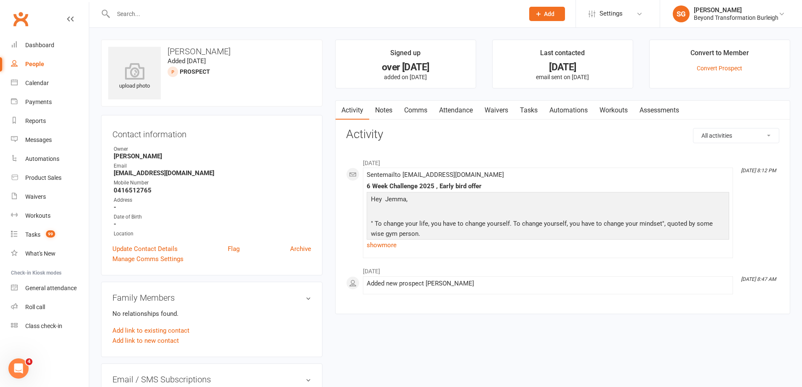
click at [182, 7] on div at bounding box center [309, 13] width 417 height 27
click at [177, 12] on input "text" at bounding box center [315, 14] width 408 height 12
paste input "[EMAIL_ADDRESS][DOMAIN_NAME]"
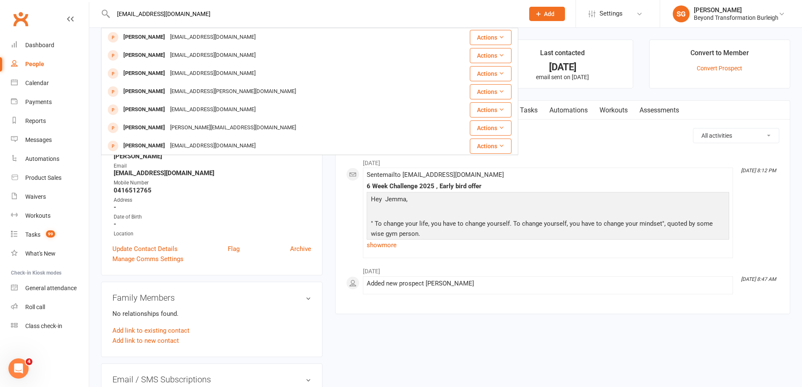
type input "[EMAIL_ADDRESS][DOMAIN_NAME]"
click at [170, 40] on div "[EMAIL_ADDRESS][DOMAIN_NAME]" at bounding box center [213, 37] width 91 height 12
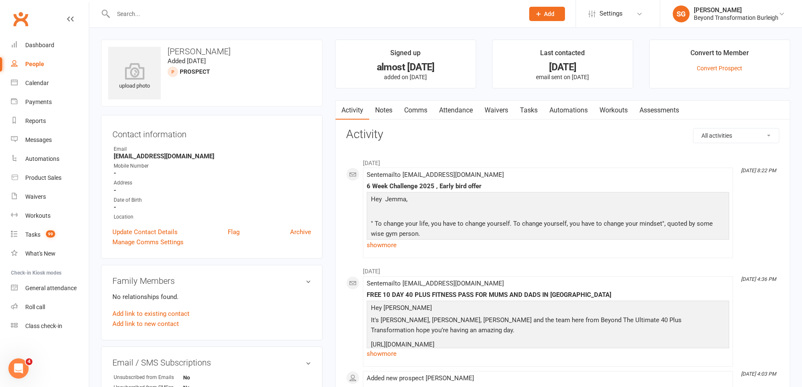
click at [165, 19] on input "text" at bounding box center [315, 14] width 408 height 12
paste input "[EMAIL_ADDRESS][DOMAIN_NAME]"
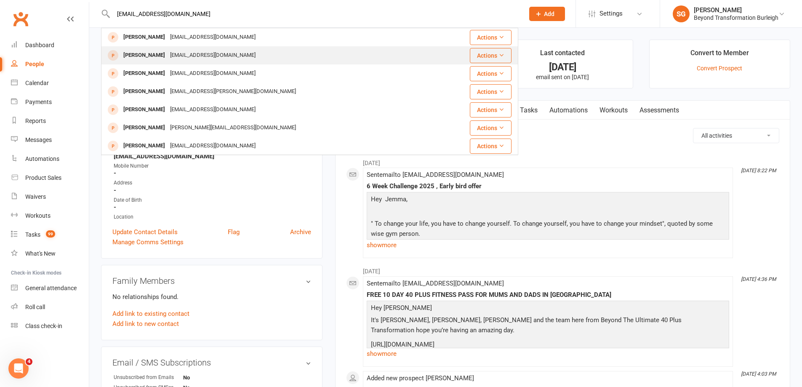
type input "[EMAIL_ADDRESS][DOMAIN_NAME]"
click at [184, 56] on div "[EMAIL_ADDRESS][DOMAIN_NAME]" at bounding box center [213, 55] width 91 height 12
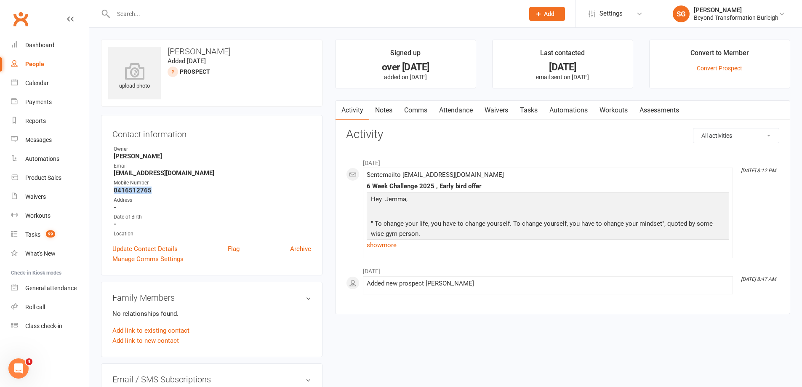
drag, startPoint x: 150, startPoint y: 190, endPoint x: 110, endPoint y: 191, distance: 39.2
click at [110, 191] on div "Contact information Owner [PERSON_NAME] Email [EMAIL_ADDRESS][DOMAIN_NAME] Mobi…" at bounding box center [212, 195] width 222 height 160
click at [234, 16] on input "text" at bounding box center [315, 14] width 408 height 12
type input "r"
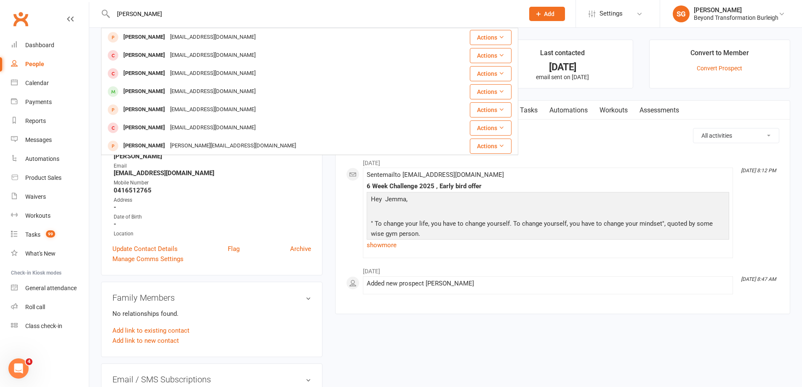
type input "[PERSON_NAME]"
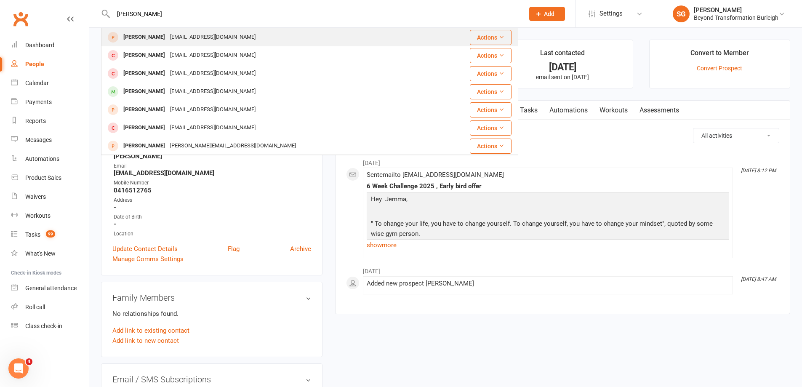
click at [242, 42] on div "[PERSON_NAME] Sudiarta [EMAIL_ADDRESS][DOMAIN_NAME]" at bounding box center [275, 37] width 347 height 17
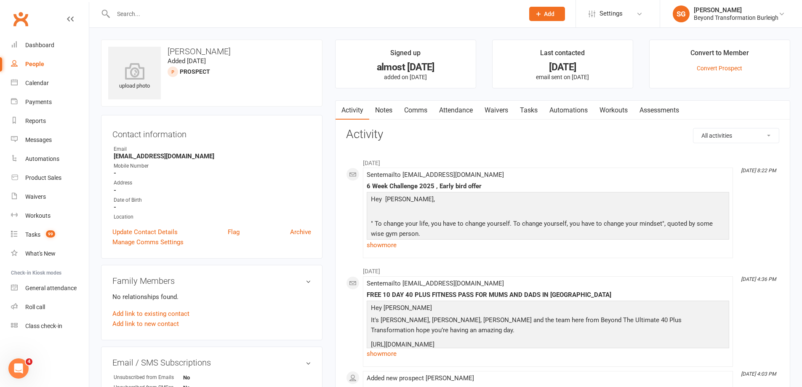
click at [233, 11] on input "text" at bounding box center [315, 14] width 408 height 12
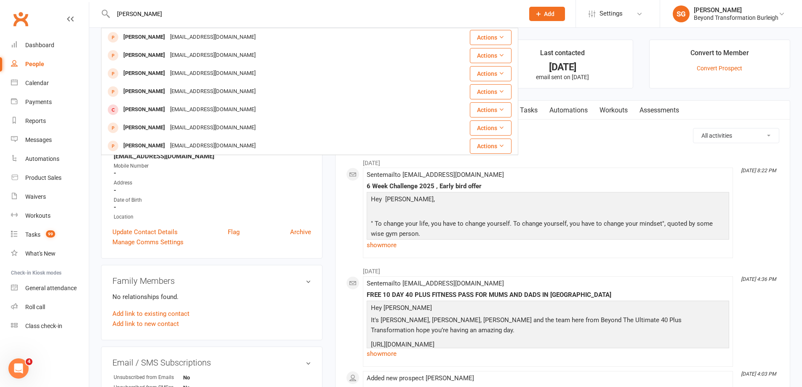
type input "[PERSON_NAME]"
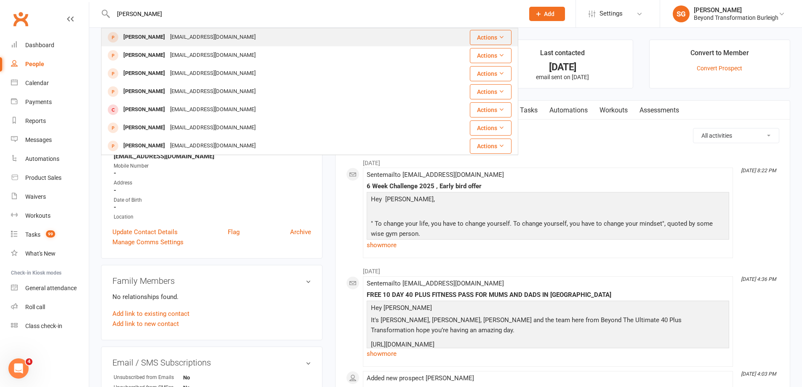
click at [184, 40] on div "[EMAIL_ADDRESS][DOMAIN_NAME]" at bounding box center [213, 37] width 91 height 12
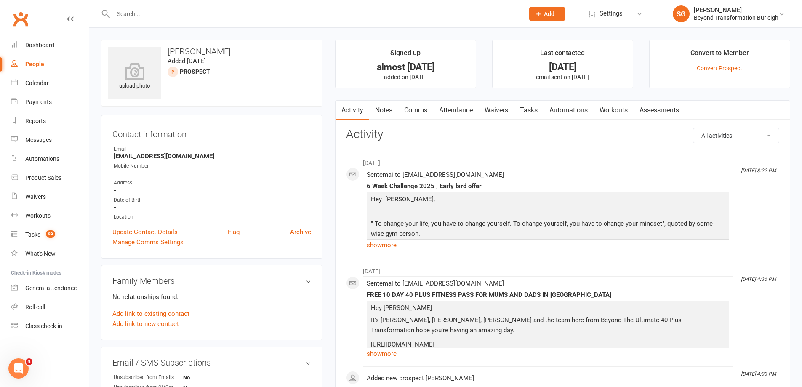
click at [200, 21] on div at bounding box center [309, 13] width 417 height 27
click at [186, 14] on input "text" at bounding box center [315, 14] width 408 height 12
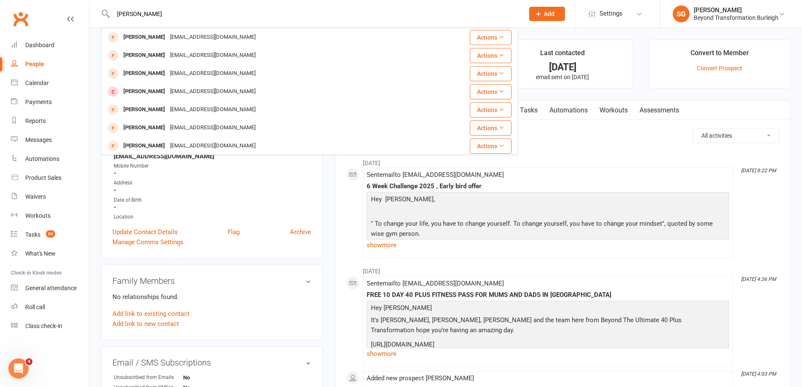
type input "[PERSON_NAME]"
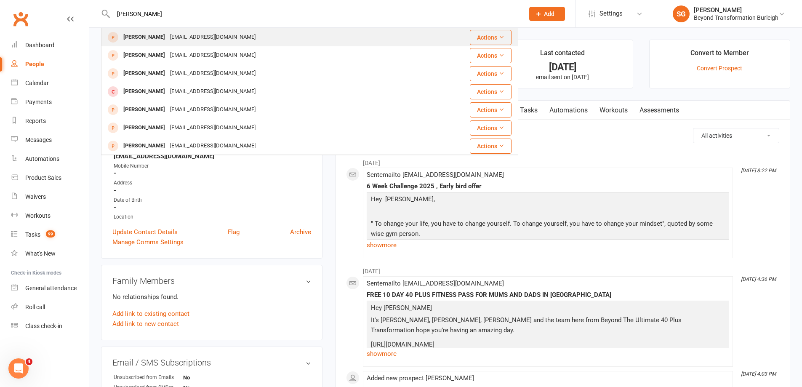
click at [195, 42] on div "[EMAIL_ADDRESS][DOMAIN_NAME]" at bounding box center [213, 37] width 91 height 12
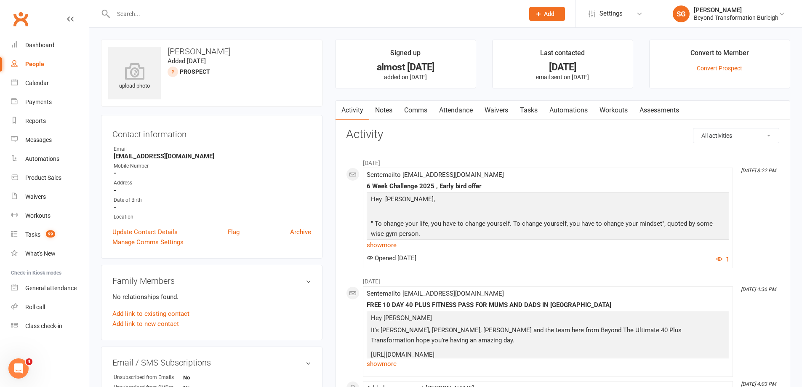
click at [150, 18] on input "text" at bounding box center [315, 14] width 408 height 12
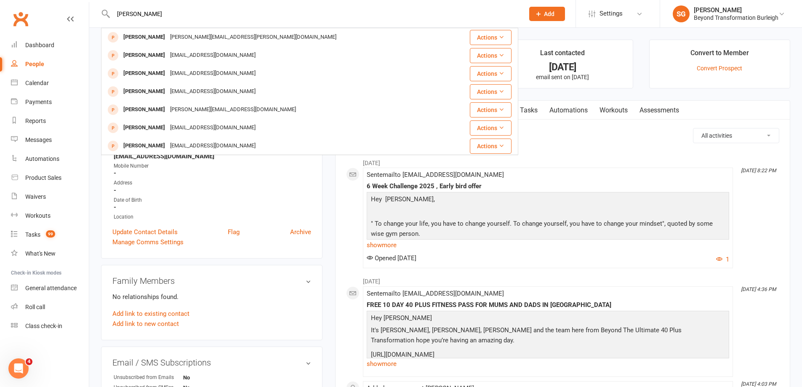
type input "[PERSON_NAME]"
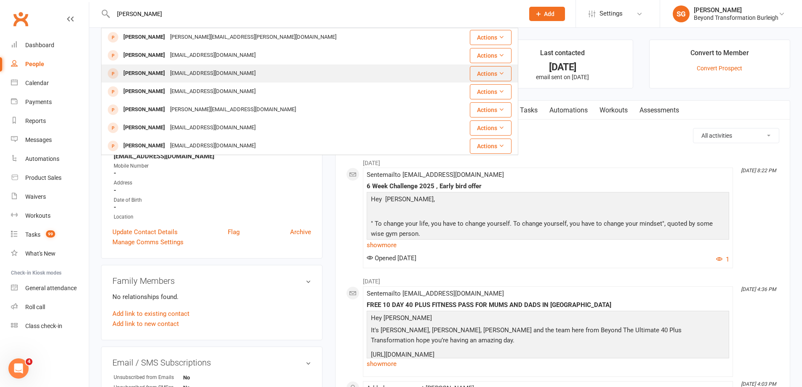
click at [198, 72] on div "[EMAIL_ADDRESS][DOMAIN_NAME]" at bounding box center [213, 73] width 91 height 12
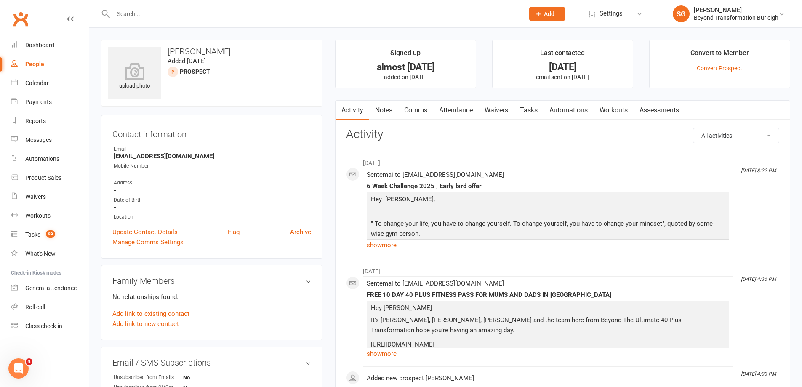
click at [220, 24] on div at bounding box center [309, 13] width 417 height 27
click at [212, 18] on input "text" at bounding box center [315, 14] width 408 height 12
click at [199, 14] on input "text" at bounding box center [315, 14] width 408 height 12
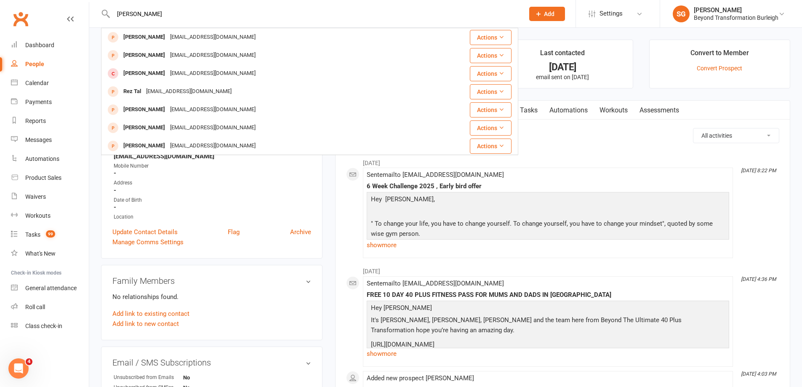
type input "[PERSON_NAME]"
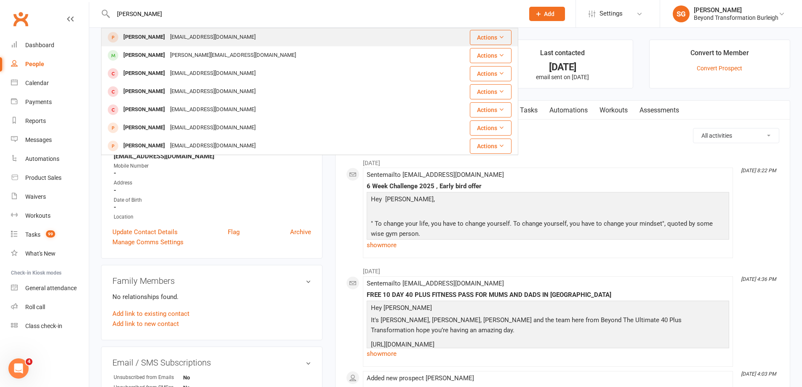
click at [197, 43] on div "[EMAIL_ADDRESS][DOMAIN_NAME]" at bounding box center [213, 37] width 91 height 12
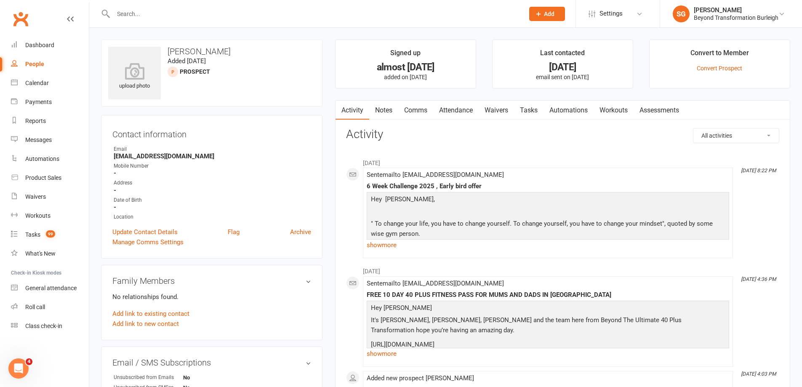
click at [184, 15] on input "text" at bounding box center [315, 14] width 408 height 12
click at [184, 14] on input "text" at bounding box center [315, 14] width 408 height 12
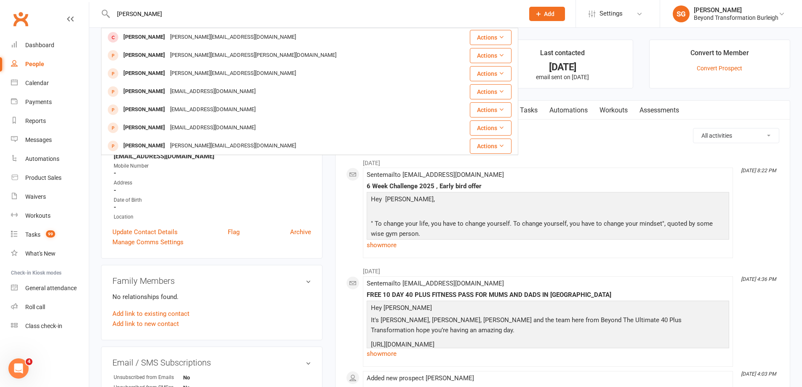
type input "[PERSON_NAME]"
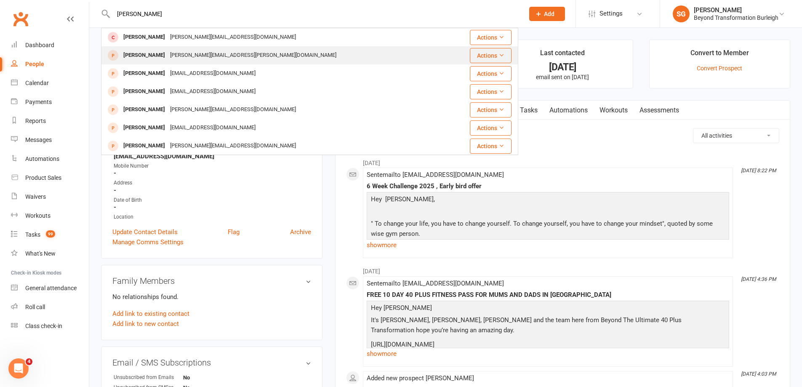
click at [202, 59] on div "[PERSON_NAME][EMAIL_ADDRESS][PERSON_NAME][DOMAIN_NAME]" at bounding box center [253, 55] width 171 height 12
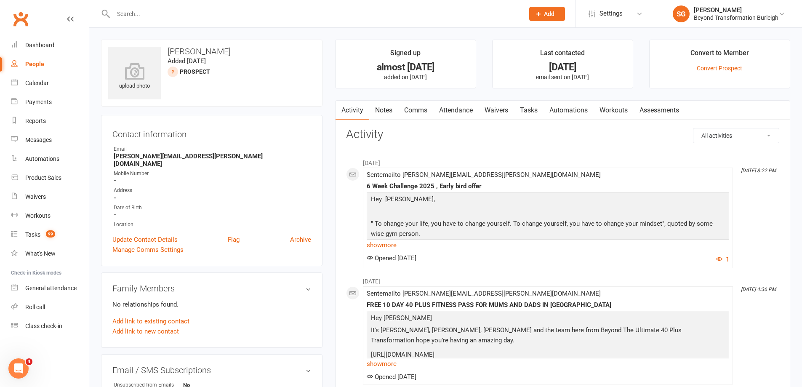
click at [171, 13] on input "text" at bounding box center [315, 14] width 408 height 12
type input "[PERSON_NAME]"
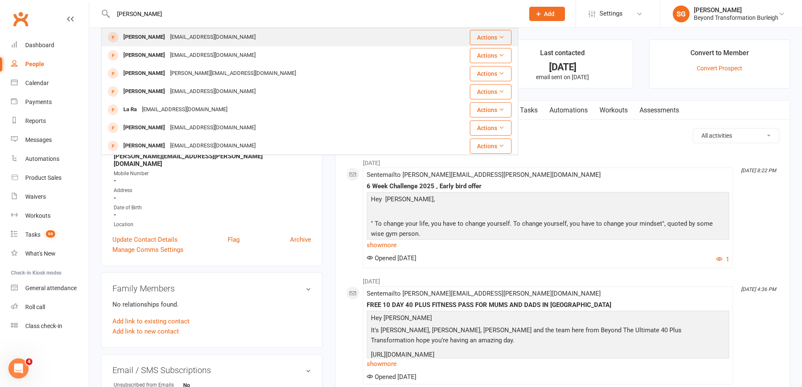
click at [197, 40] on div "[EMAIL_ADDRESS][DOMAIN_NAME]" at bounding box center [213, 37] width 91 height 12
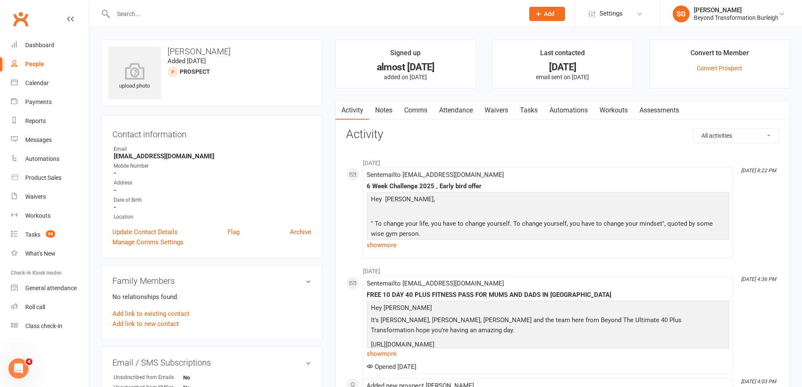
click at [214, 15] on input "text" at bounding box center [315, 14] width 408 height 12
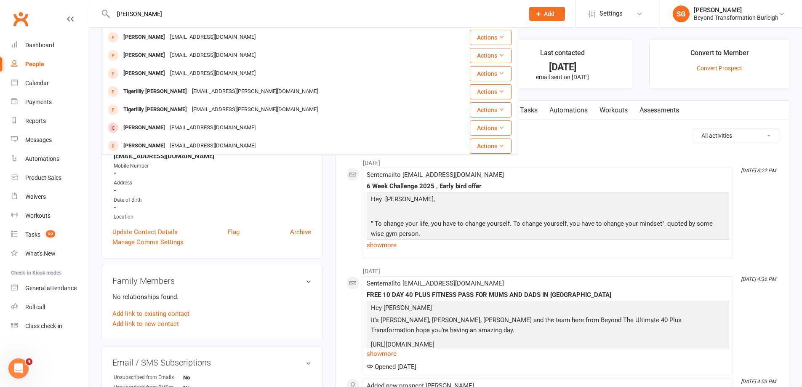
type input "[PERSON_NAME]"
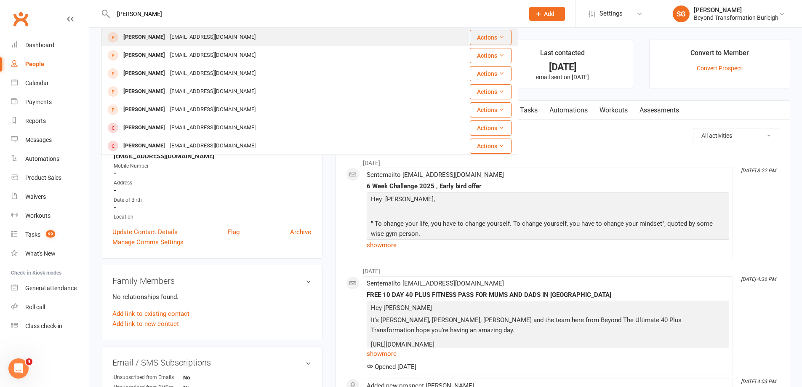
click at [180, 37] on div "[EMAIL_ADDRESS][DOMAIN_NAME]" at bounding box center [213, 37] width 91 height 12
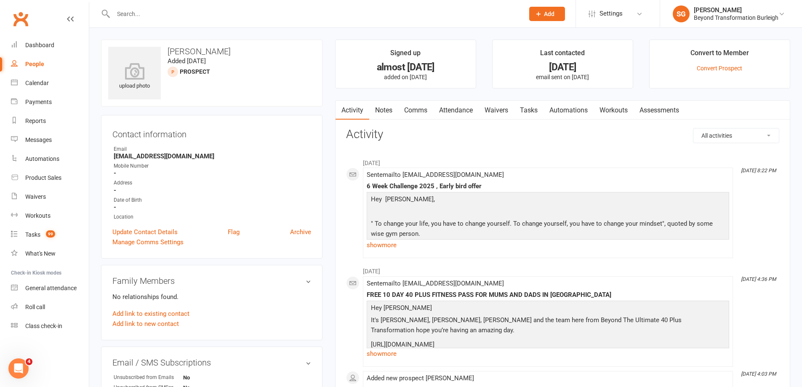
click at [222, 14] on input "text" at bounding box center [315, 14] width 408 height 12
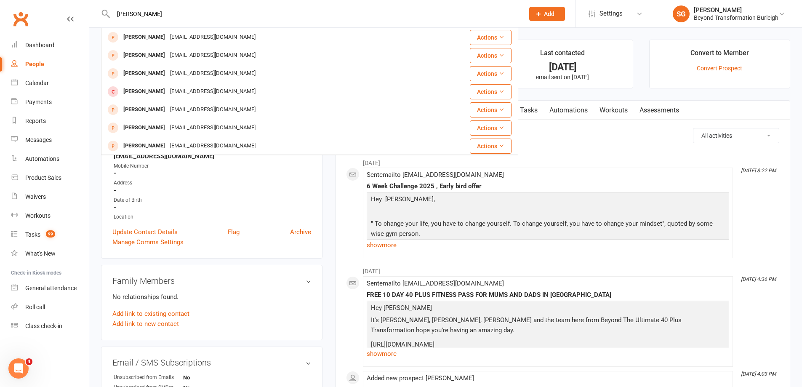
type input "[PERSON_NAME]"
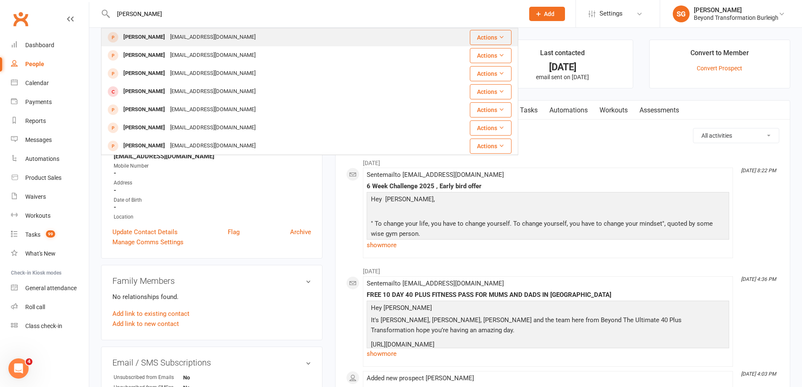
click at [186, 42] on div "[EMAIL_ADDRESS][DOMAIN_NAME]" at bounding box center [213, 37] width 91 height 12
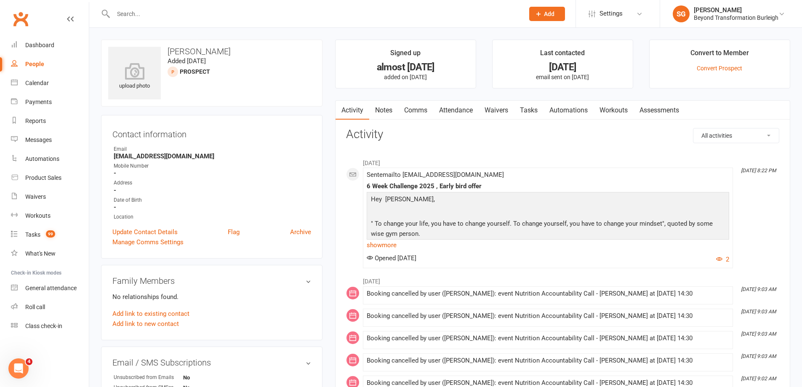
click at [246, 17] on input "text" at bounding box center [315, 14] width 408 height 12
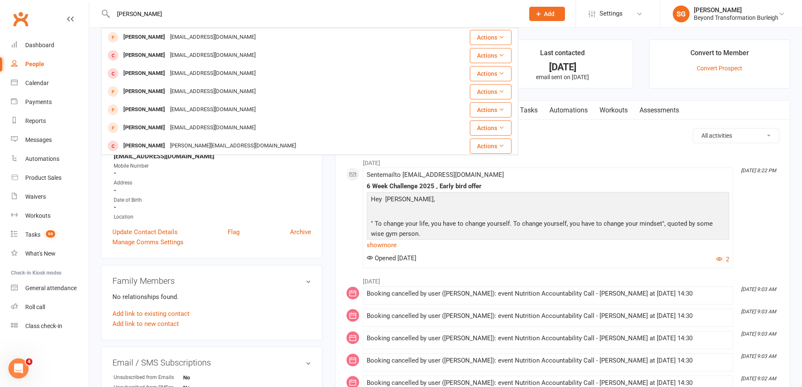
type input "[PERSON_NAME]"
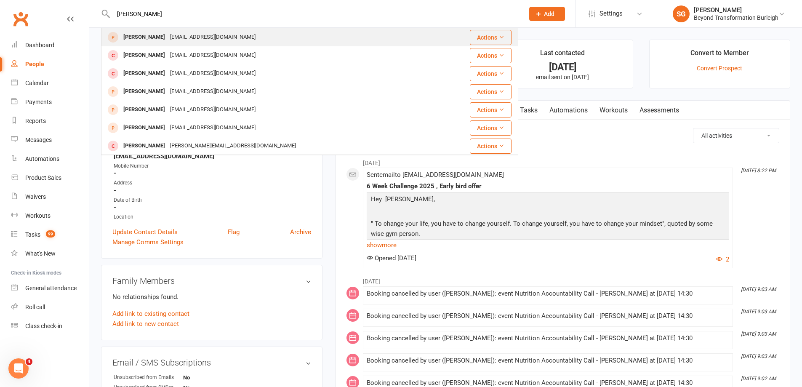
click at [227, 36] on div "[PERSON_NAME] [EMAIL_ADDRESS][DOMAIN_NAME]" at bounding box center [269, 37] width 335 height 17
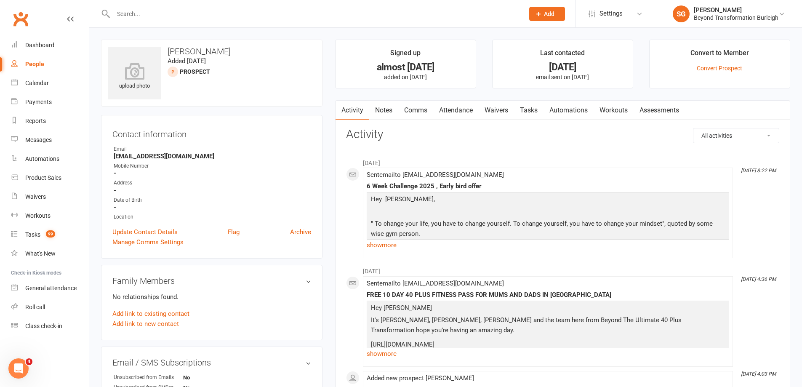
click at [173, 17] on input "text" at bounding box center [315, 14] width 408 height 12
type input "[PERSON_NAME]"
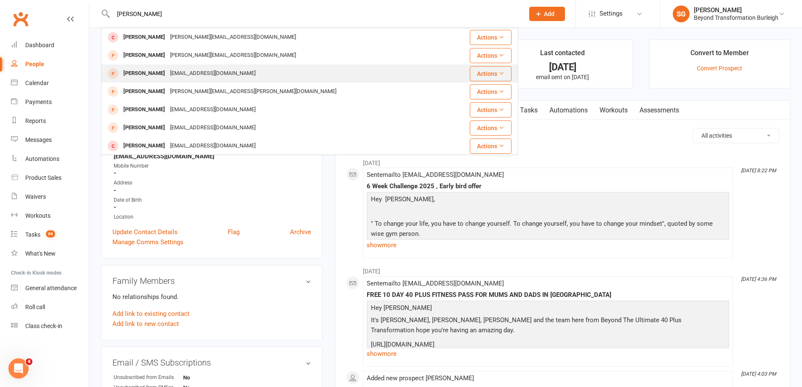
click at [194, 77] on div "[EMAIL_ADDRESS][DOMAIN_NAME]" at bounding box center [213, 73] width 91 height 12
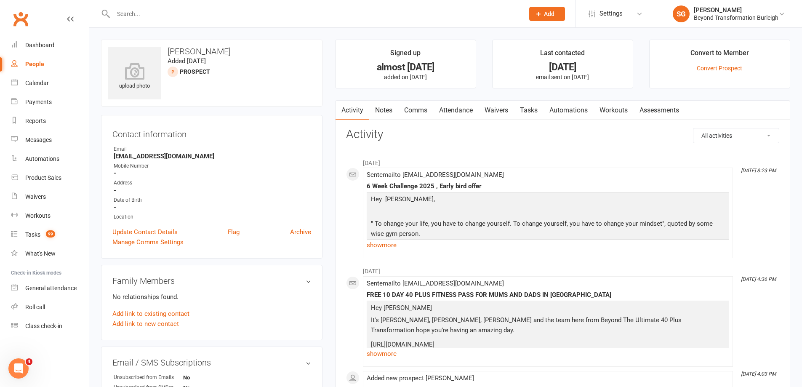
click at [211, 11] on input "text" at bounding box center [315, 14] width 408 height 12
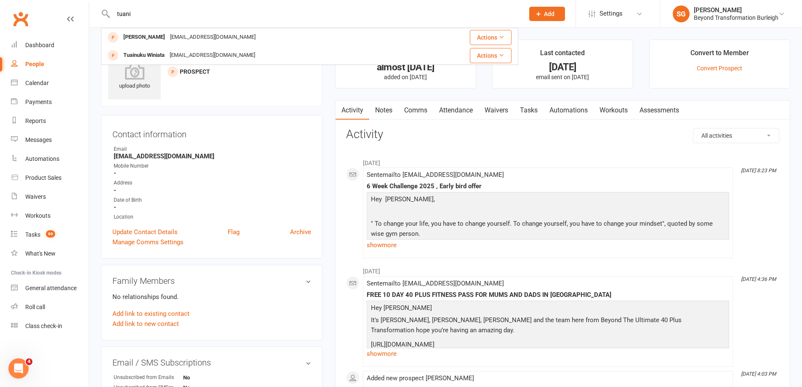
type input "tuani"
